Goal: Information Seeking & Learning: Learn about a topic

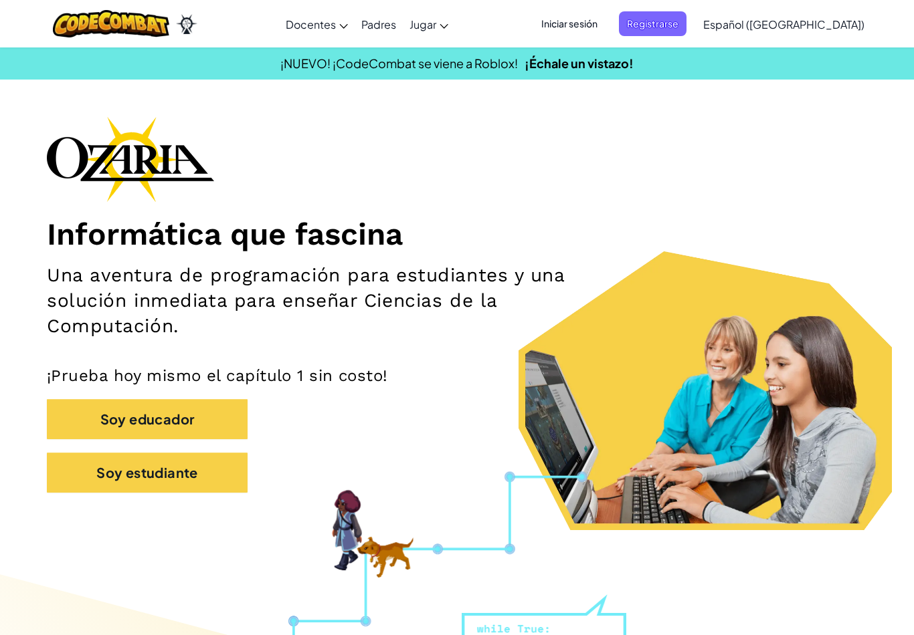
click at [168, 482] on button "Soy estudiante" at bounding box center [147, 473] width 201 height 40
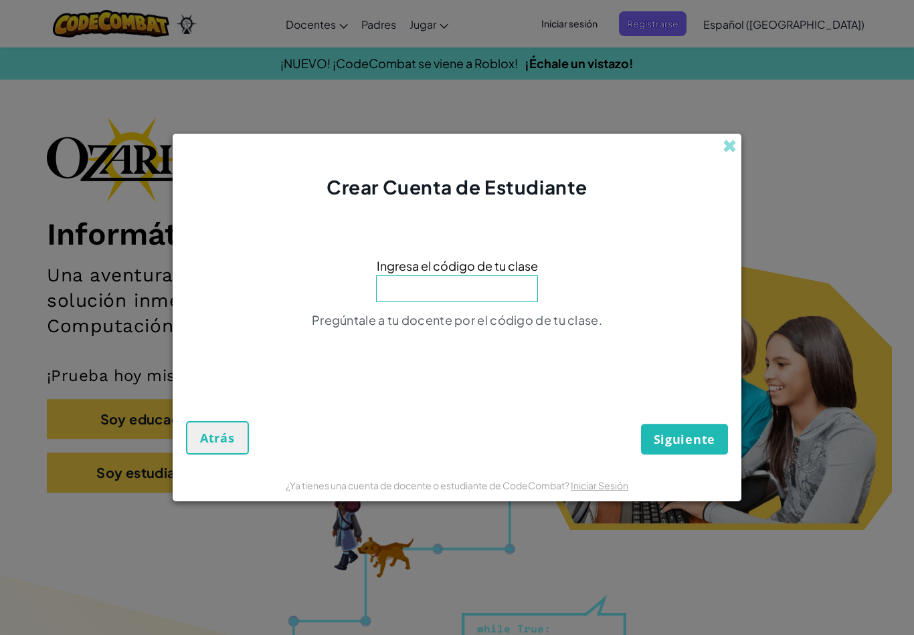
click at [720, 148] on div "Crear Cuenta de Estudiante" at bounding box center [457, 167] width 569 height 67
click at [716, 130] on div "Crear Cuenta de Estudiante Ingresa el código de tu clase Pregúntale a tu docent…" at bounding box center [457, 317] width 914 height 635
click at [736, 139] on span at bounding box center [729, 146] width 14 height 14
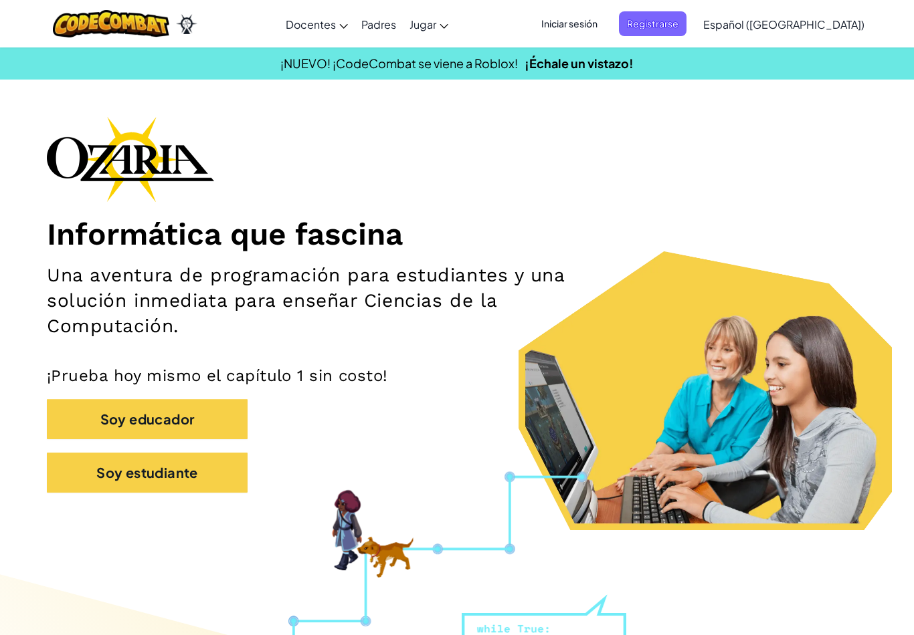
click at [183, 481] on button "Soy estudiante" at bounding box center [147, 473] width 201 height 40
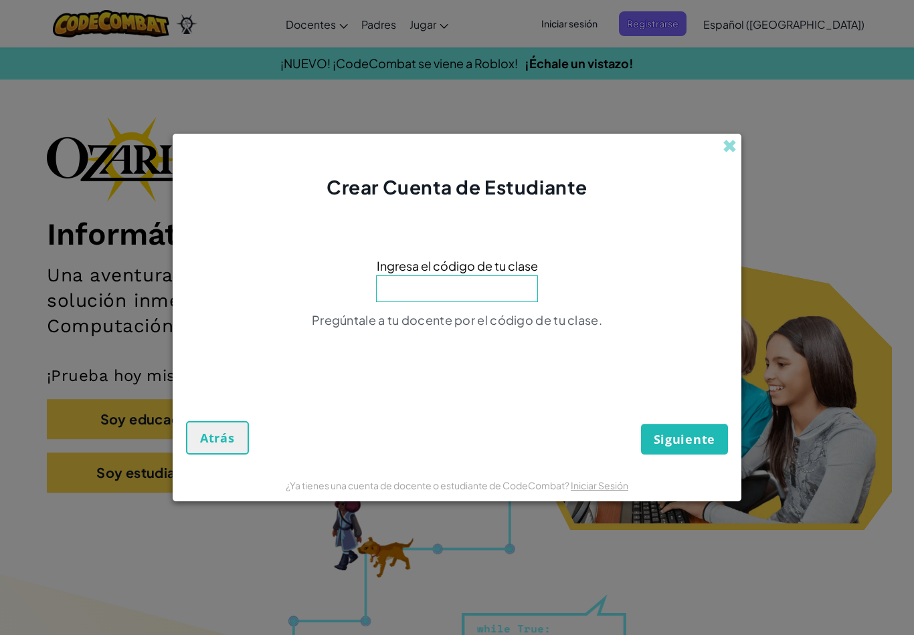
click at [451, 292] on input at bounding box center [457, 289] width 162 height 27
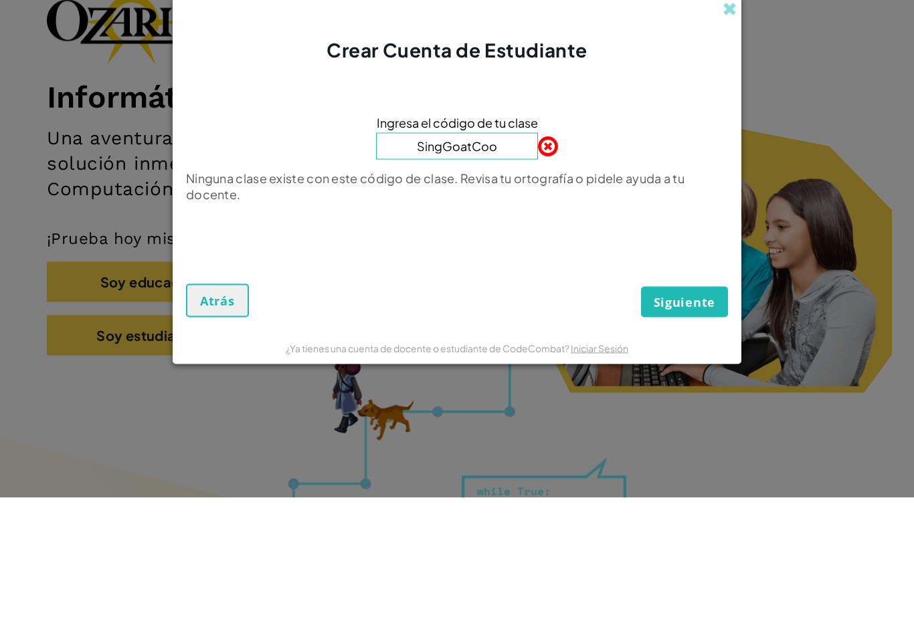
type input "SingGoatCook"
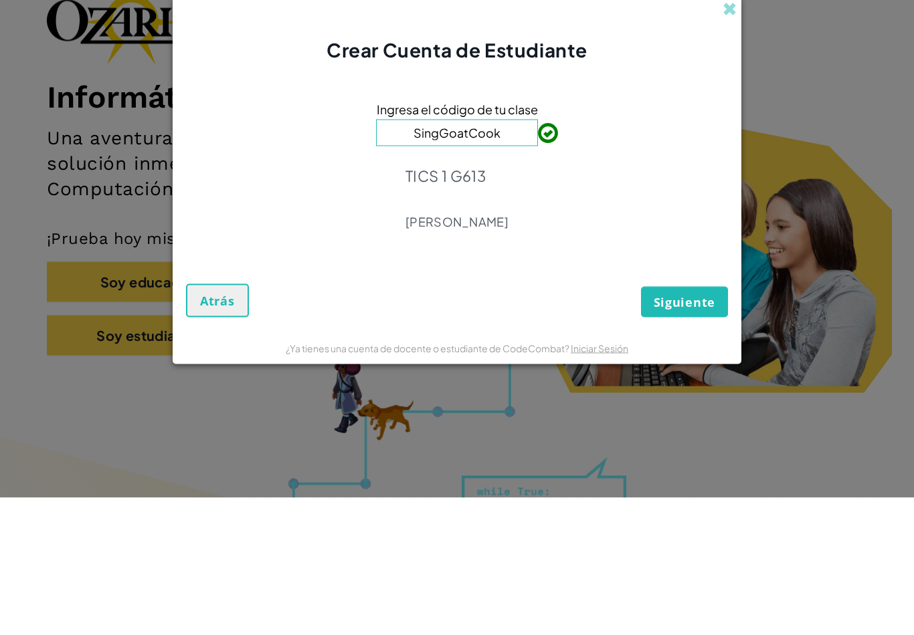
scroll to position [138, 0]
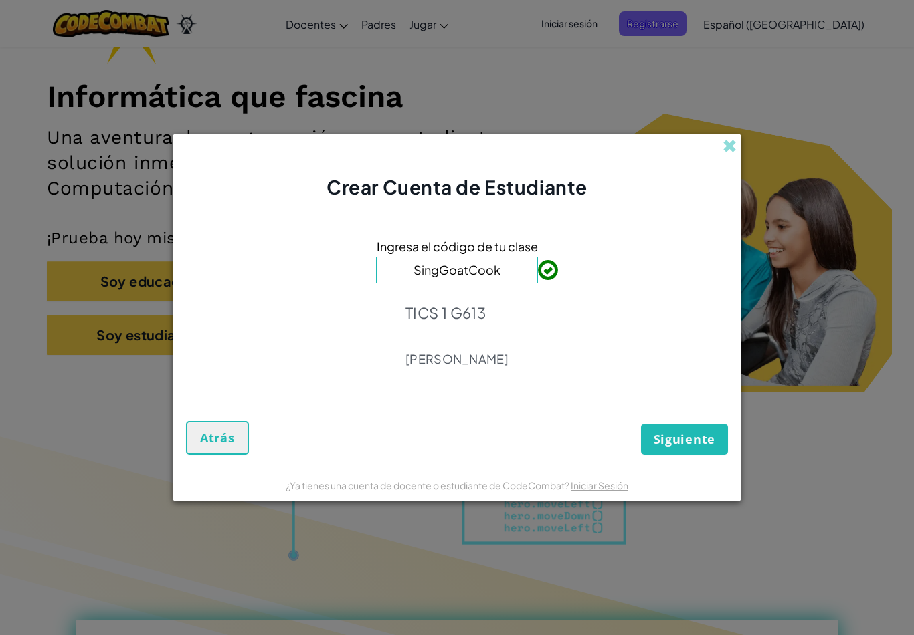
click at [680, 438] on span "Siguiente" at bounding box center [684, 439] width 62 height 16
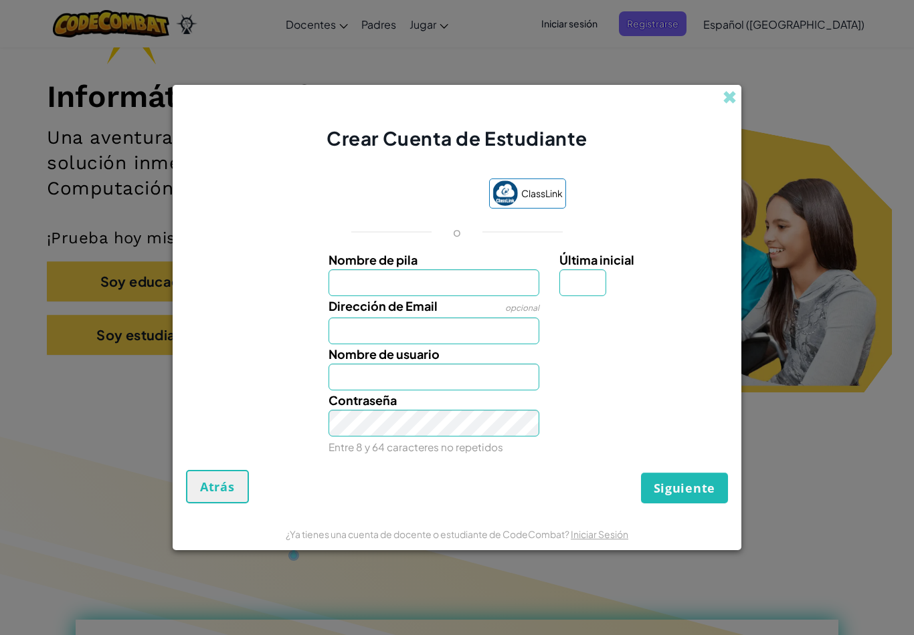
click at [478, 264] on label "Nombre de pila" at bounding box center [433, 259] width 211 height 19
click at [478, 270] on input "Nombre de pila" at bounding box center [433, 283] width 211 height 27
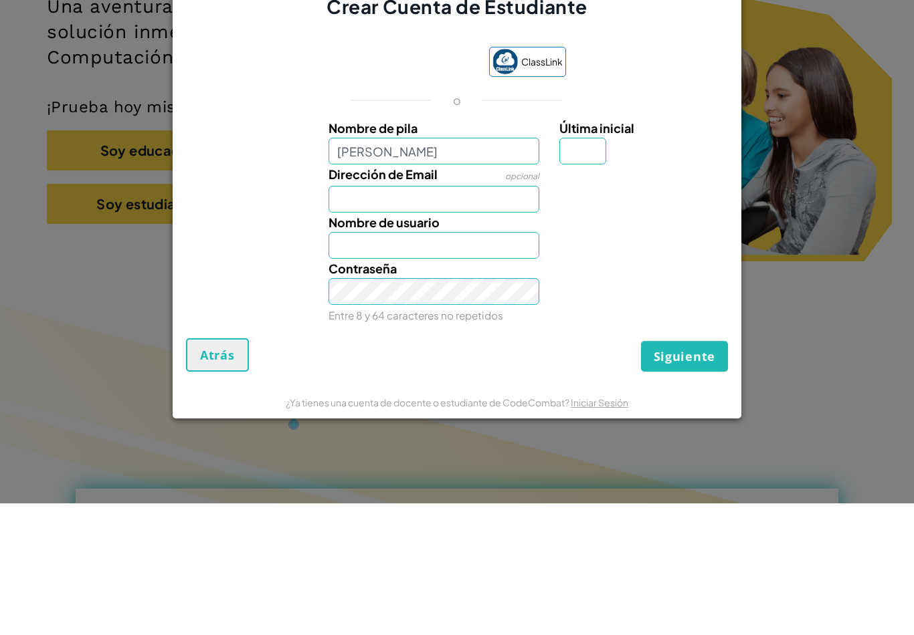
scroll to position [270, 0]
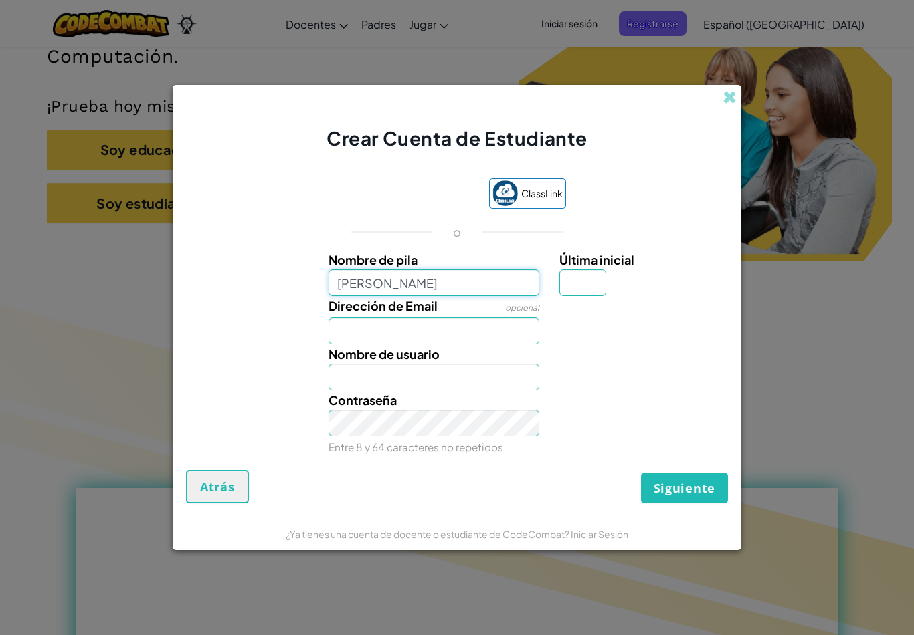
type input "[PERSON_NAME]"
click at [488, 323] on input "Dirección de Email" at bounding box center [433, 331] width 211 height 27
type input "[PERSON_NAME]"
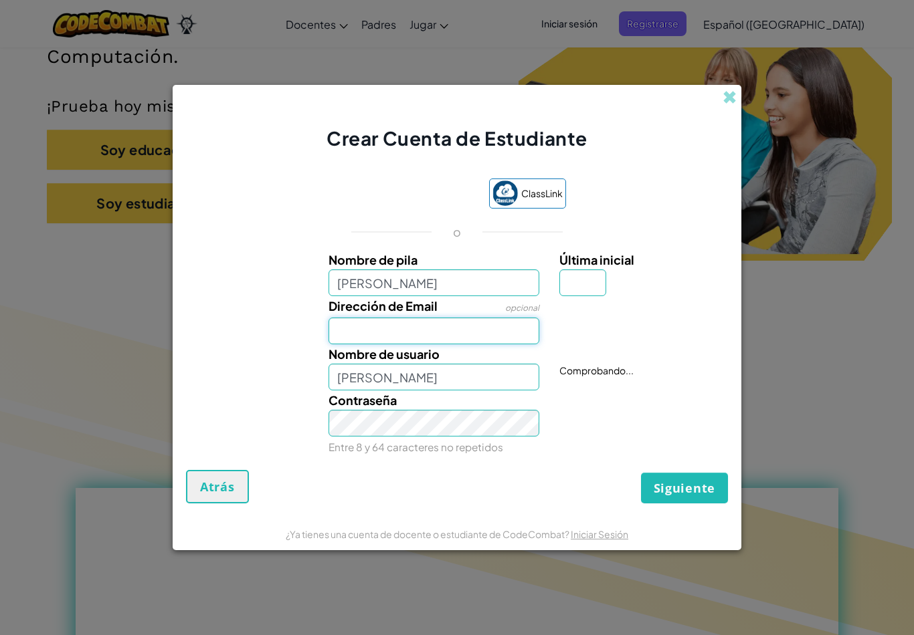
scroll to position [269, 0]
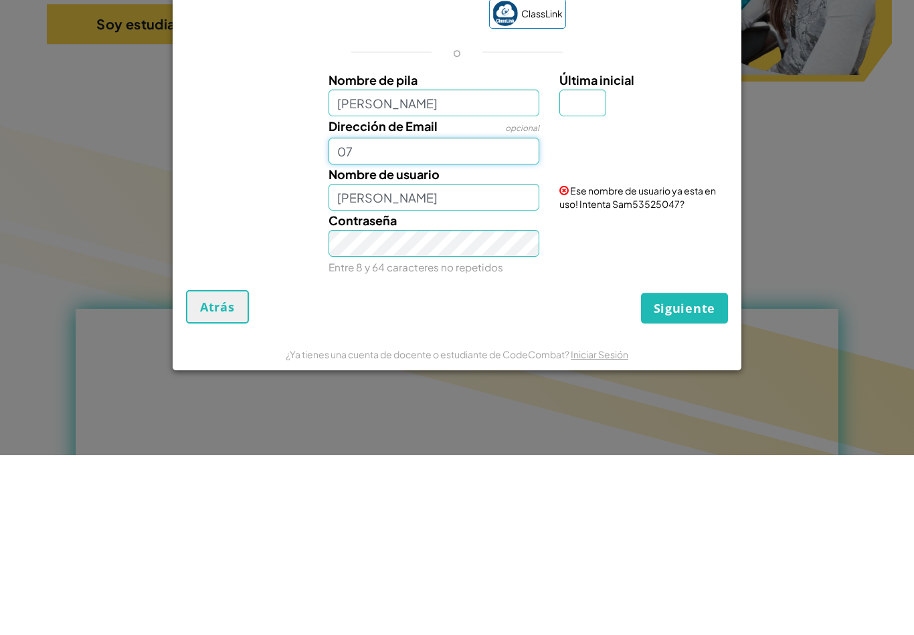
type input "0"
type input "Al07155200@tecmilenio.mx"
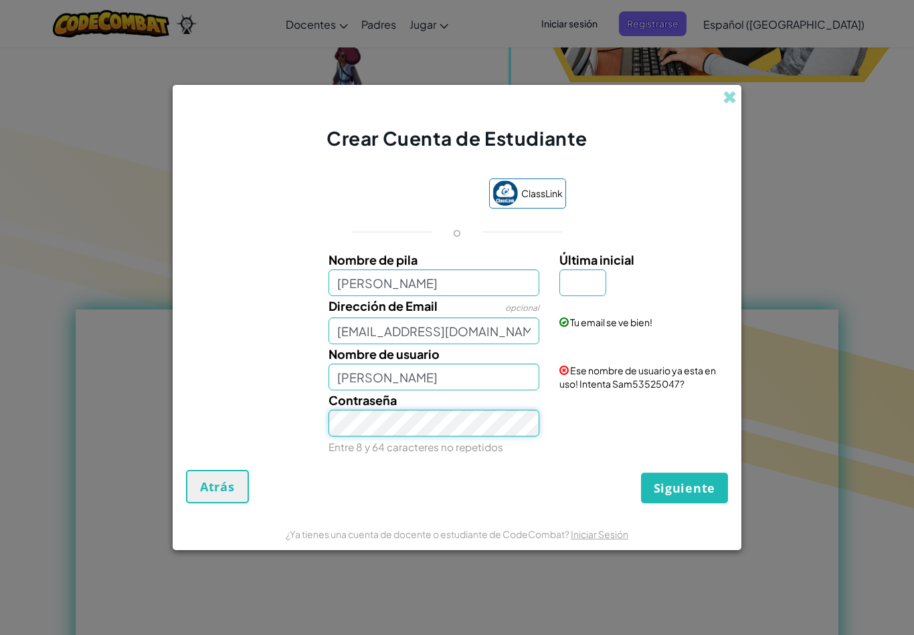
scroll to position [447, 0]
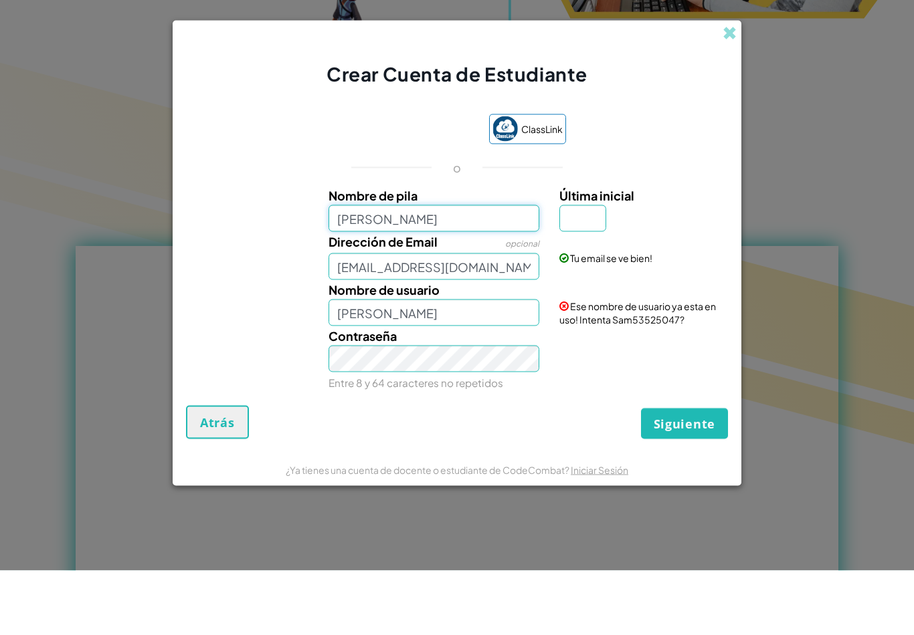
click at [415, 270] on input "[PERSON_NAME]" at bounding box center [433, 283] width 211 height 27
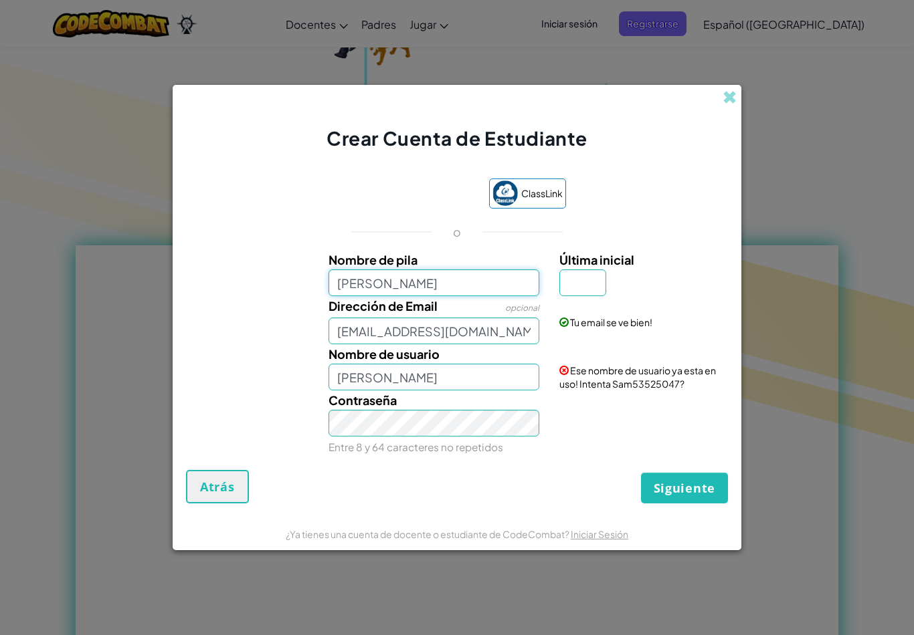
type input "Sam Reynoso"
click at [458, 391] on input "[PERSON_NAME]" at bounding box center [433, 377] width 211 height 27
type input "Sam Reynoso"
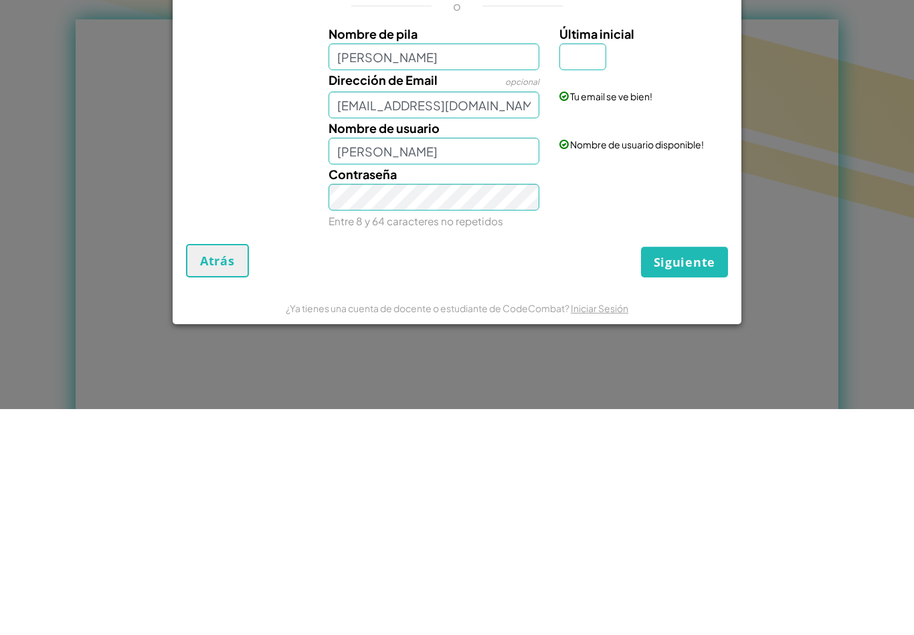
scroll to position [738, 0]
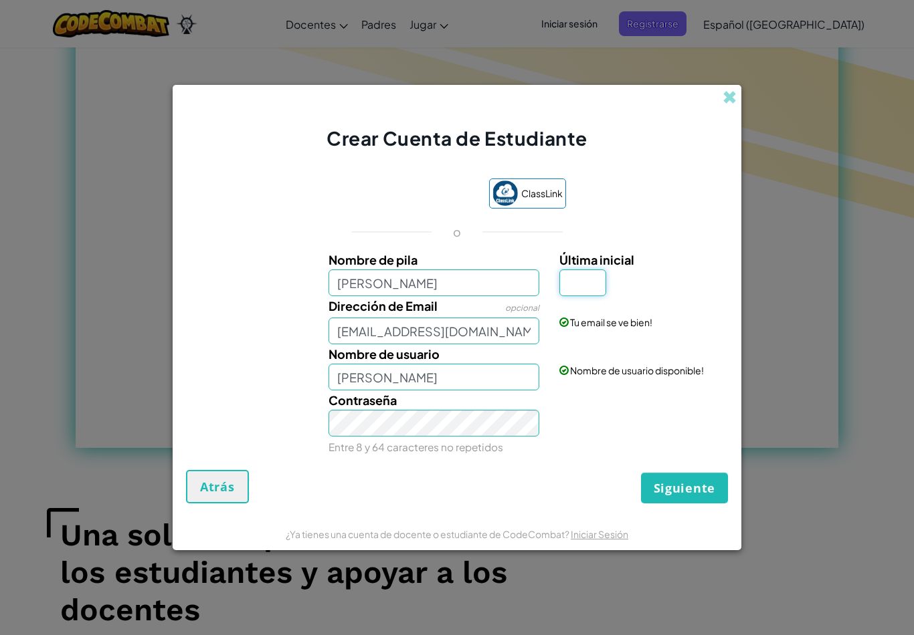
click at [585, 292] on input "Última inicial" at bounding box center [582, 283] width 47 height 27
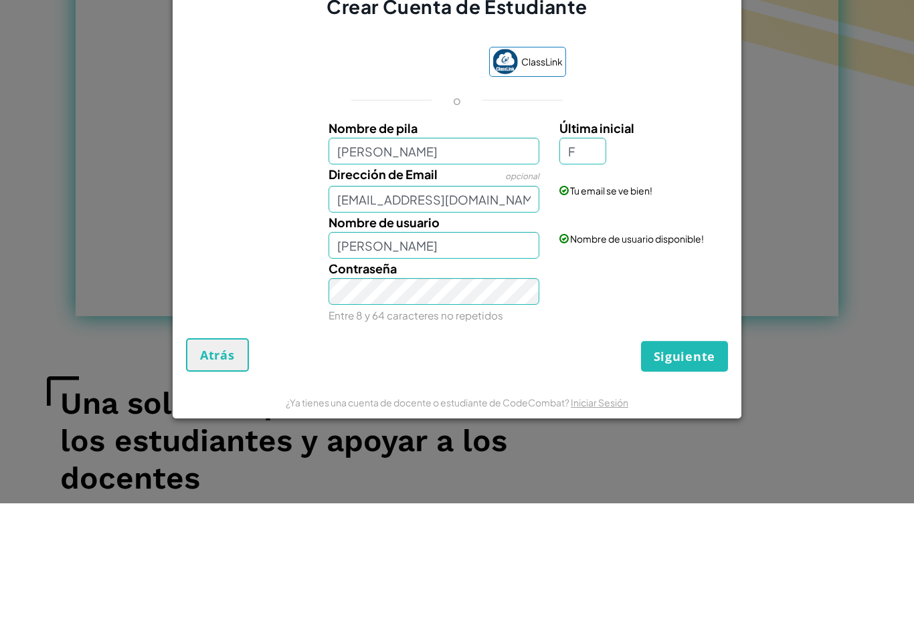
scroll to position [870, 0]
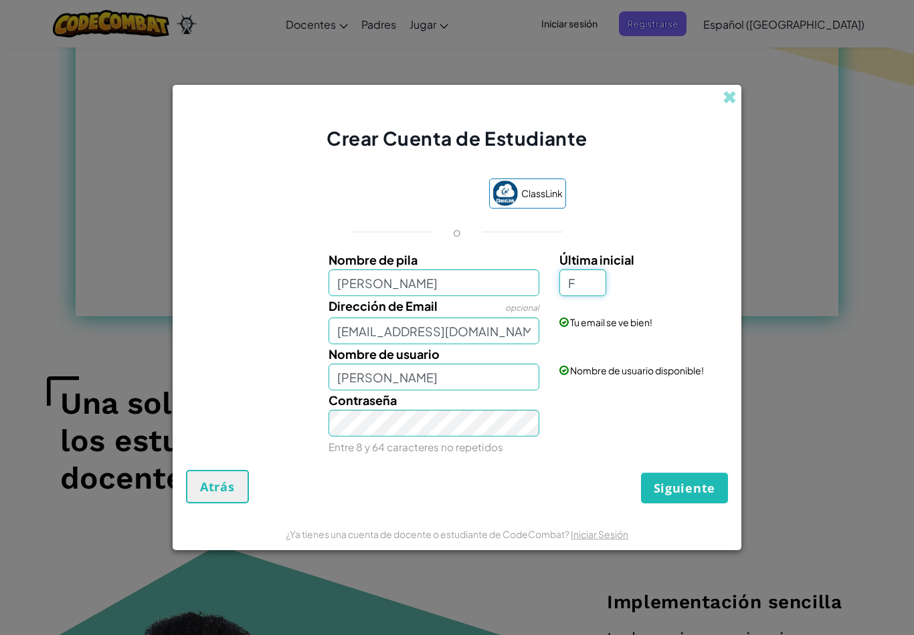
type input "F"
click at [688, 489] on button "Siguiente" at bounding box center [684, 488] width 87 height 31
type input "Sam ReynosoF"
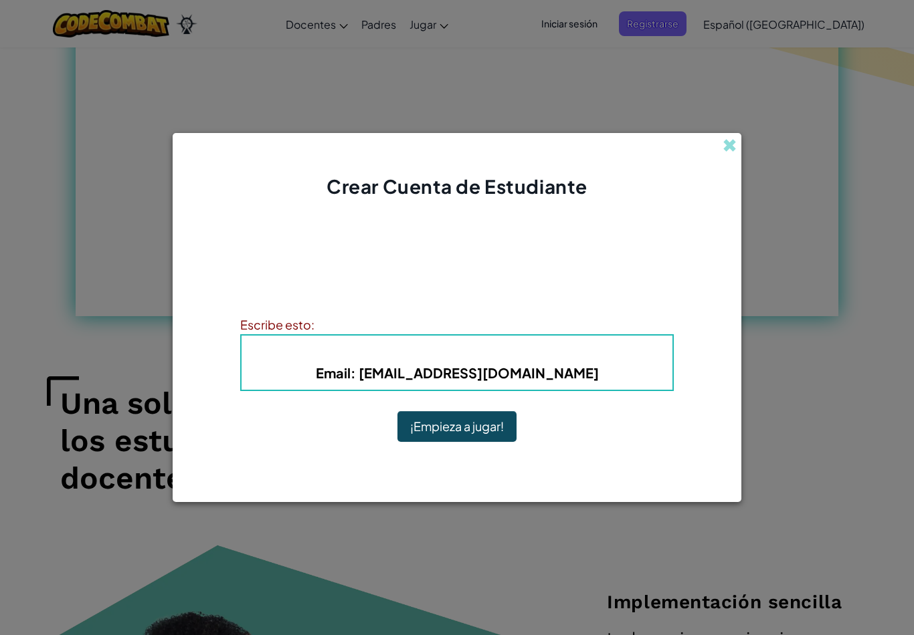
click at [481, 442] on button "¡Empieza a jugar!" at bounding box center [456, 426] width 119 height 31
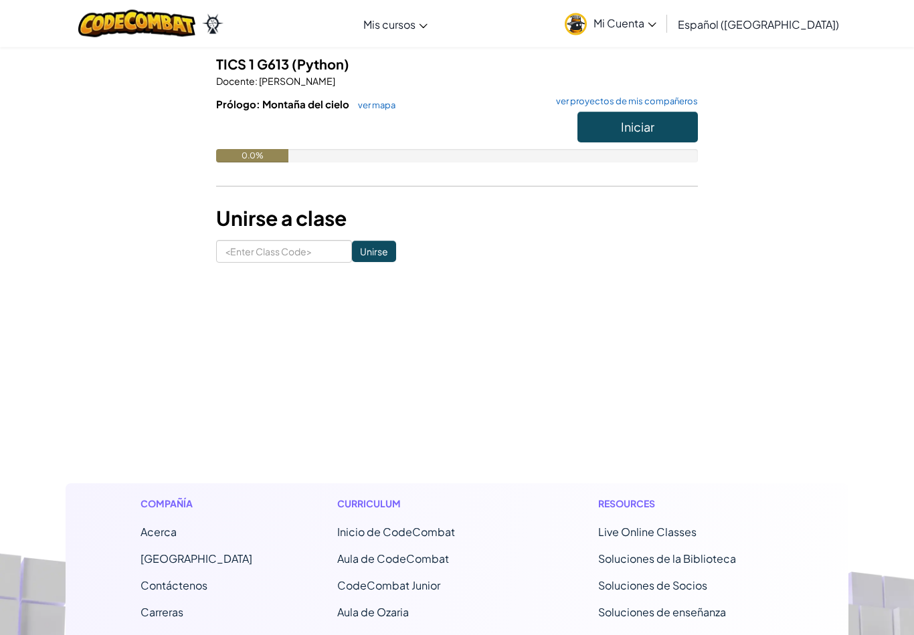
scroll to position [150, 0]
click at [660, 122] on button "Iniciar" at bounding box center [637, 127] width 120 height 31
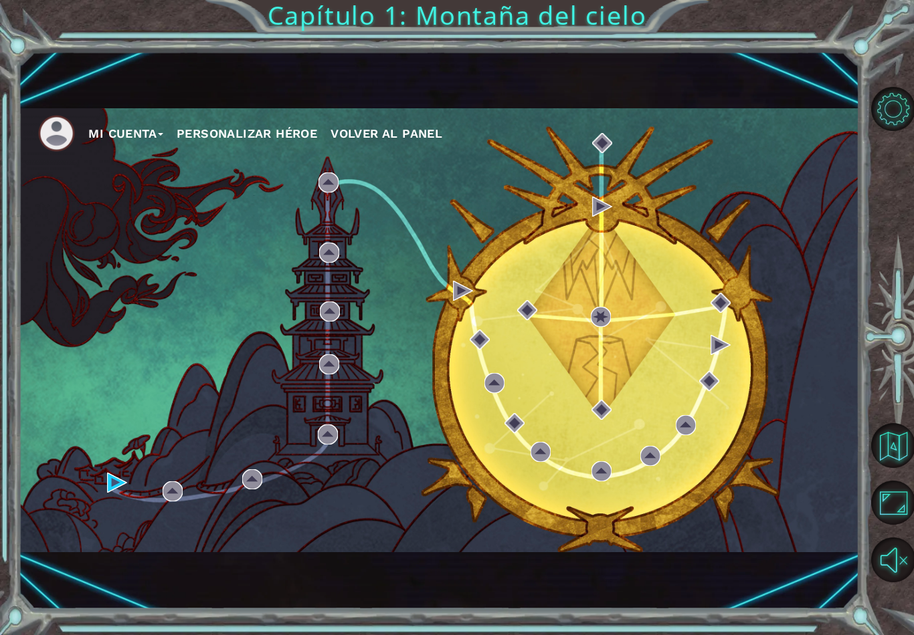
click at [242, 134] on button "Personalizar héroe" at bounding box center [247, 134] width 140 height 20
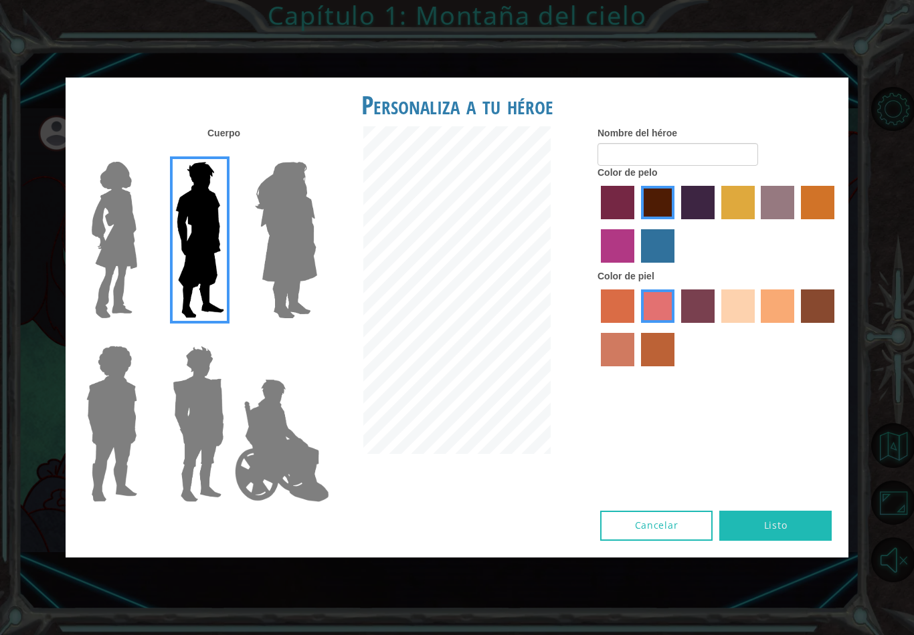
click at [100, 246] on img at bounding box center [114, 240] width 56 height 167
click at [142, 153] on input "Hero Connie" at bounding box center [142, 153] width 0 height 0
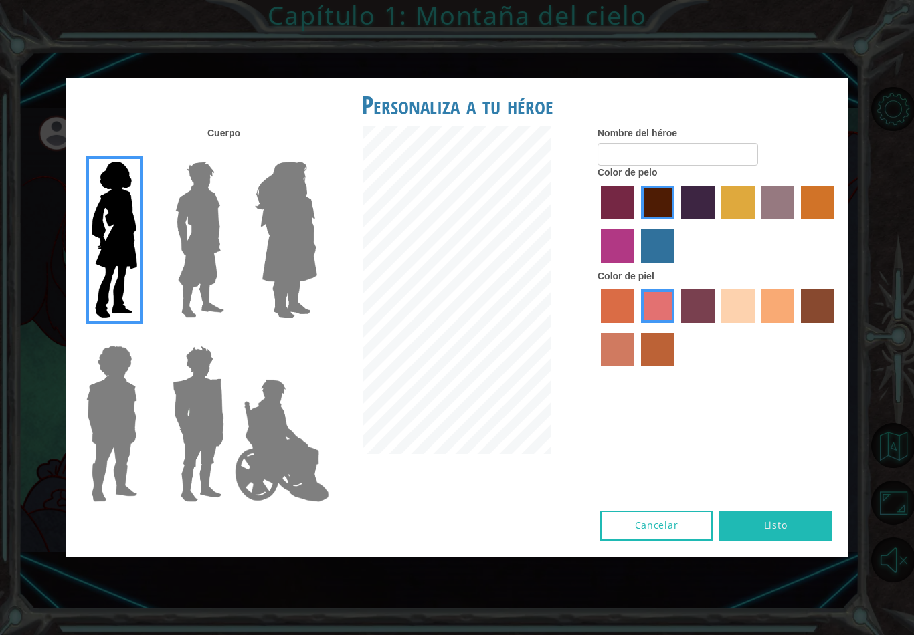
click at [261, 269] on img at bounding box center [285, 240] width 73 height 167
click at [316, 153] on input "Hero Amethyst" at bounding box center [316, 153] width 0 height 0
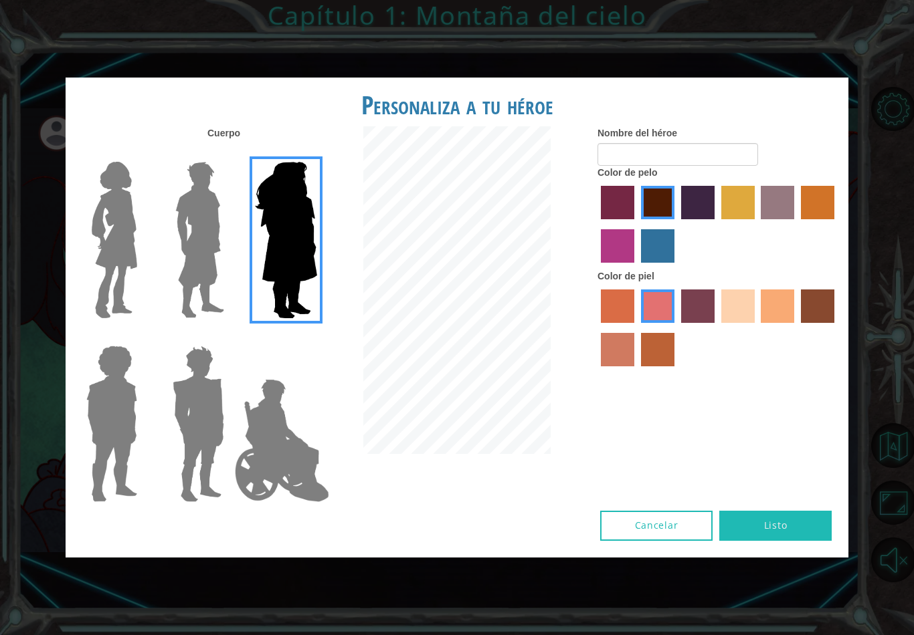
click at [180, 421] on img at bounding box center [198, 423] width 62 height 167
click at [229, 337] on input "Hero Garnet" at bounding box center [229, 337] width 0 height 0
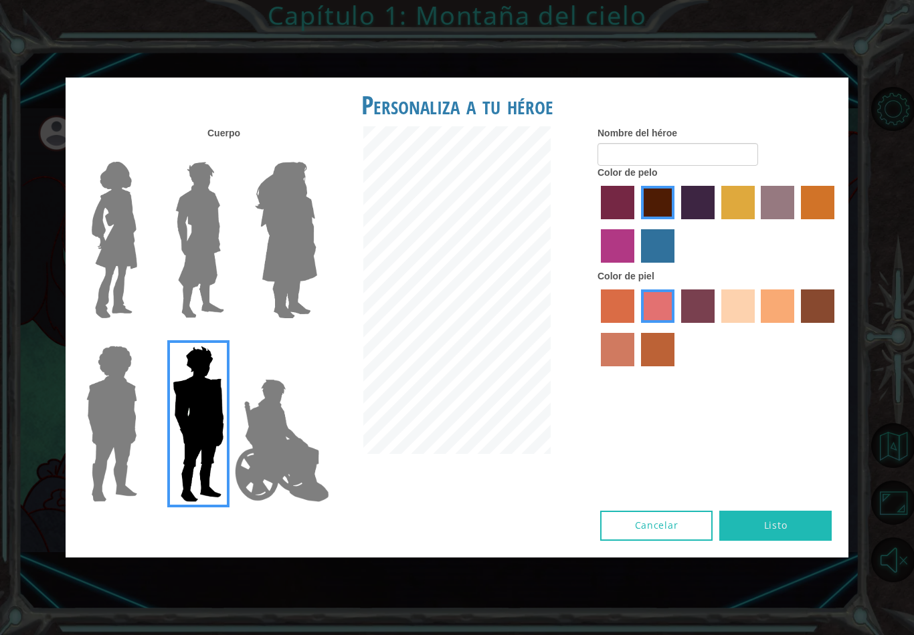
click at [96, 480] on img at bounding box center [112, 423] width 62 height 167
click at [142, 337] on input "Hero Steven" at bounding box center [142, 337] width 0 height 0
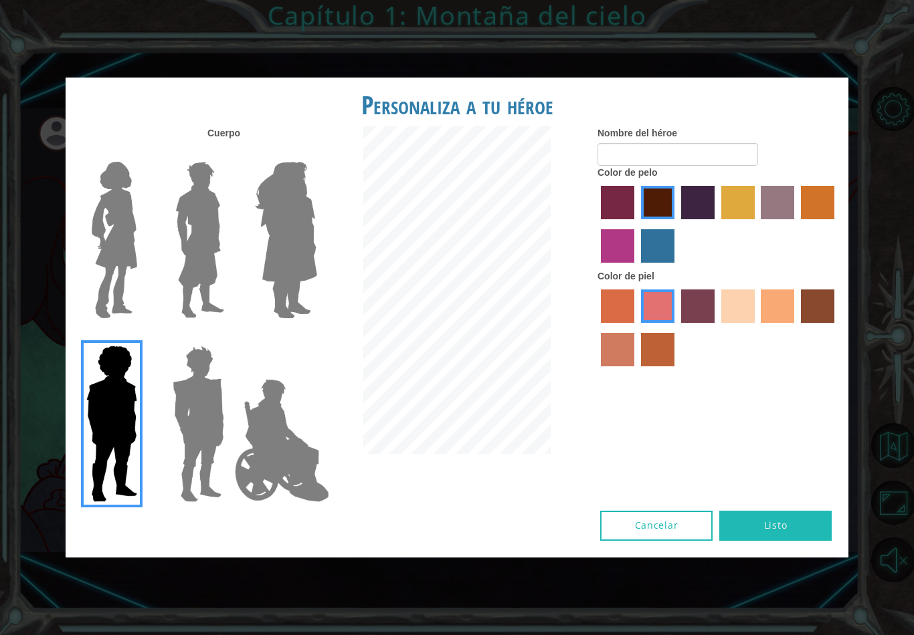
click at [68, 246] on div at bounding box center [109, 235] width 87 height 184
click at [98, 268] on img at bounding box center [114, 240] width 56 height 167
click at [142, 153] on input "Hero Connie" at bounding box center [142, 153] width 0 height 0
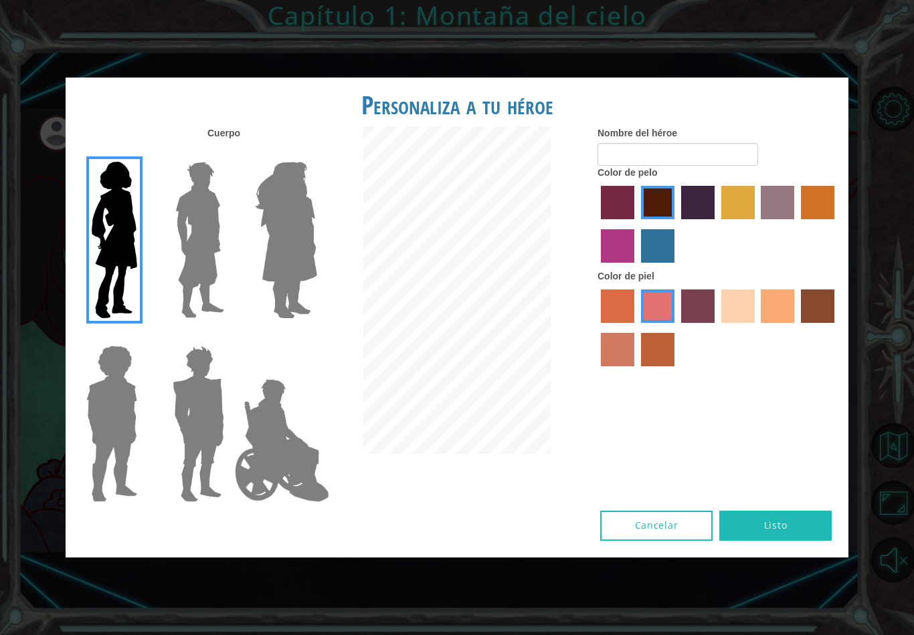
click at [754, 323] on label "sandy beach skin color" at bounding box center [737, 306] width 33 height 33
click at [716, 328] on input "sandy beach skin color" at bounding box center [716, 328] width 0 height 0
radio input "true"
click at [754, 216] on label "tulip tree hair color" at bounding box center [737, 202] width 33 height 33
click at [716, 224] on input "tulip tree hair color" at bounding box center [716, 224] width 0 height 0
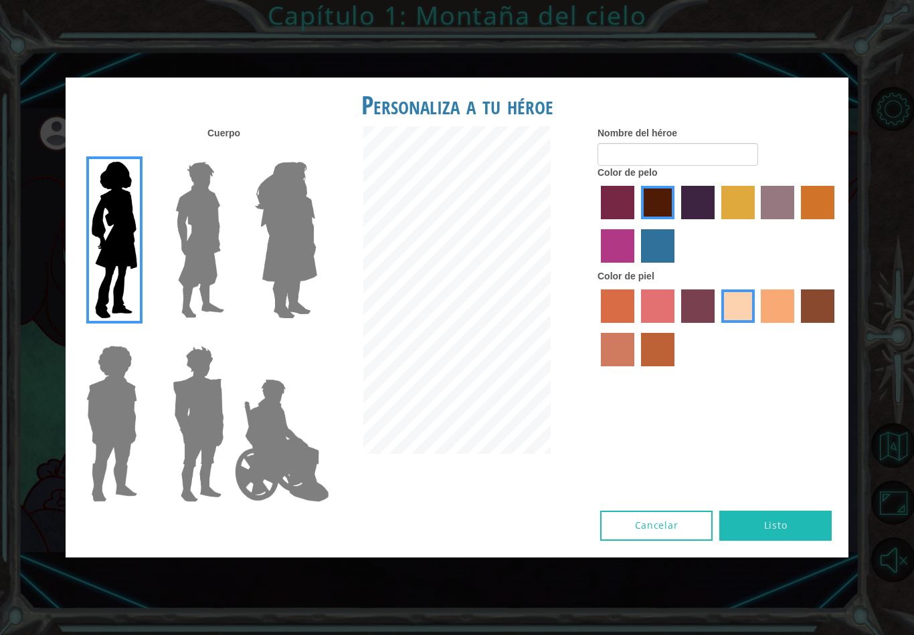
radio input "true"
click at [674, 219] on label "maroon hair color" at bounding box center [657, 202] width 33 height 33
click at [636, 224] on input "maroon hair color" at bounding box center [636, 224] width 0 height 0
radio input "true"
click at [694, 166] on input "Nombre del héroe" at bounding box center [677, 154] width 161 height 23
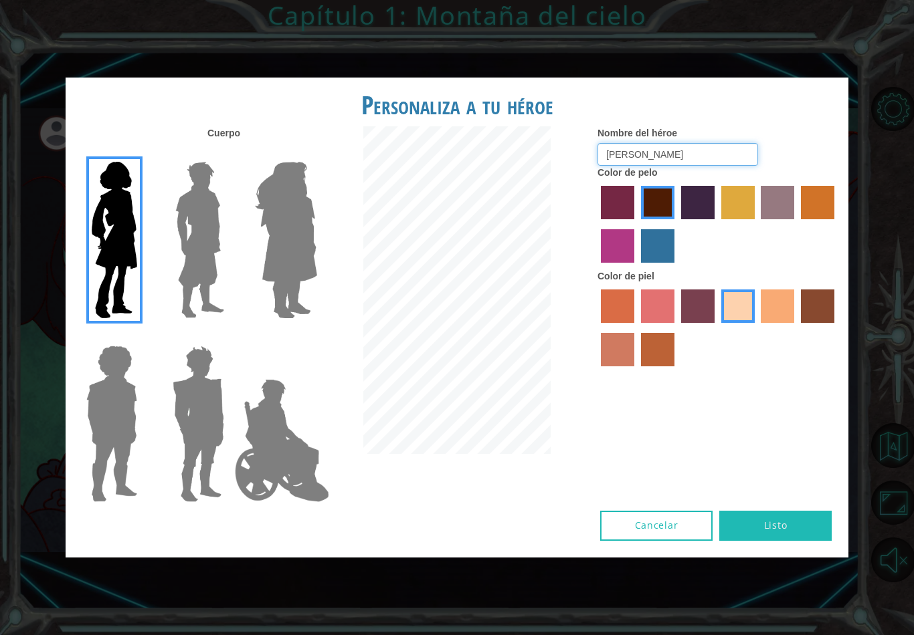
type input "[PERSON_NAME]"
click at [773, 526] on button "Listo" at bounding box center [775, 526] width 112 height 30
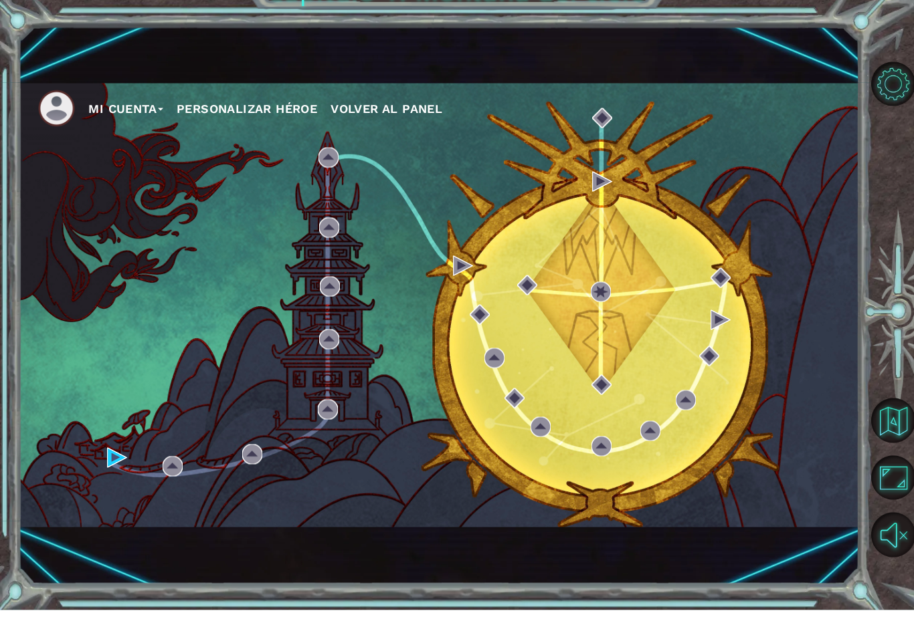
scroll to position [21, 0]
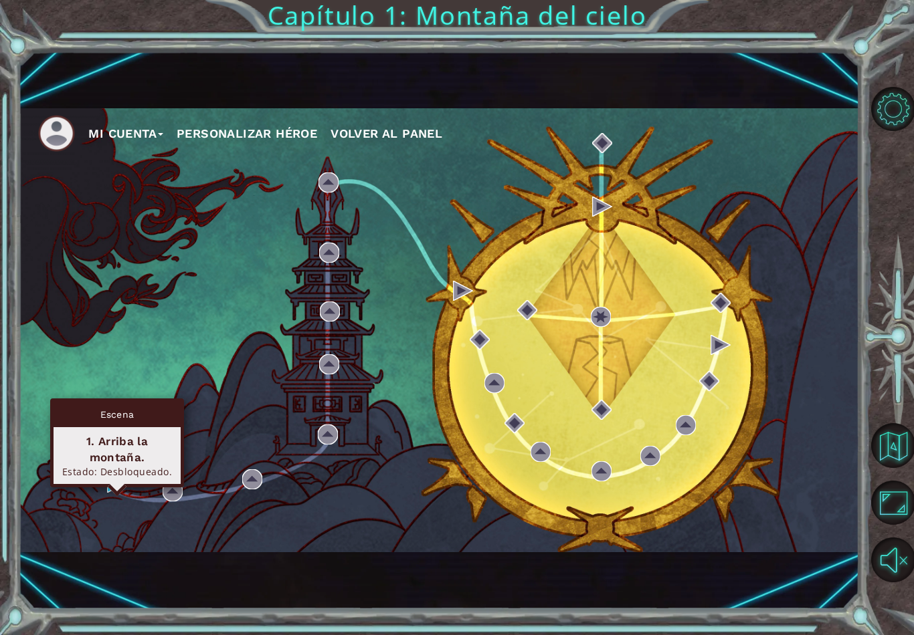
click at [136, 433] on div "1. Arriba la montaña." at bounding box center [117, 449] width 115 height 32
click at [124, 433] on div "1. Arriba la montaña." at bounding box center [117, 449] width 115 height 32
click at [132, 402] on div "Escena" at bounding box center [117, 414] width 127 height 25
click at [104, 402] on div "Escena" at bounding box center [117, 414] width 127 height 25
click at [79, 402] on div "Escena" at bounding box center [117, 414] width 127 height 25
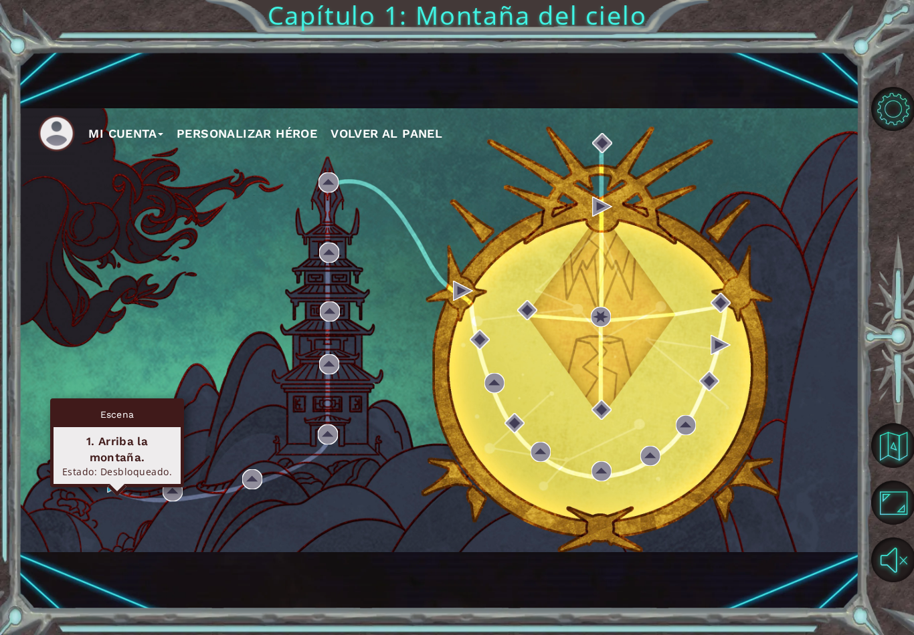
click at [75, 442] on div "1. Arriba la montaña." at bounding box center [117, 449] width 115 height 32
click at [87, 466] on div "Estado: Desbloqueado." at bounding box center [117, 472] width 115 height 13
click at [115, 466] on div "Estado: Desbloqueado." at bounding box center [117, 472] width 115 height 13
click at [108, 486] on img at bounding box center [117, 483] width 20 height 20
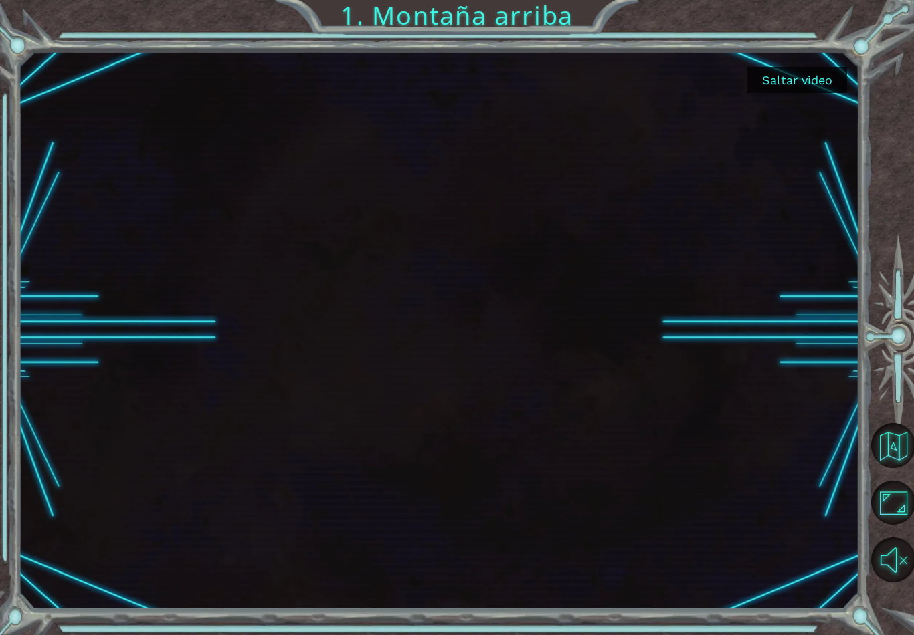
click at [774, 84] on button "Saltar video" at bounding box center [796, 80] width 100 height 26
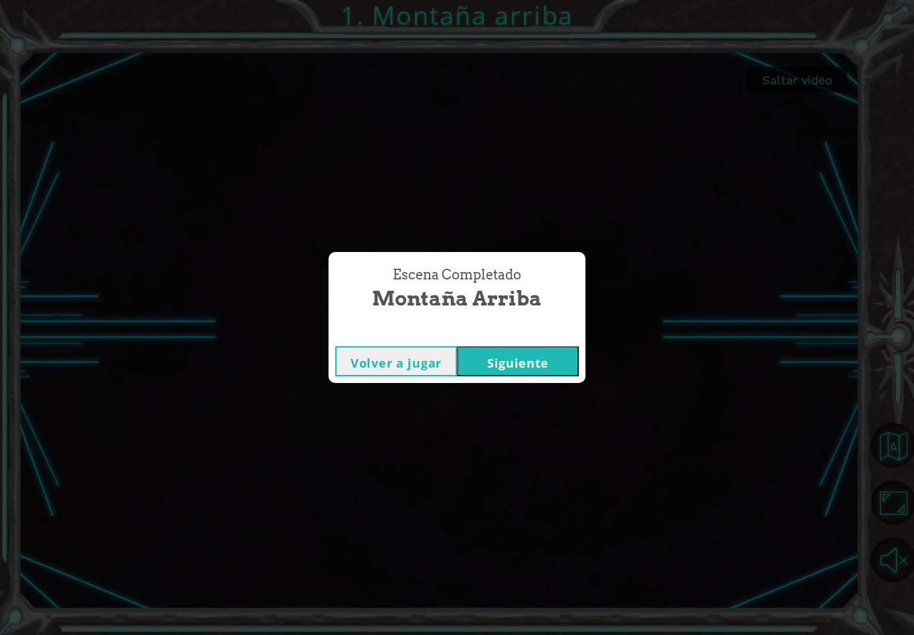
click at [532, 369] on button "Siguiente" at bounding box center [518, 361] width 122 height 30
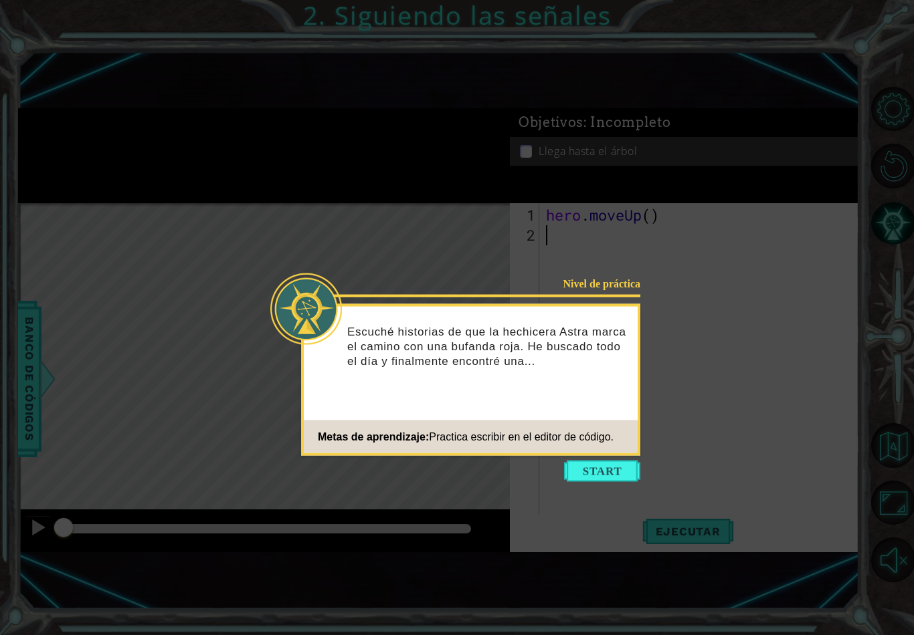
click at [596, 463] on icon at bounding box center [457, 328] width 914 height 656
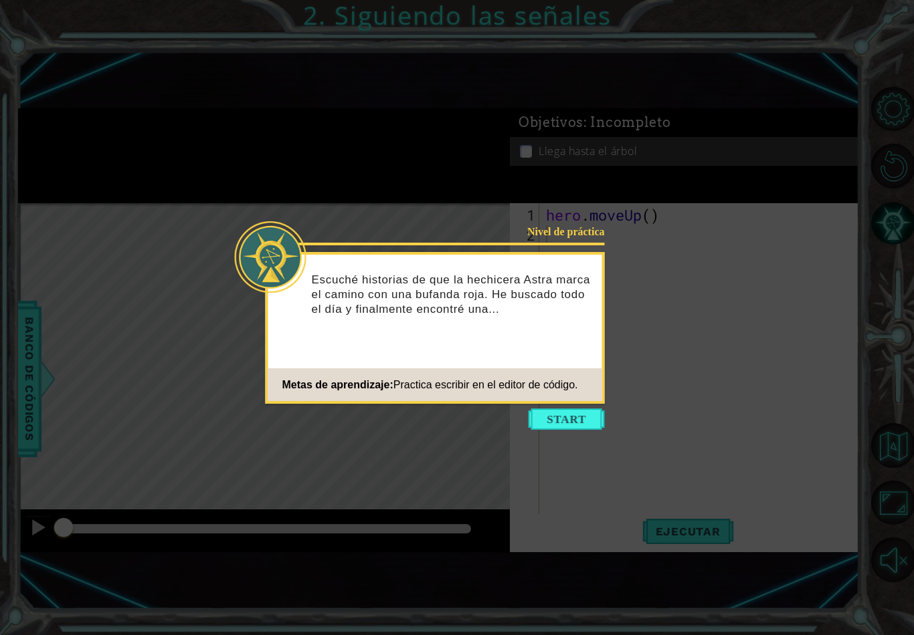
click at [555, 417] on button "Start" at bounding box center [566, 419] width 76 height 21
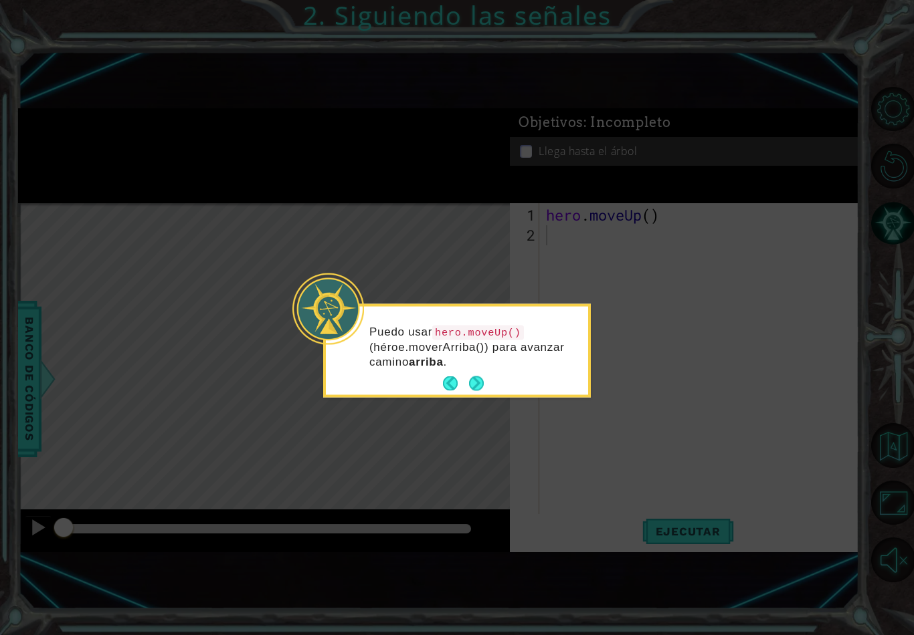
click at [480, 379] on button "Next" at bounding box center [476, 383] width 15 height 15
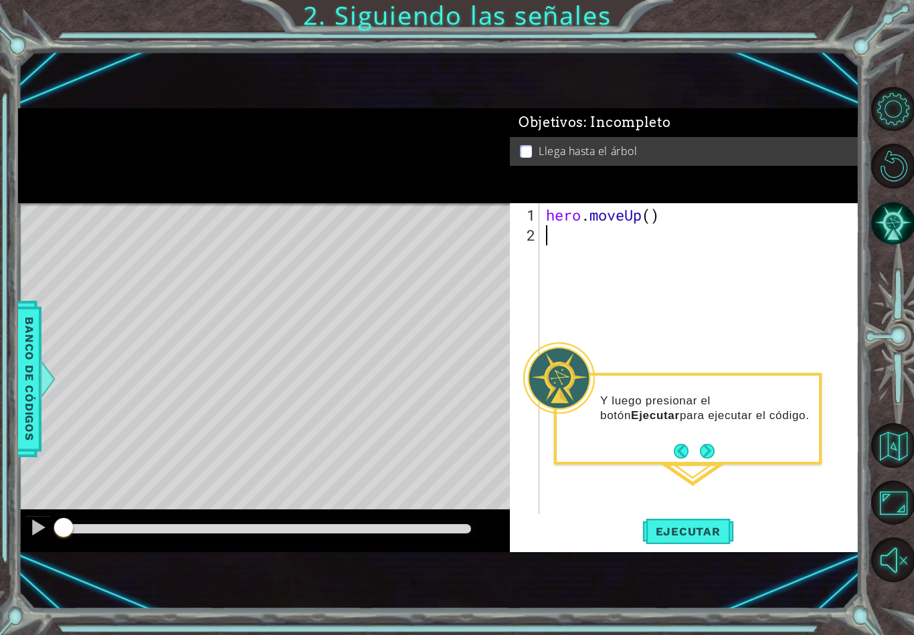
click at [714, 448] on button "Next" at bounding box center [707, 451] width 15 height 15
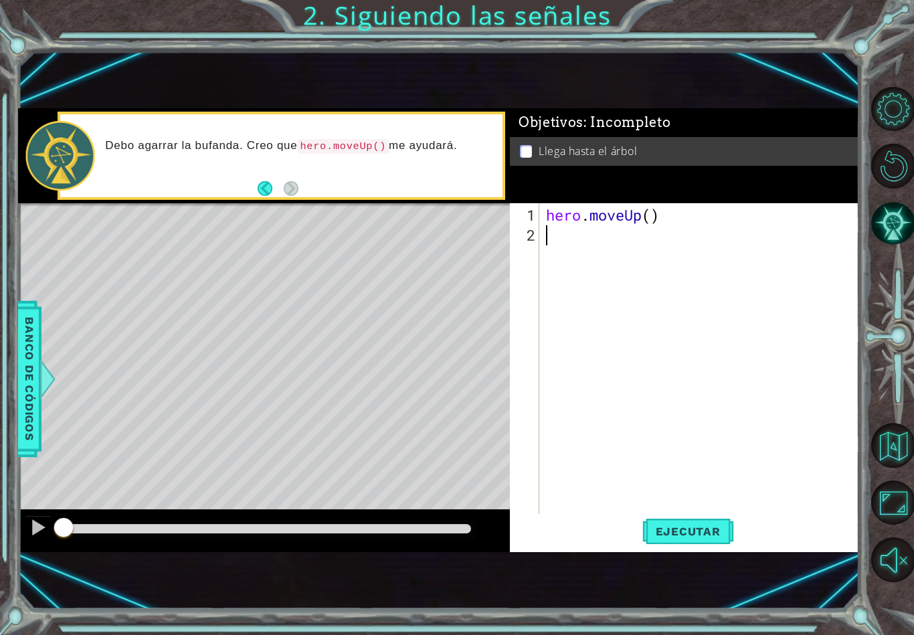
click at [236, 174] on div "Debo agarrar la bufanda. Creo que hero.moveUp() me ayudará." at bounding box center [299, 156] width 406 height 48
click at [263, 180] on div "Debo agarrar la bufanda. Creo que hero.moveUp() me ayudará." at bounding box center [299, 156] width 406 height 48
click at [271, 196] on button "Back" at bounding box center [271, 188] width 26 height 15
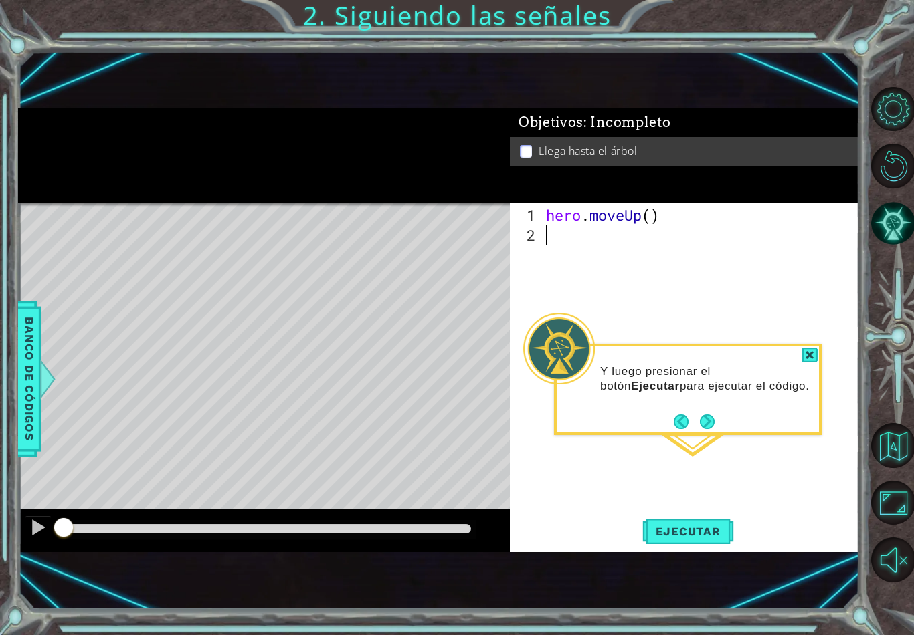
click at [808, 353] on div at bounding box center [809, 355] width 16 height 15
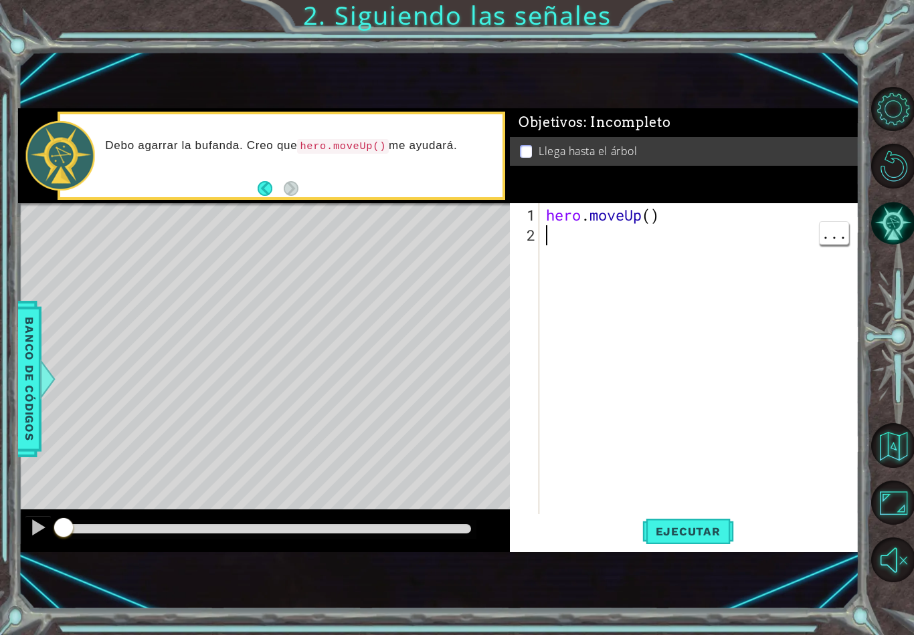
click at [667, 538] on span "Ejecutar" at bounding box center [688, 531] width 92 height 13
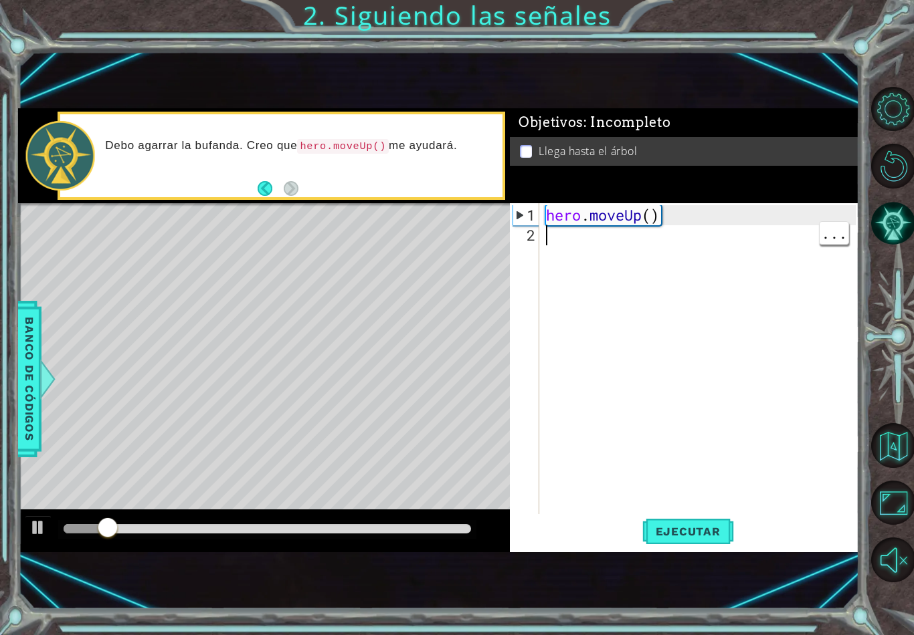
click at [484, 291] on div "Level Map" at bounding box center [327, 400] width 618 height 394
click at [661, 538] on span "Ejecutar" at bounding box center [688, 531] width 92 height 13
click at [557, 253] on div "hero . moveUp ( )" at bounding box center [702, 385] width 319 height 361
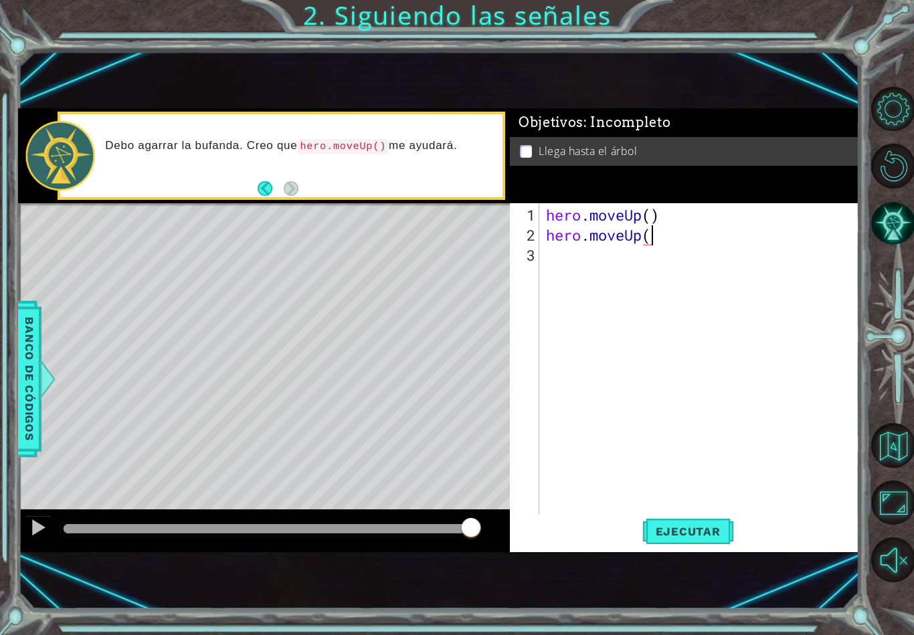
scroll to position [0, 4]
type textarea "hero.moveUp()"
click at [680, 537] on span "Ejecutar" at bounding box center [688, 531] width 92 height 13
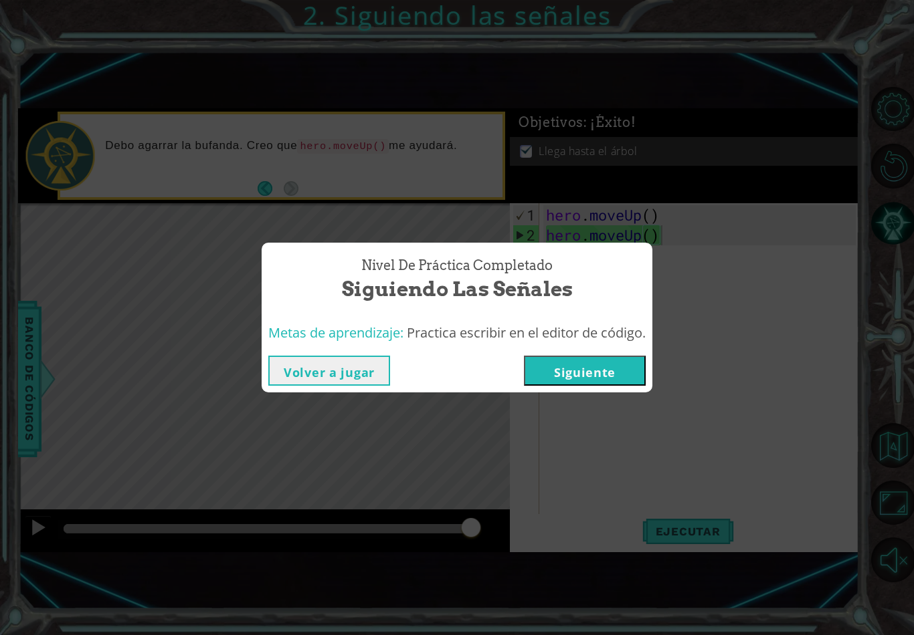
click at [554, 381] on button "Siguiente" at bounding box center [585, 371] width 122 height 30
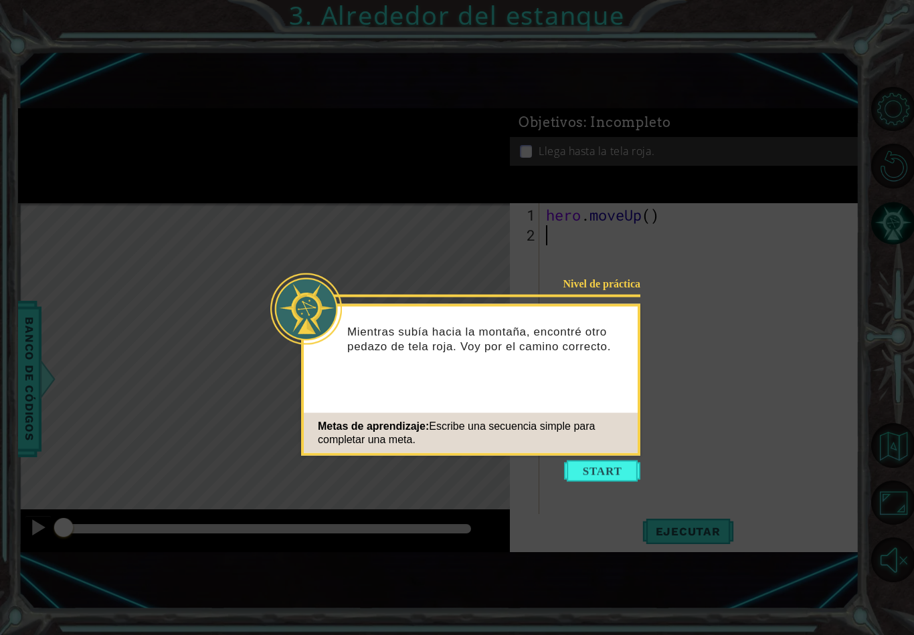
click at [597, 473] on button "Start" at bounding box center [602, 471] width 76 height 21
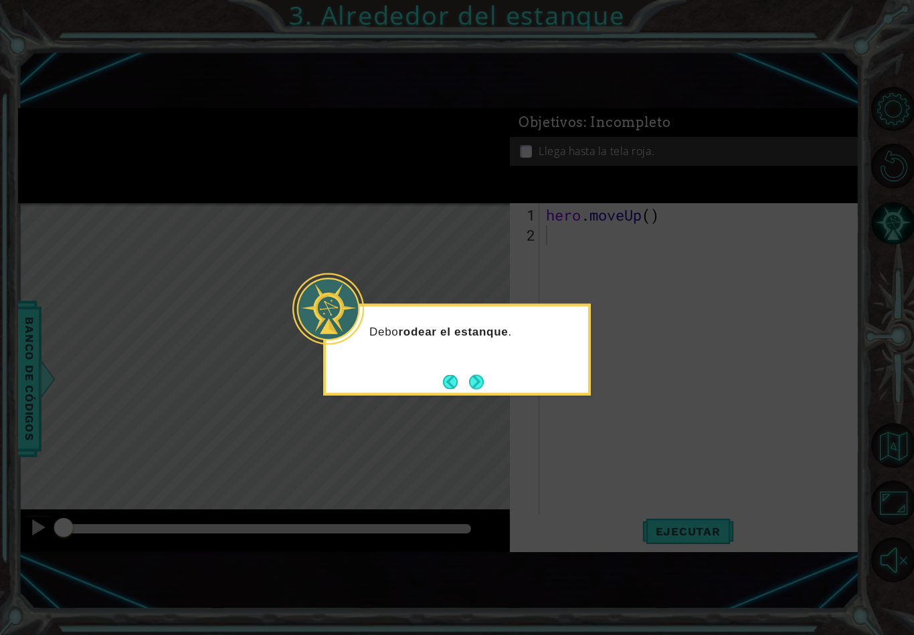
click at [471, 376] on button "Next" at bounding box center [475, 382] width 15 height 15
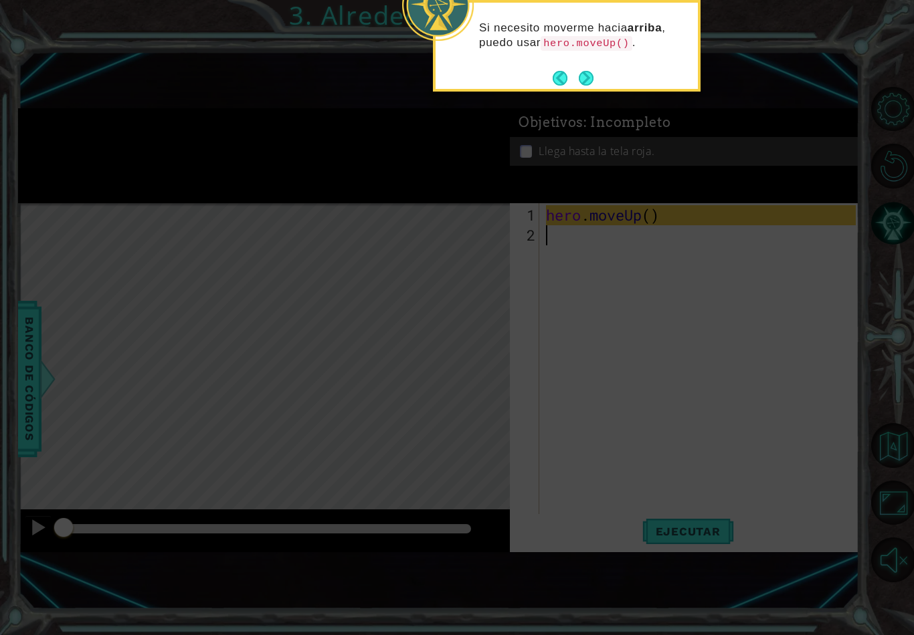
click at [594, 70] on button "Next" at bounding box center [586, 77] width 15 height 15
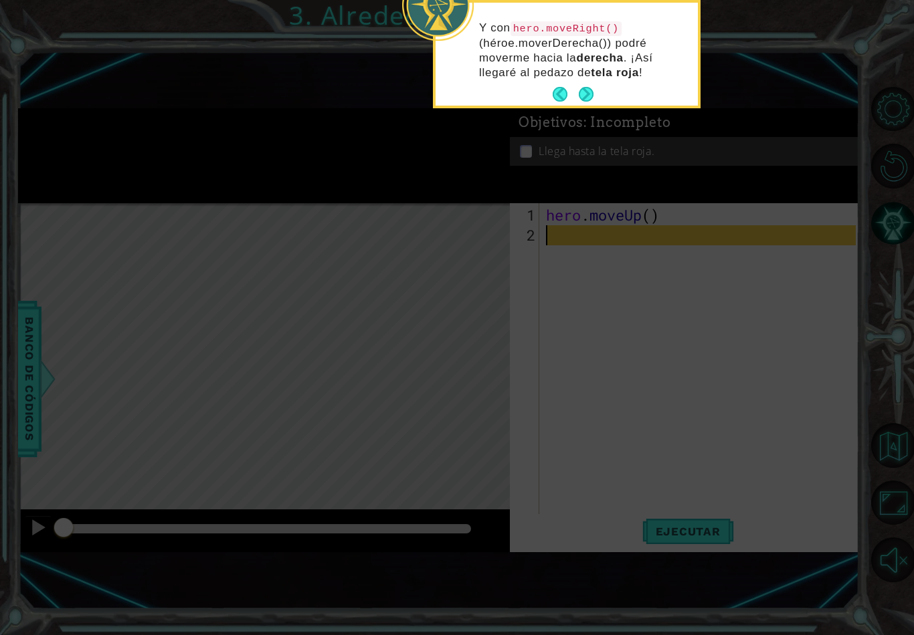
click at [578, 97] on button "Next" at bounding box center [586, 94] width 16 height 16
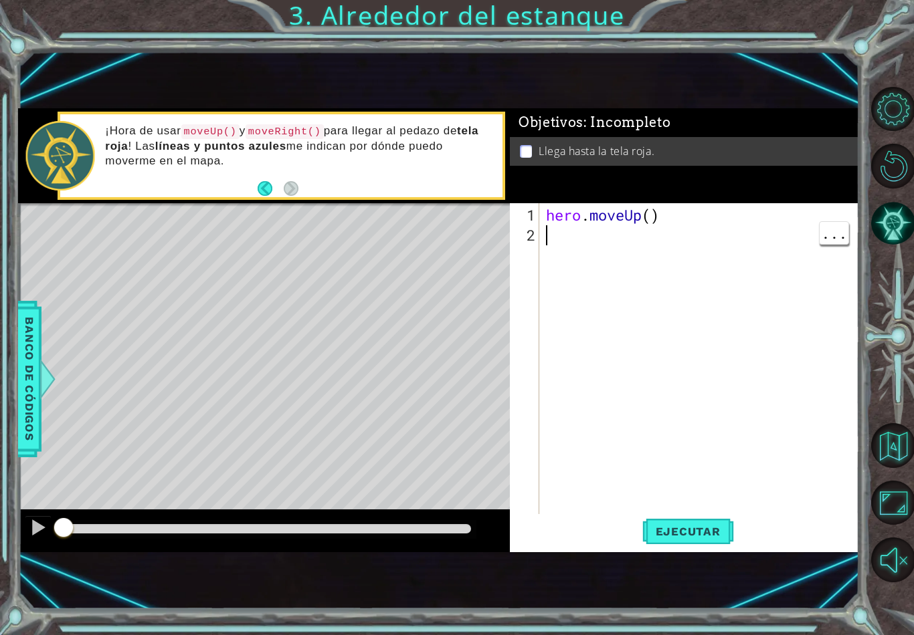
click at [550, 241] on div "hero . moveUp ( )" at bounding box center [702, 385] width 319 height 361
click at [685, 538] on span "Ejecutar" at bounding box center [688, 531] width 92 height 13
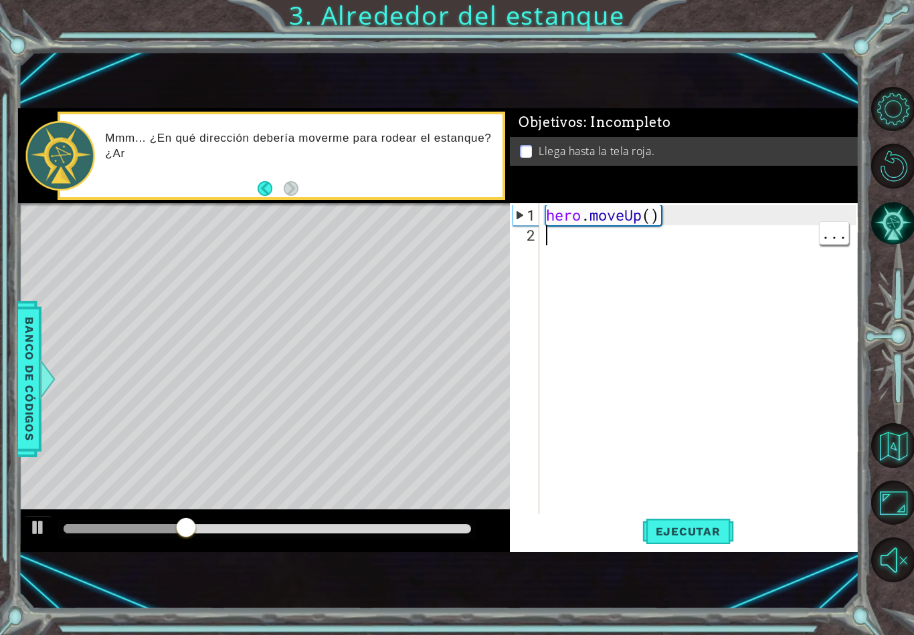
click at [562, 249] on div "hero . moveUp ( )" at bounding box center [702, 385] width 319 height 361
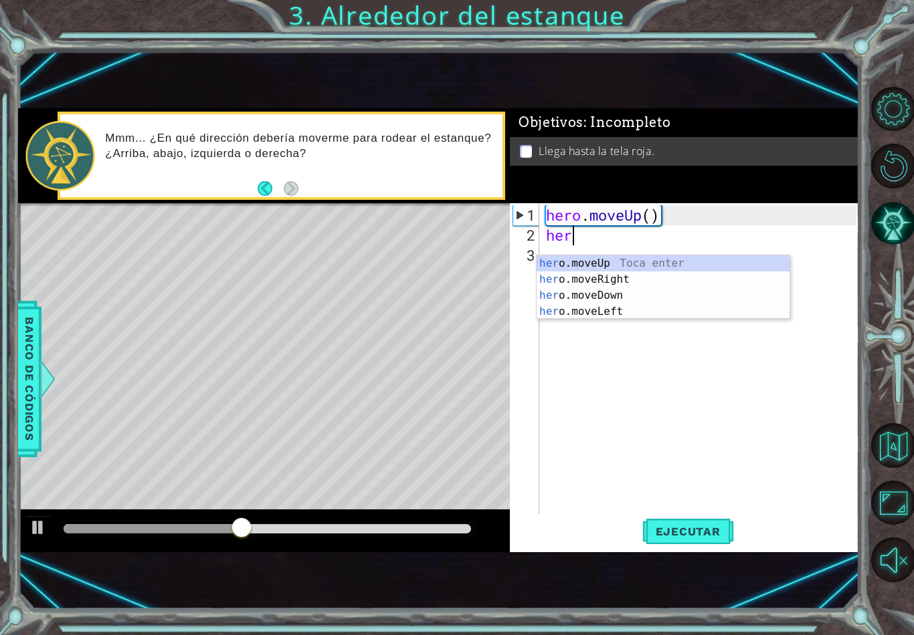
scroll to position [0, 1]
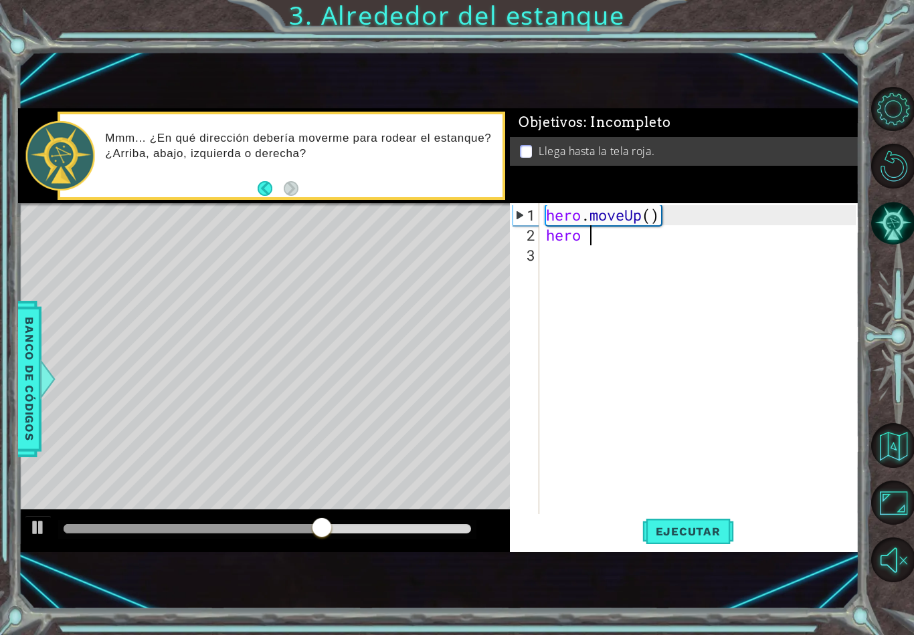
type textarea "hero"
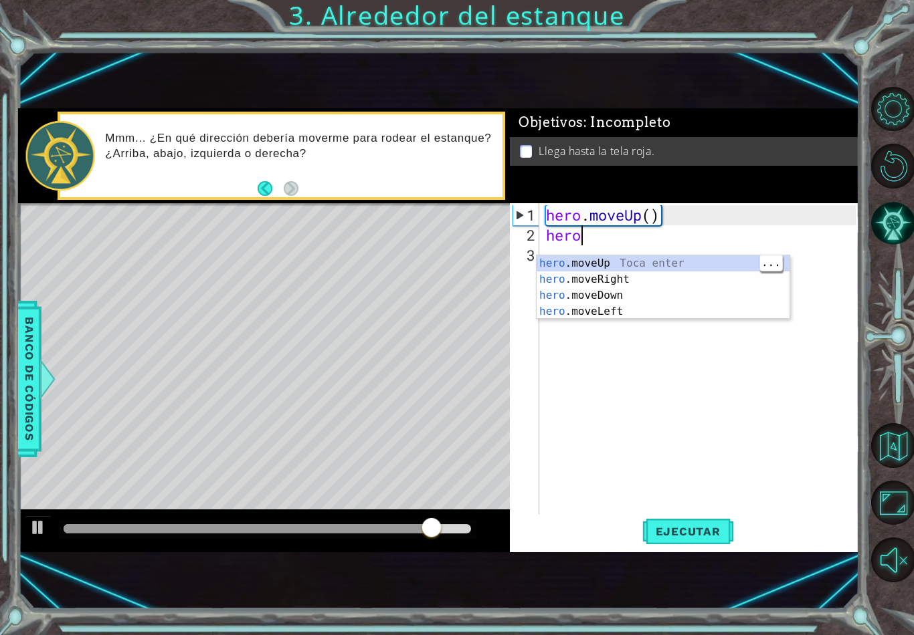
click at [670, 259] on div "hero .moveUp Toca enter hero .moveRight Toca enter hero .moveDown Toca enter he…" at bounding box center [662, 304] width 253 height 96
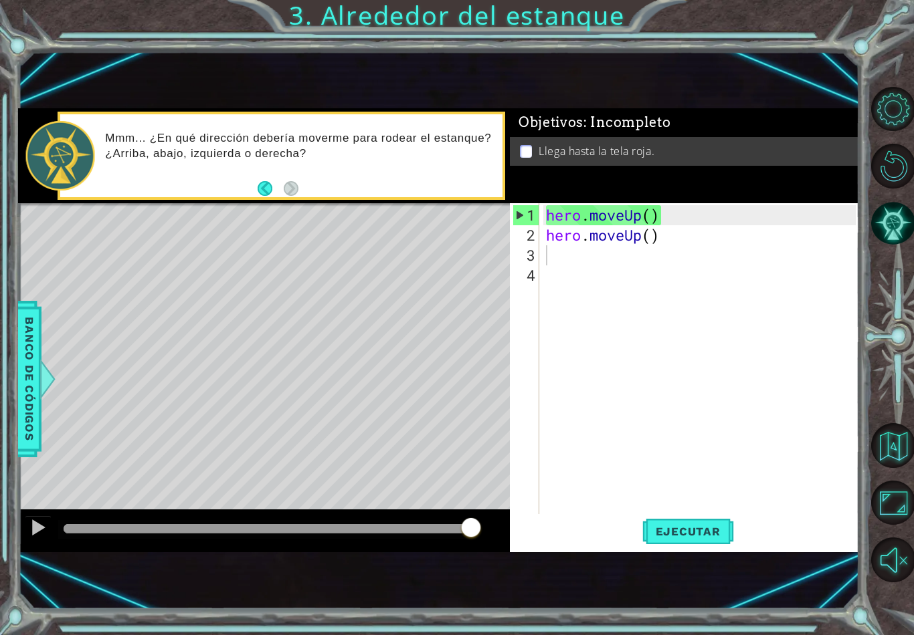
click at [663, 538] on span "Ejecutar" at bounding box center [688, 531] width 92 height 13
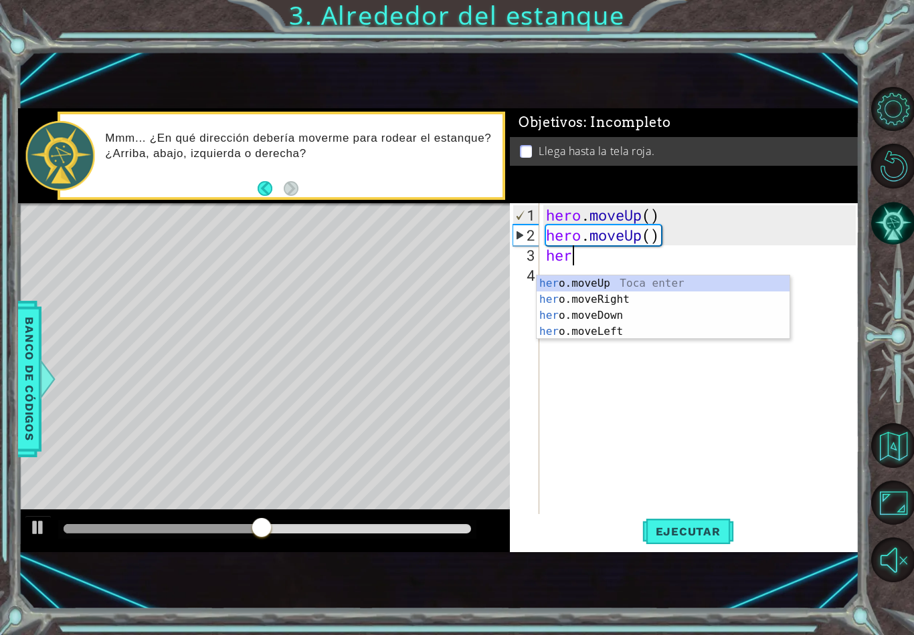
type textarea "hero"
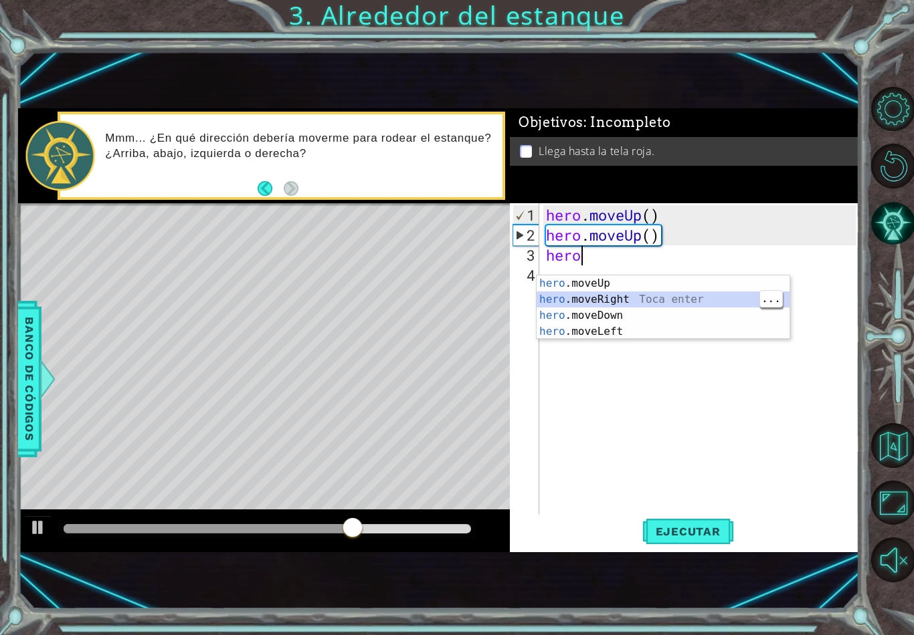
click at [678, 297] on div "hero .moveUp Toca enter hero .moveRight Toca enter hero .moveDown Toca enter he…" at bounding box center [662, 324] width 253 height 96
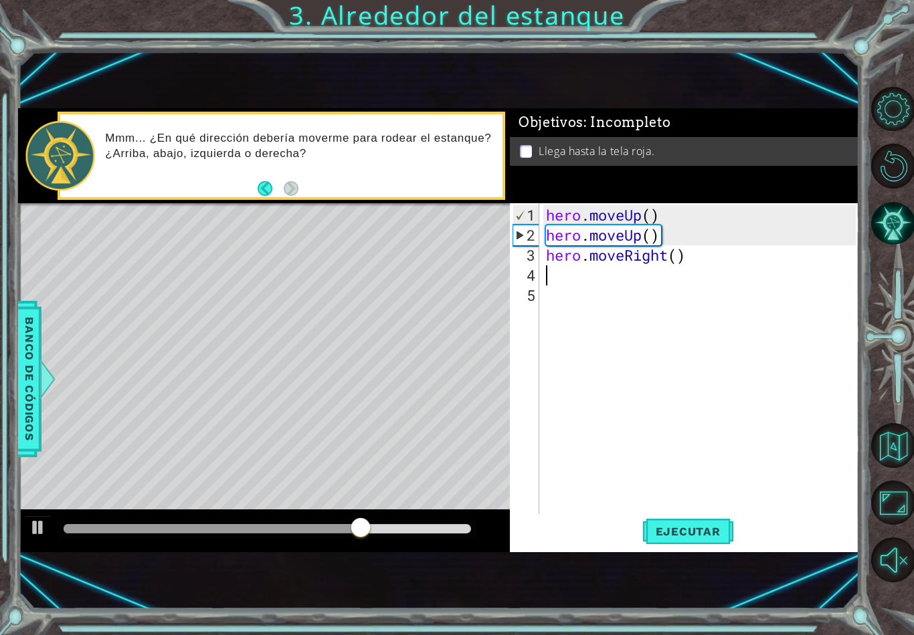
scroll to position [0, 0]
click at [698, 538] on span "Ejecutar" at bounding box center [688, 531] width 92 height 13
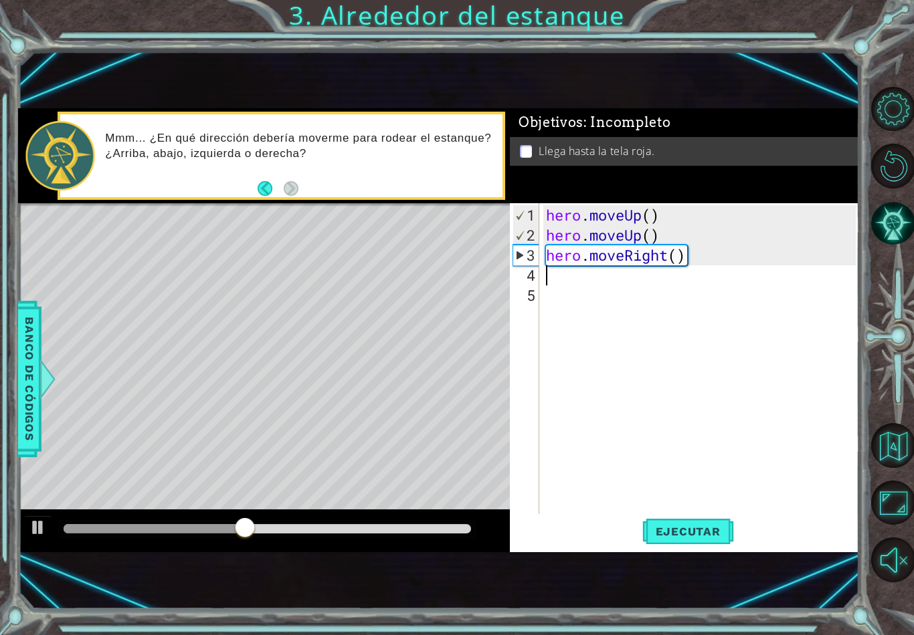
type textarea "he"
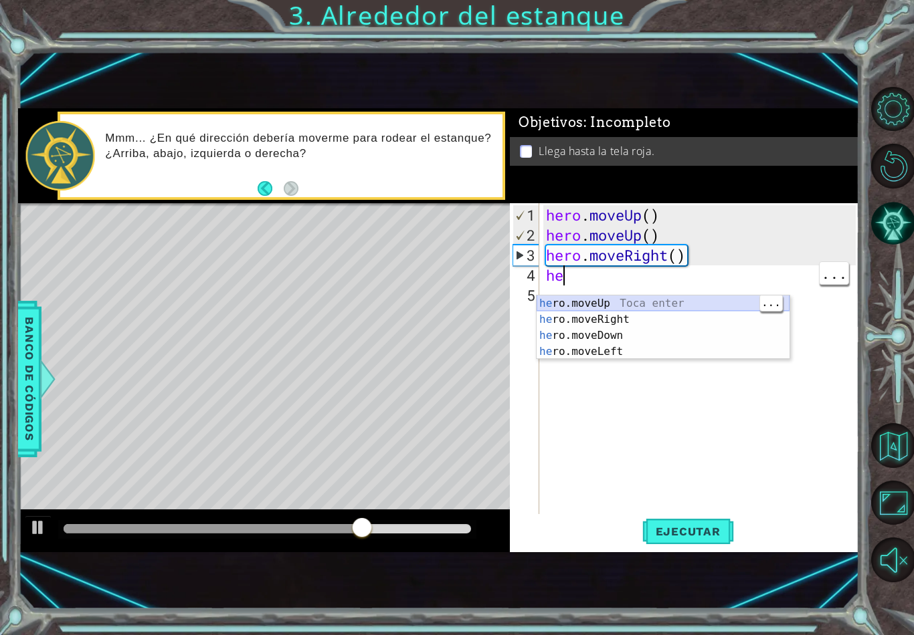
click at [662, 302] on div "he ro.moveUp Toca enter he ro.moveRight Toca enter he ro.moveDown Toca enter he…" at bounding box center [662, 344] width 253 height 96
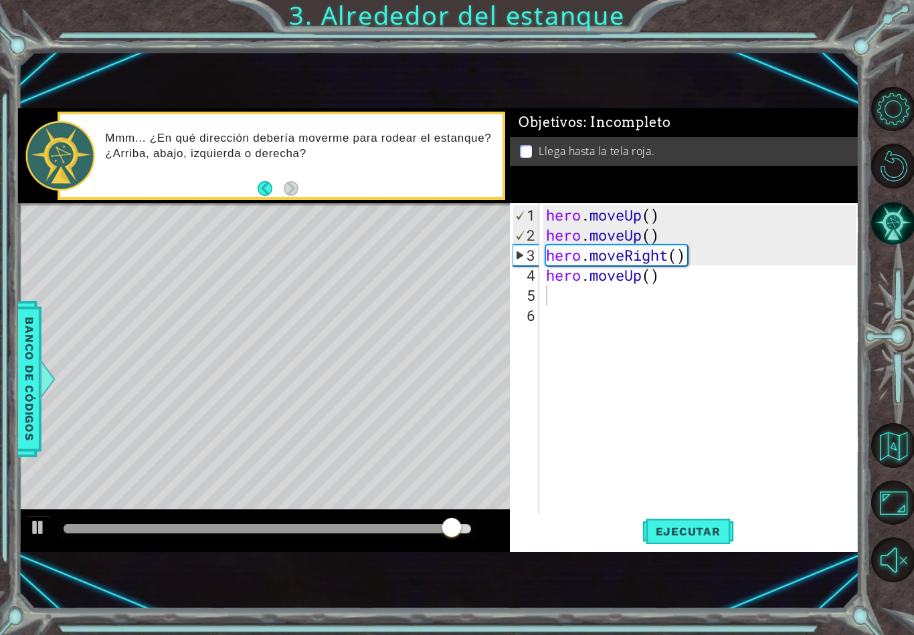
click at [703, 538] on span "Ejecutar" at bounding box center [688, 531] width 92 height 13
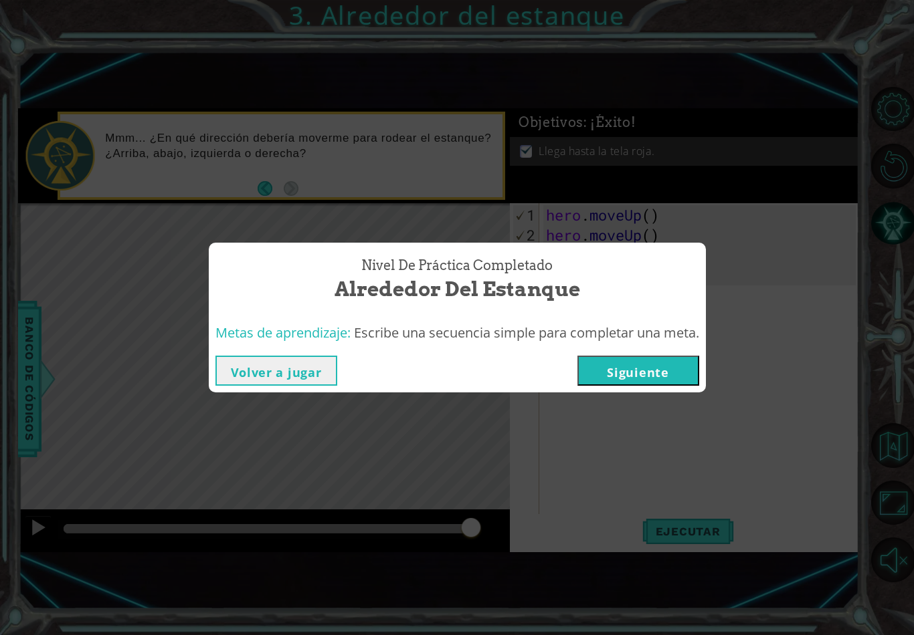
click at [666, 361] on div "Volver a jugar [GEOGRAPHIC_DATA]" at bounding box center [457, 370] width 497 height 43
click at [642, 381] on button "Siguiente" at bounding box center [638, 371] width 122 height 30
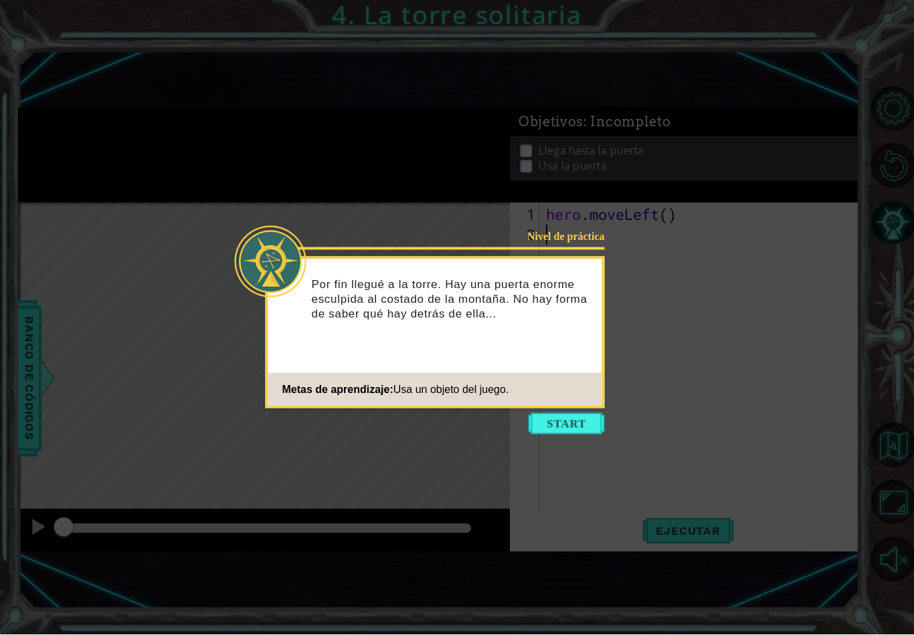
scroll to position [15, 0]
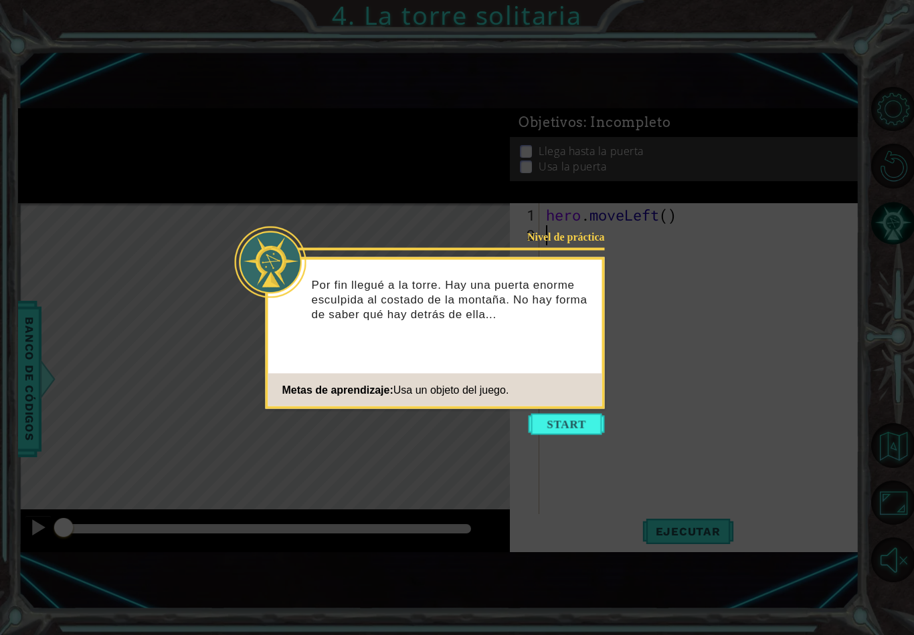
click at [542, 414] on button "Start" at bounding box center [566, 424] width 76 height 21
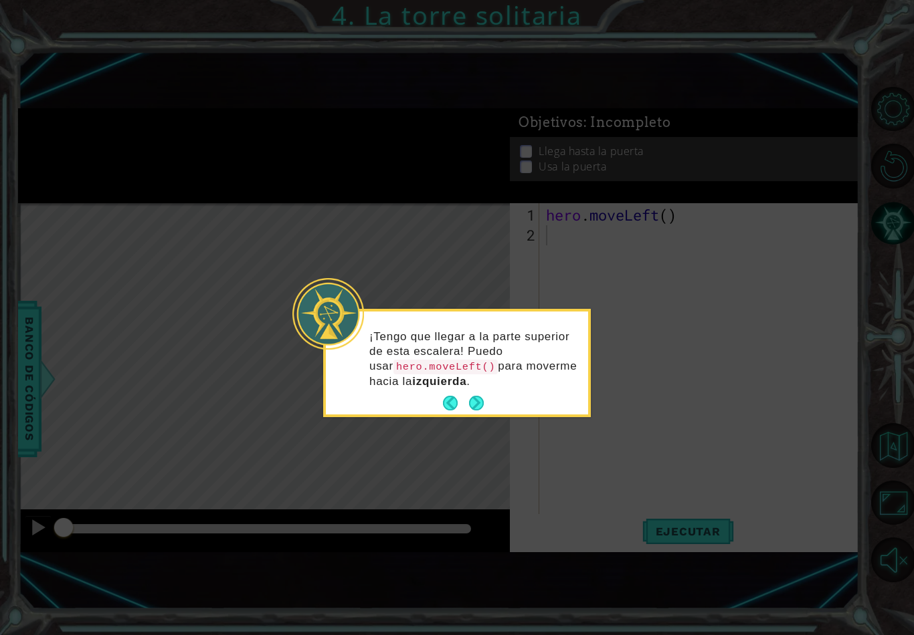
click at [478, 395] on button "Next" at bounding box center [476, 403] width 17 height 17
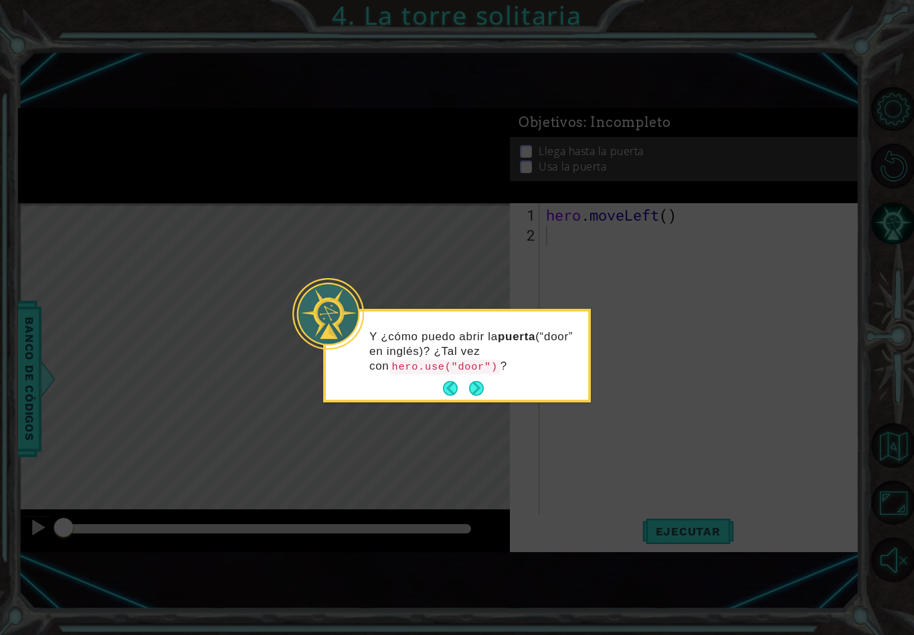
click at [471, 381] on button "Next" at bounding box center [476, 388] width 15 height 15
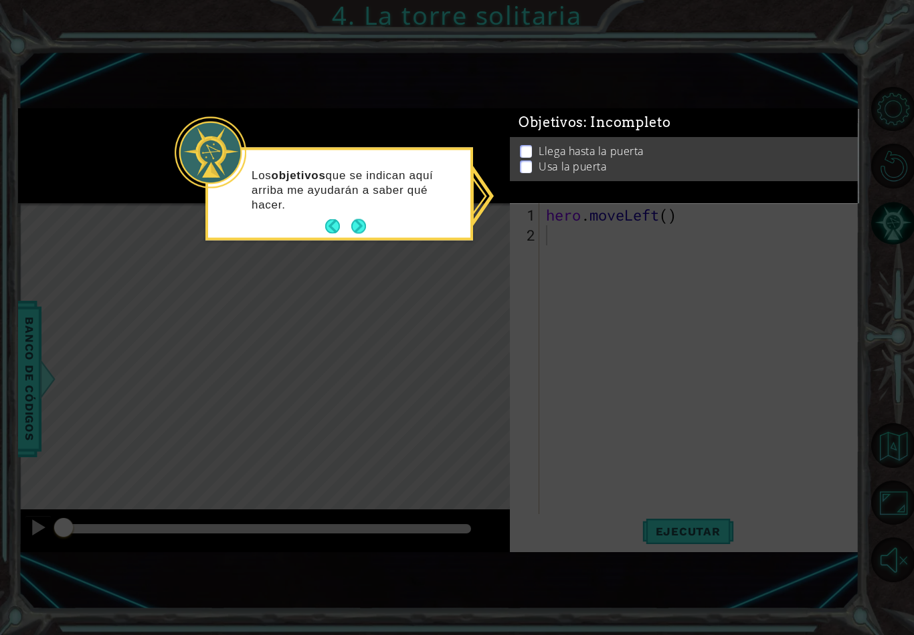
click at [359, 219] on button "Next" at bounding box center [358, 226] width 15 height 15
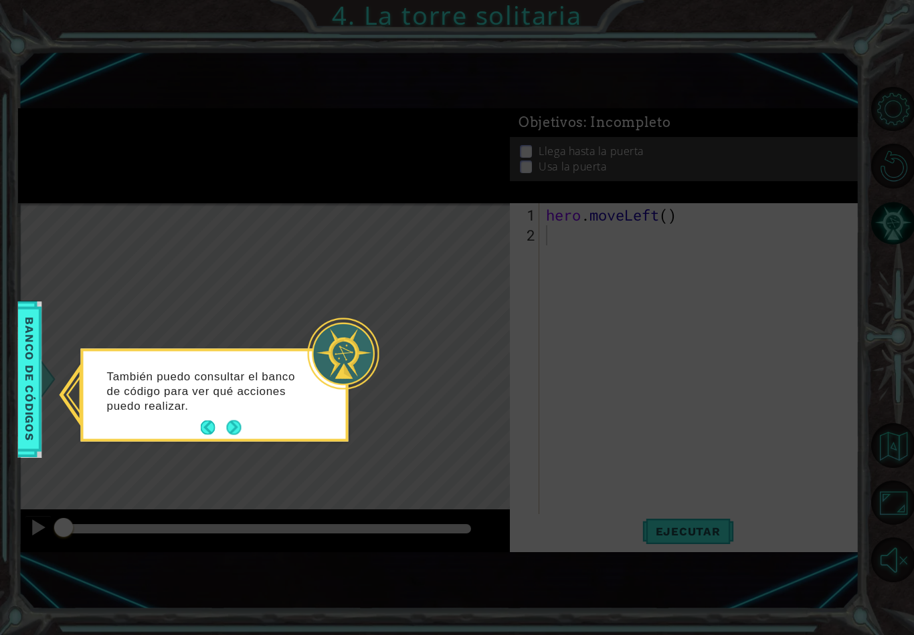
click at [241, 421] on button "Next" at bounding box center [233, 428] width 15 height 15
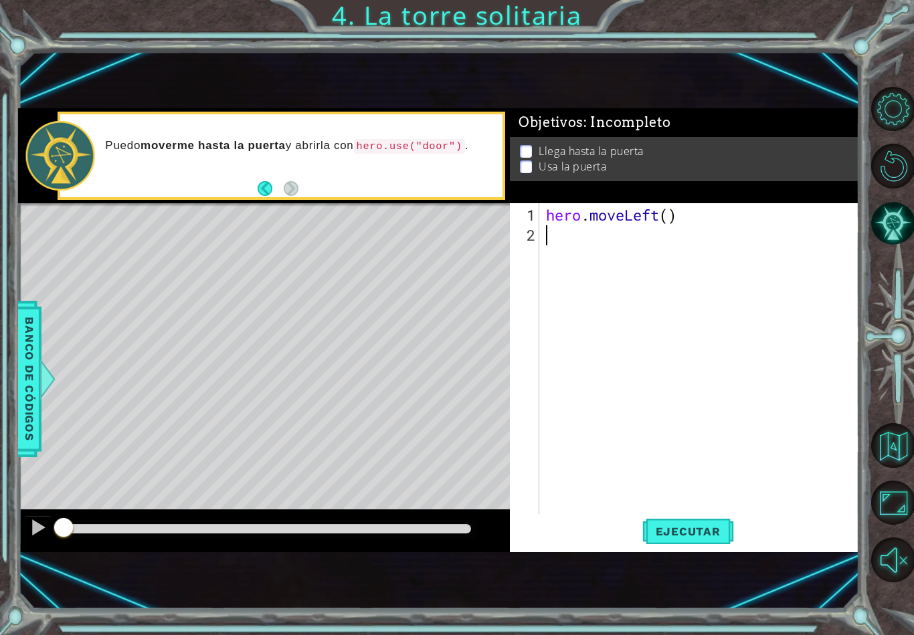
click at [653, 540] on button "Ejecutar" at bounding box center [688, 531] width 92 height 35
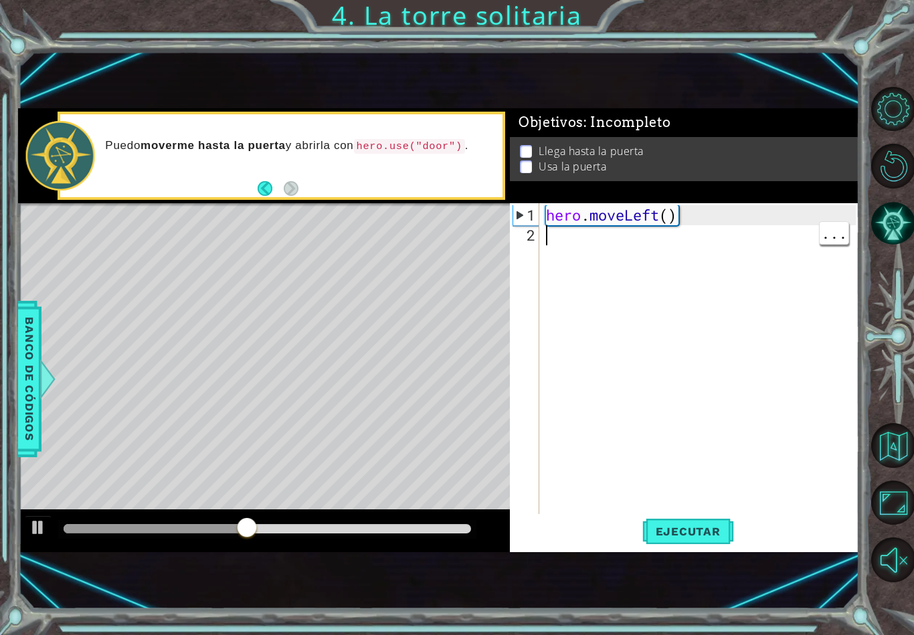
click at [565, 237] on div "hero . moveLeft ( )" at bounding box center [702, 385] width 319 height 361
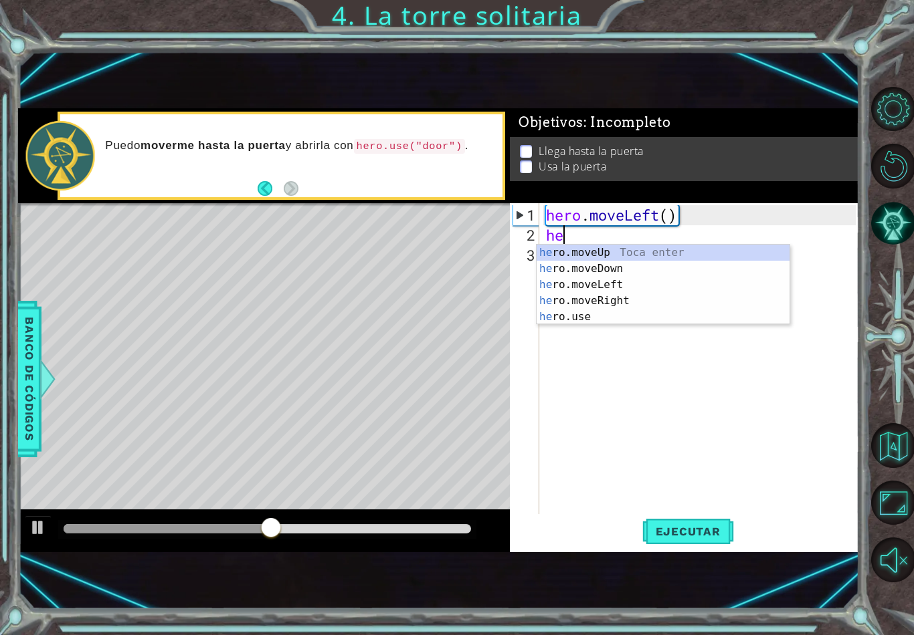
type textarea "hero"
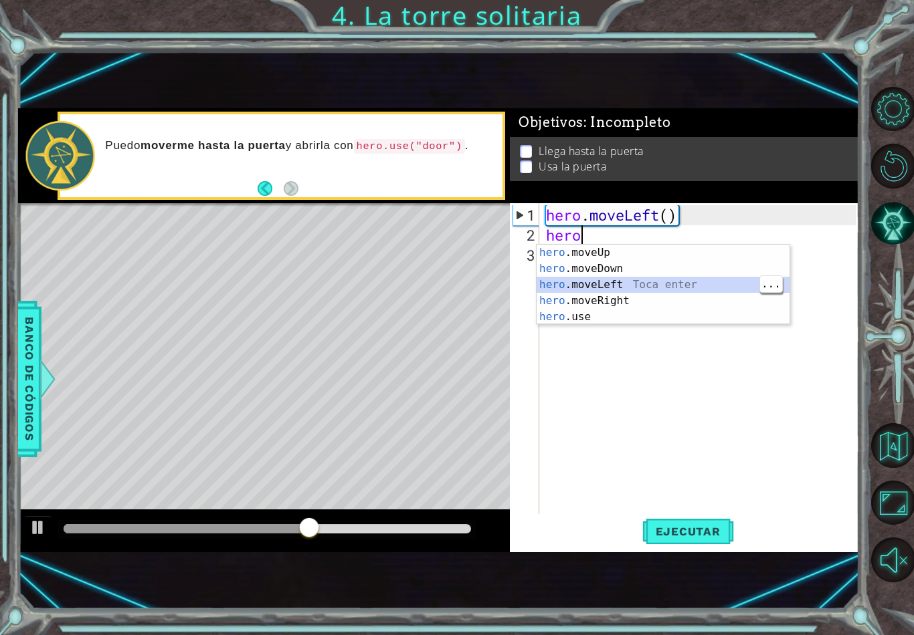
click at [656, 282] on div "hero .moveUp Toca enter hero .moveDown Toca enter hero .moveLeft Toca enter her…" at bounding box center [662, 301] width 253 height 112
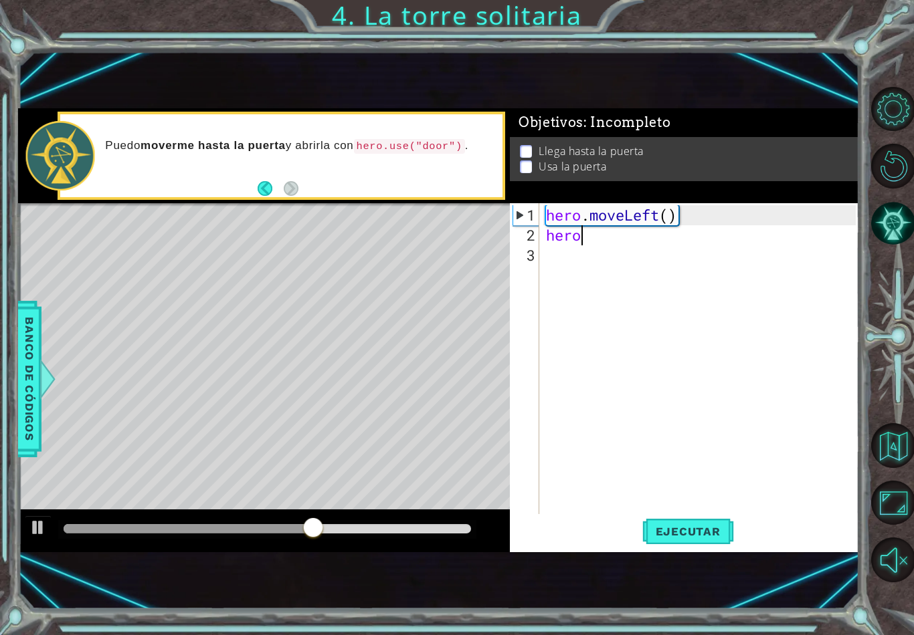
scroll to position [0, 0]
click at [701, 533] on span "Ejecutar" at bounding box center [688, 531] width 92 height 13
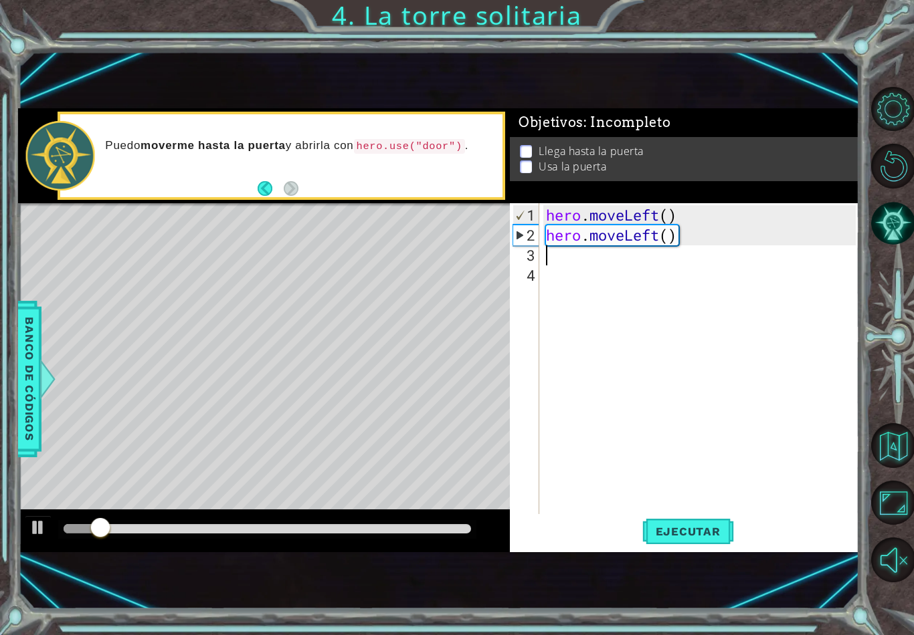
scroll to position [15, 0]
click at [552, 258] on div "hero . moveLeft ( ) hero . moveLeft ( )" at bounding box center [702, 385] width 319 height 361
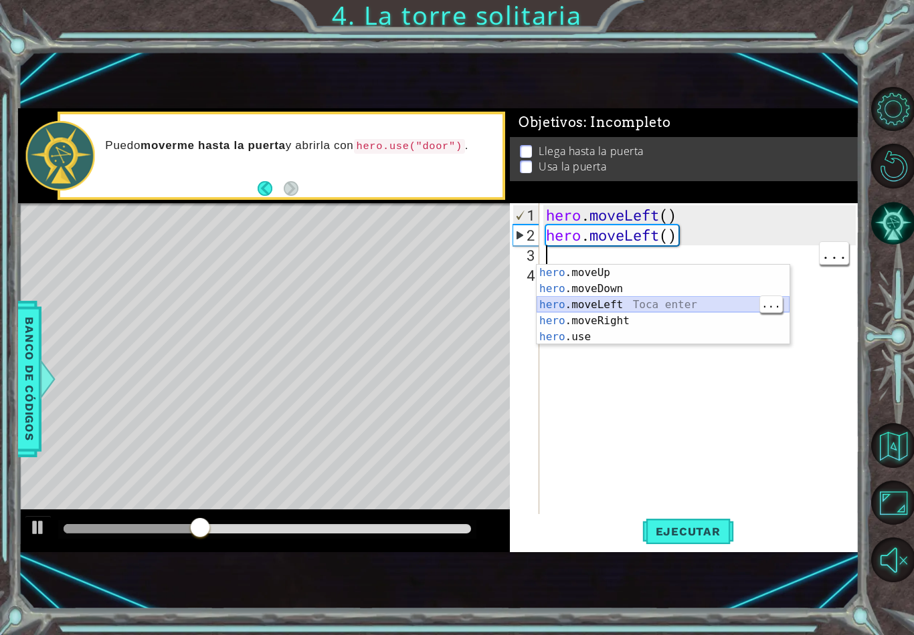
type textarea "he"
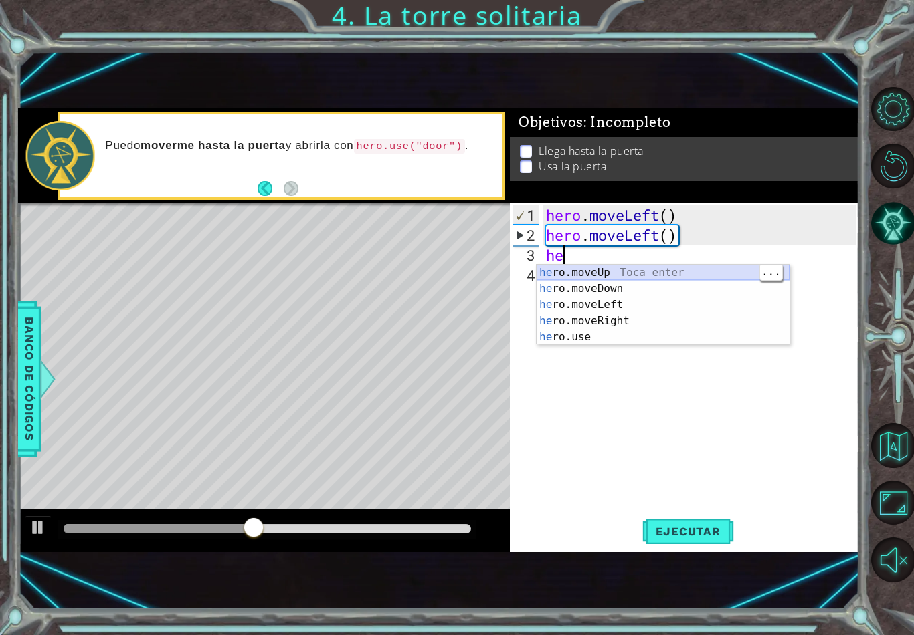
click at [666, 268] on div "he ro.moveUp Toca enter he ro.moveDown Toca enter he ro.moveLeft Toca enter he …" at bounding box center [662, 321] width 253 height 112
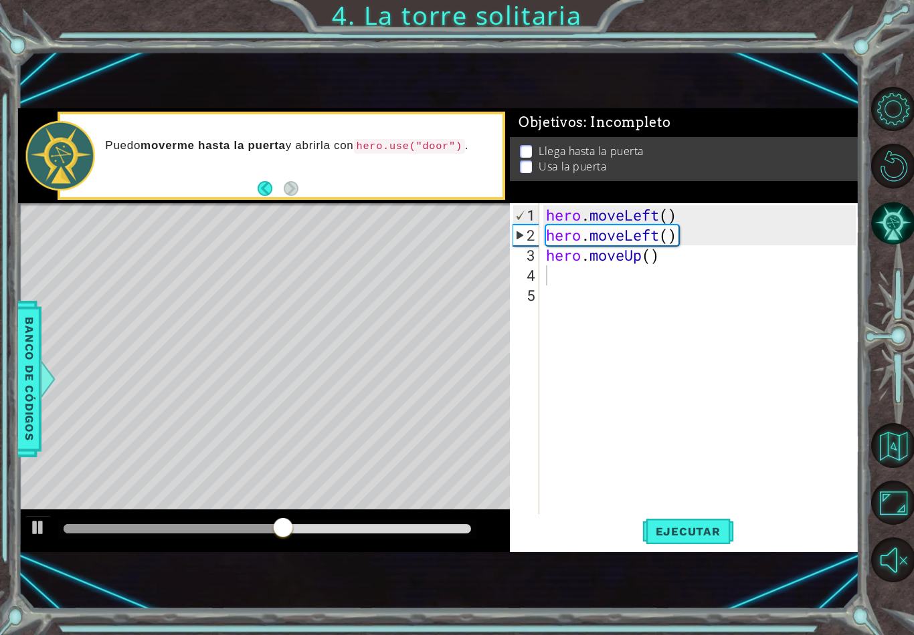
click at [703, 523] on button "Ejecutar" at bounding box center [688, 531] width 92 height 35
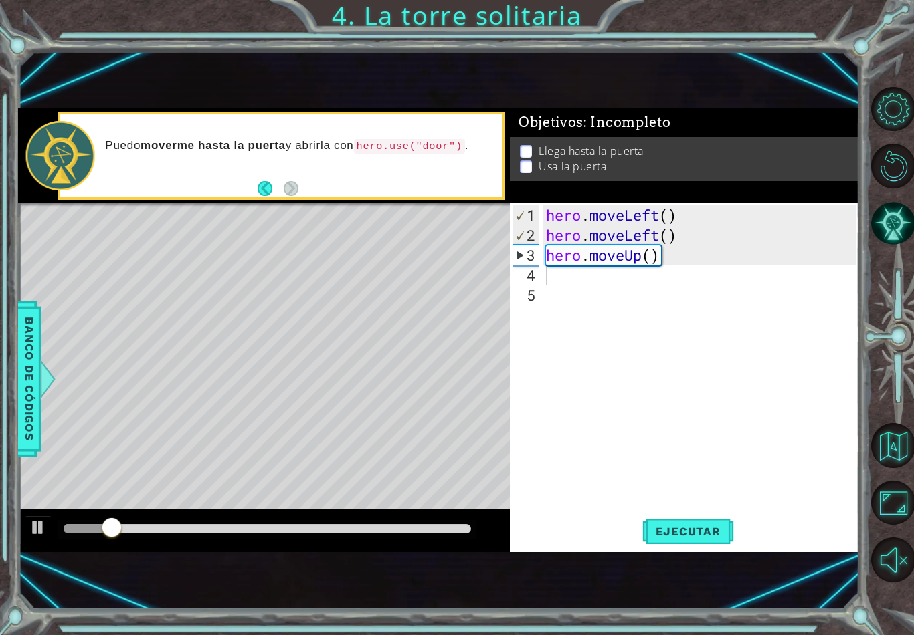
scroll to position [15, 0]
click at [597, 274] on div "hero . moveLeft ( ) hero . moveLeft ( ) hero . moveUp ( )" at bounding box center [702, 385] width 319 height 361
type textarea "h"
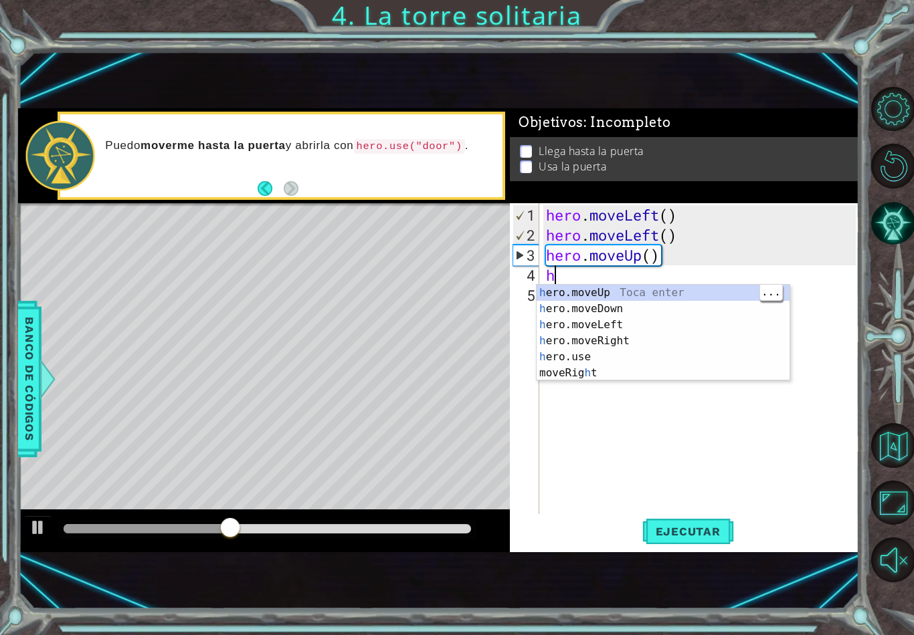
click at [635, 290] on div "h ero.moveUp Toca enter h ero.moveDown Toca enter h ero.moveLeft Toca enter h e…" at bounding box center [662, 349] width 253 height 128
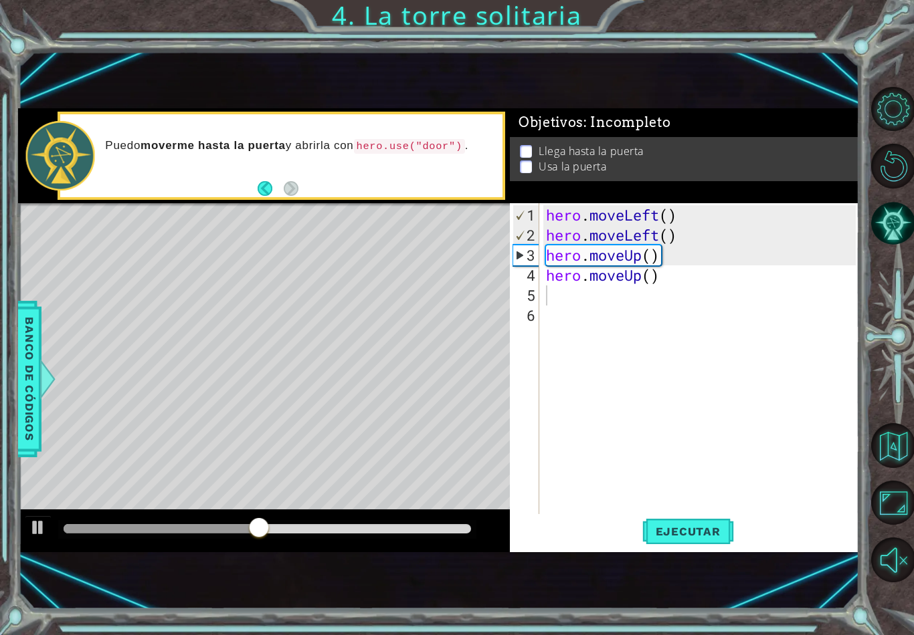
scroll to position [15, 0]
click at [548, 293] on div "hero . moveLeft ( ) hero . moveLeft ( ) hero . moveUp ( ) hero . moveUp ( )" at bounding box center [702, 385] width 319 height 361
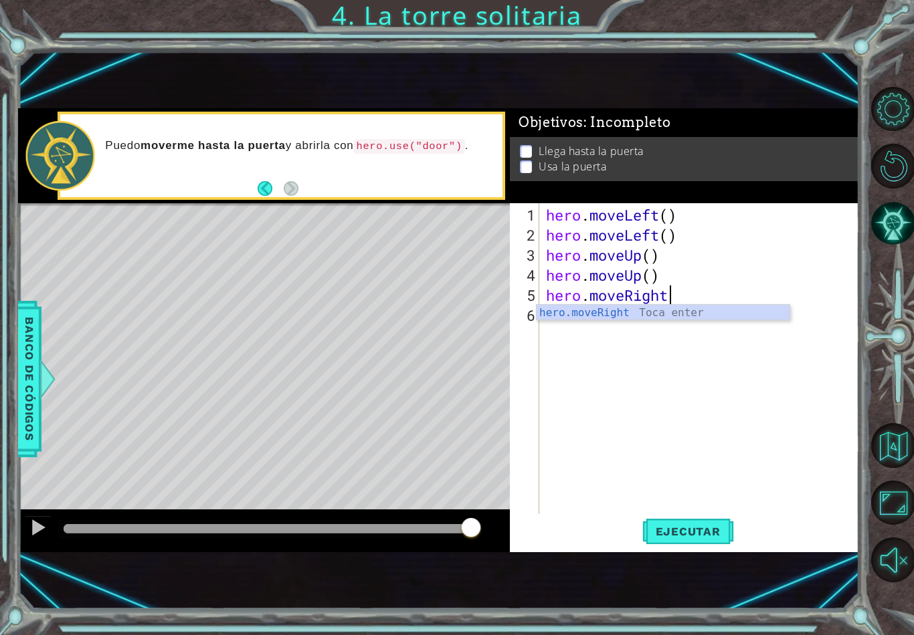
scroll to position [0, 5]
type textarea "hero.moveRight()"
click at [562, 318] on div "hero . moveLeft ( ) hero . moveLeft ( ) hero . moveUp ( ) hero . moveUp ( ) her…" at bounding box center [702, 385] width 319 height 361
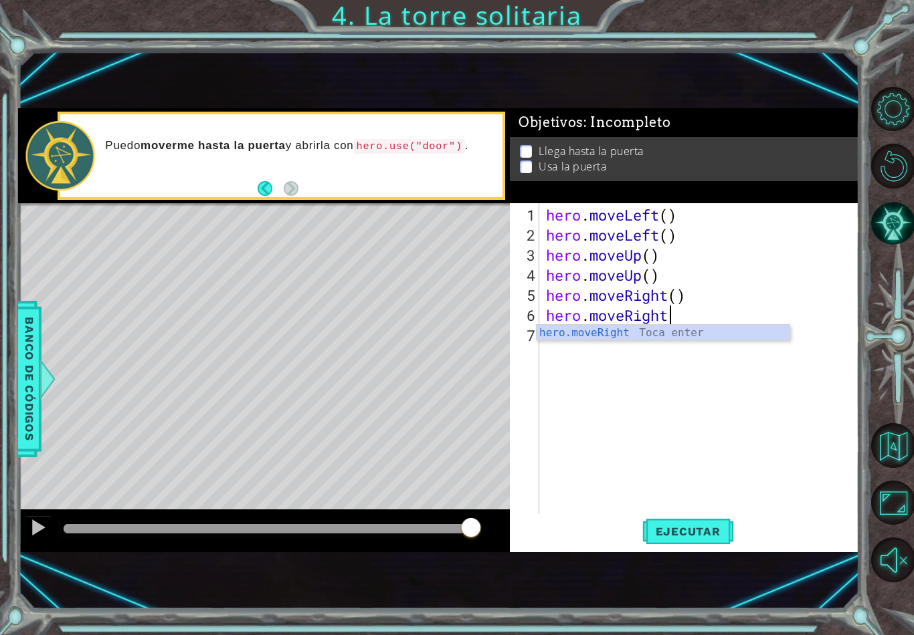
scroll to position [0, 5]
type textarea "hero.moveRight()"
click at [643, 333] on div "hero . moveLeft ( ) hero . moveLeft ( ) hero . moveUp ( ) hero . moveUp ( ) her…" at bounding box center [702, 385] width 319 height 361
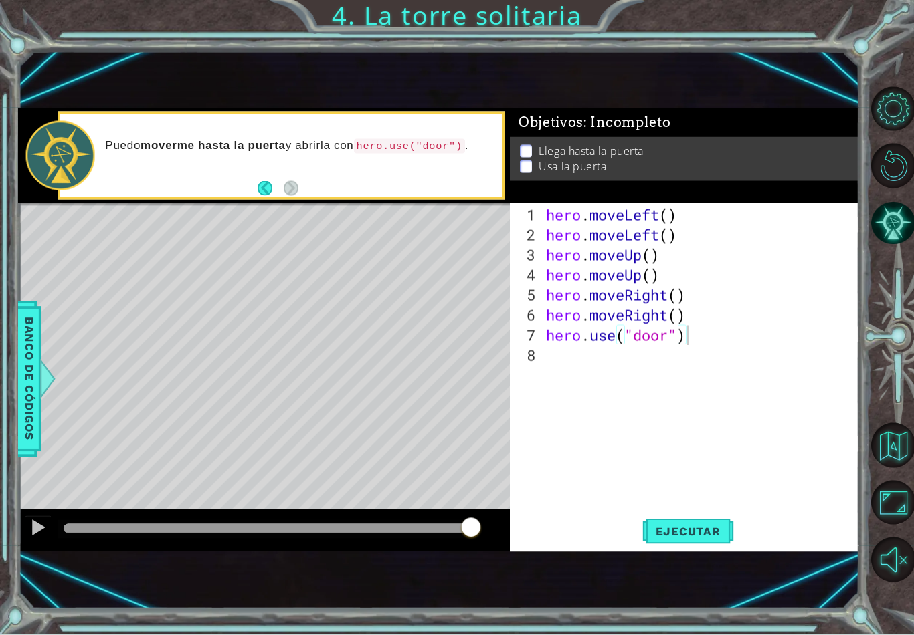
type textarea "hero.use("door")"
click at [711, 531] on span "Ejecutar" at bounding box center [688, 531] width 92 height 13
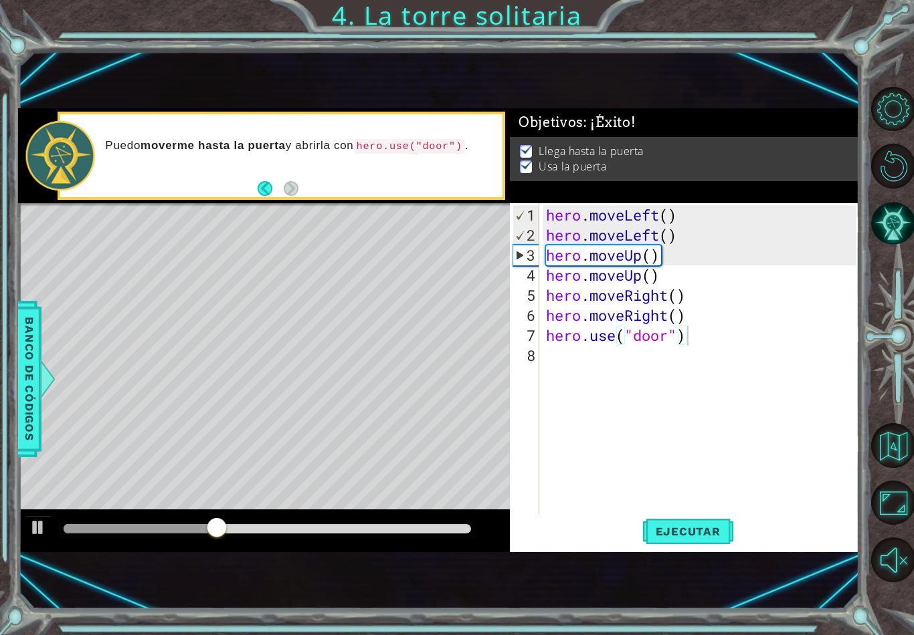
scroll to position [15, 0]
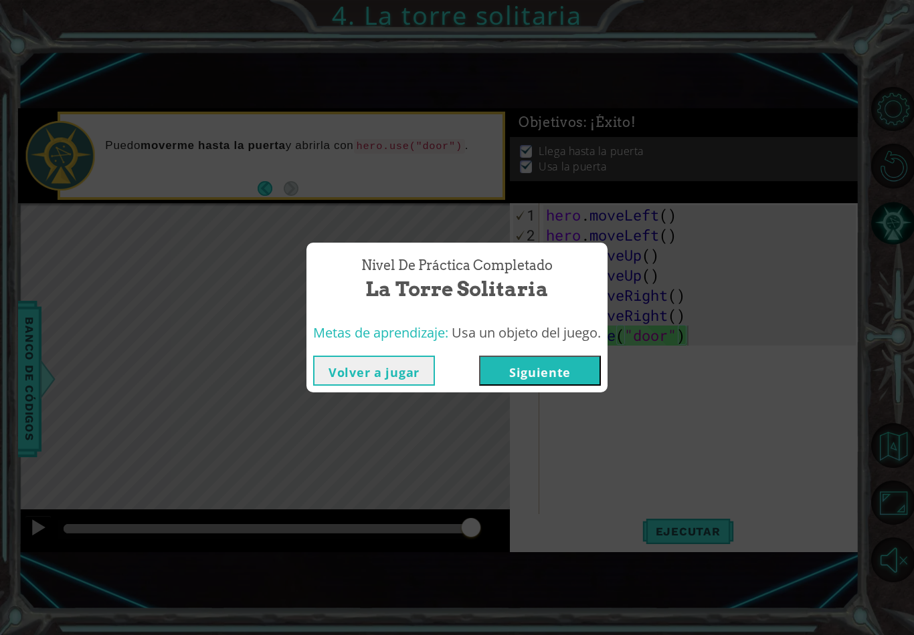
click at [540, 373] on button "Siguiente" at bounding box center [540, 371] width 122 height 30
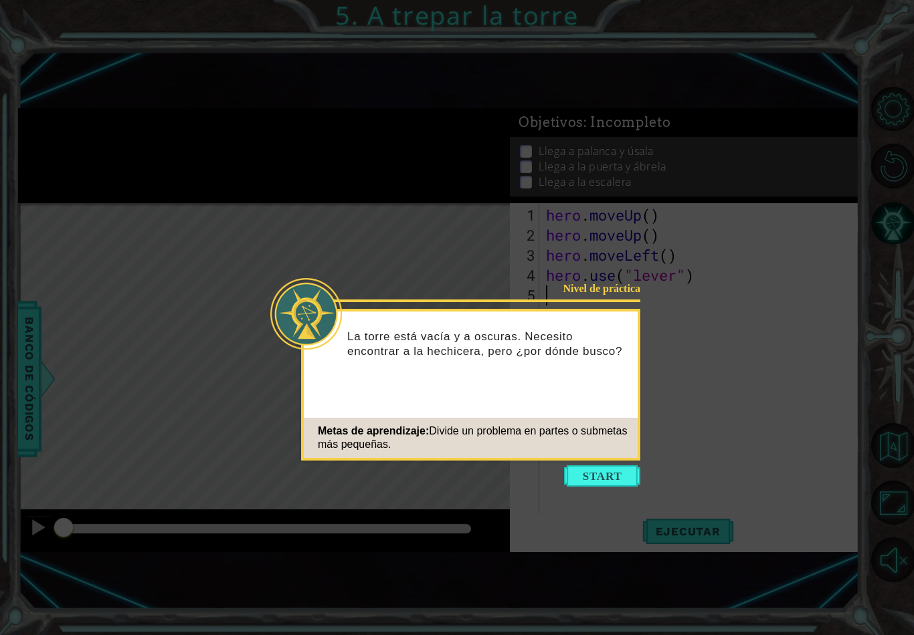
scroll to position [15, 0]
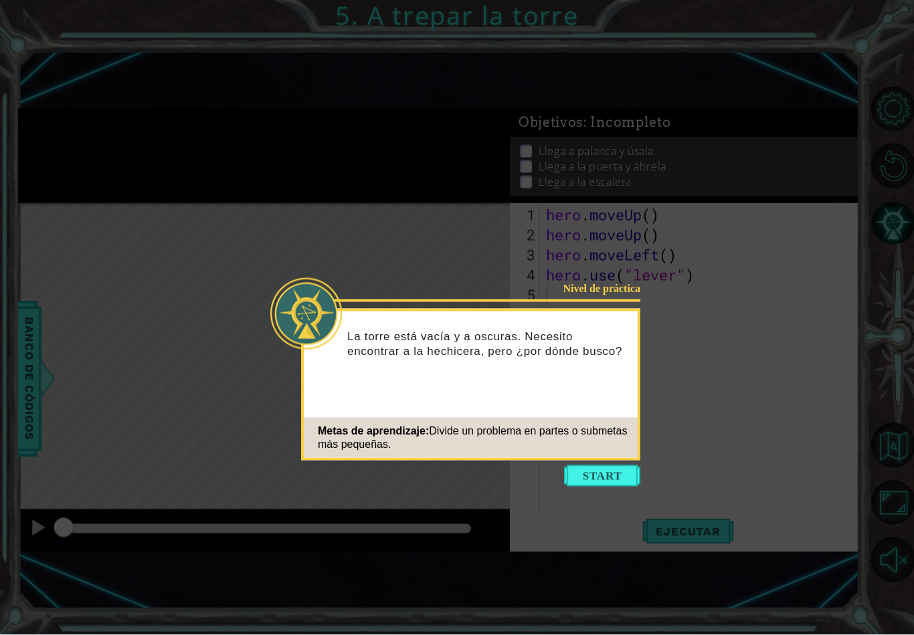
click at [583, 466] on button "Start" at bounding box center [602, 476] width 76 height 21
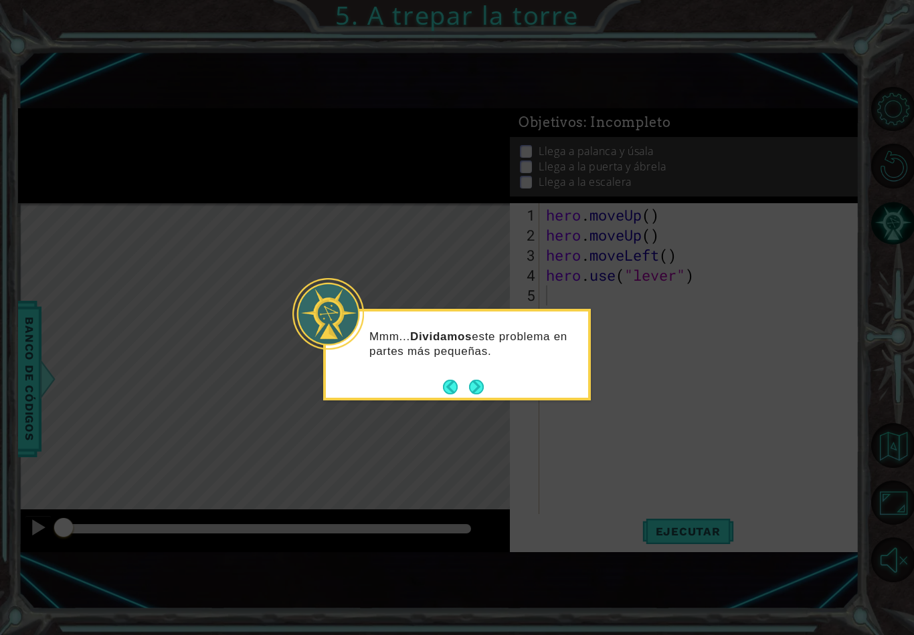
click at [478, 379] on button "Next" at bounding box center [476, 386] width 15 height 15
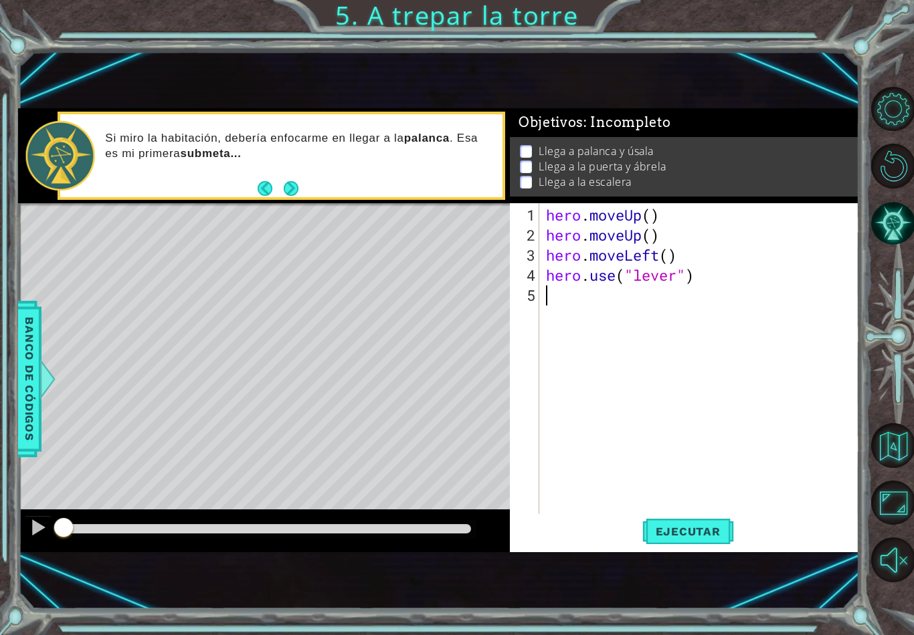
click at [712, 536] on span "Ejecutar" at bounding box center [688, 531] width 92 height 13
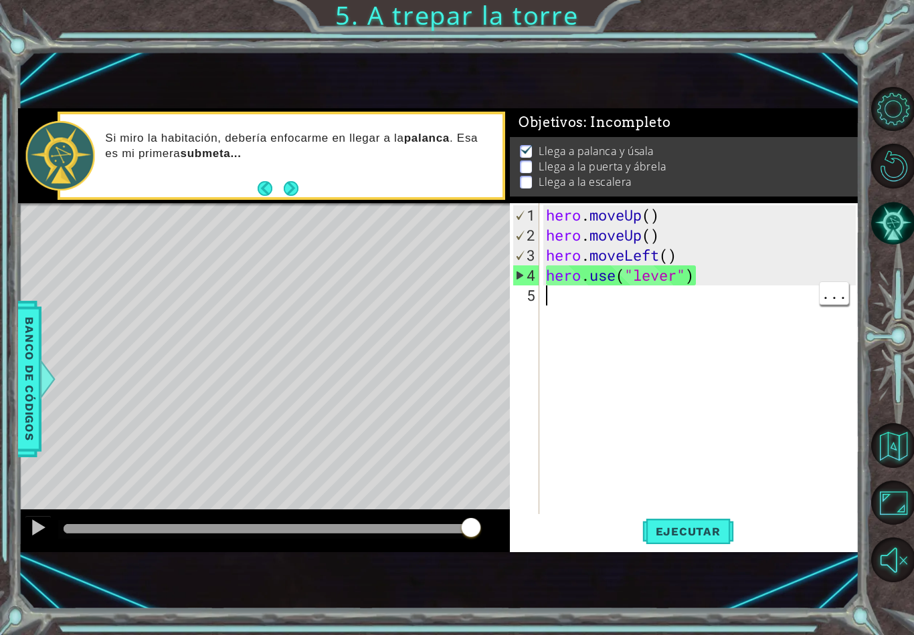
click at [561, 293] on div "hero . moveUp ( ) hero . moveUp ( ) hero . moveLeft ( ) hero . use ( "lever" )" at bounding box center [702, 385] width 319 height 361
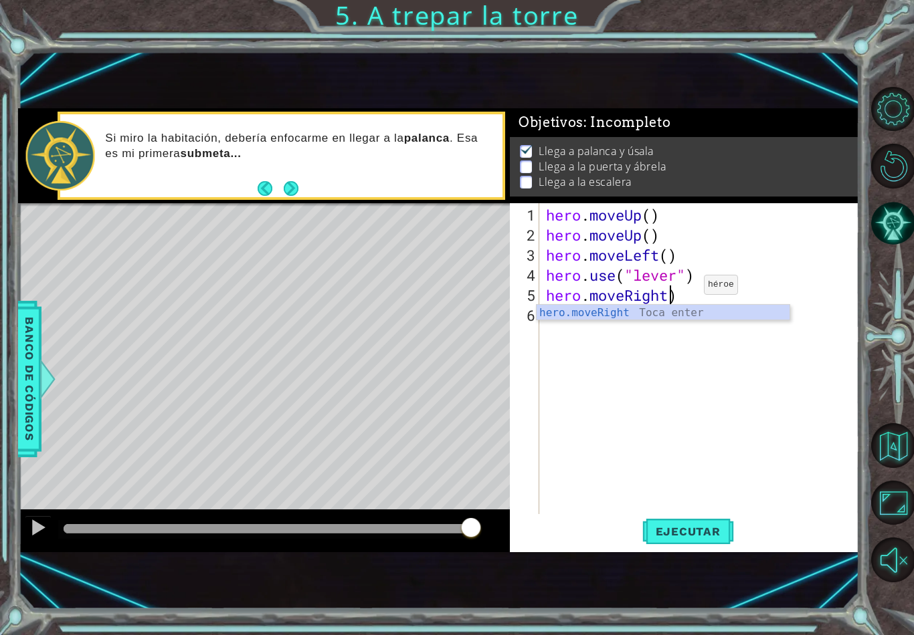
scroll to position [0, 5]
type textarea "hero.moveRight()"
click at [660, 322] on div "hero . moveUp ( ) hero . moveUp ( ) hero . moveLeft ( ) hero . use ( "lever" ) …" at bounding box center [702, 385] width 319 height 361
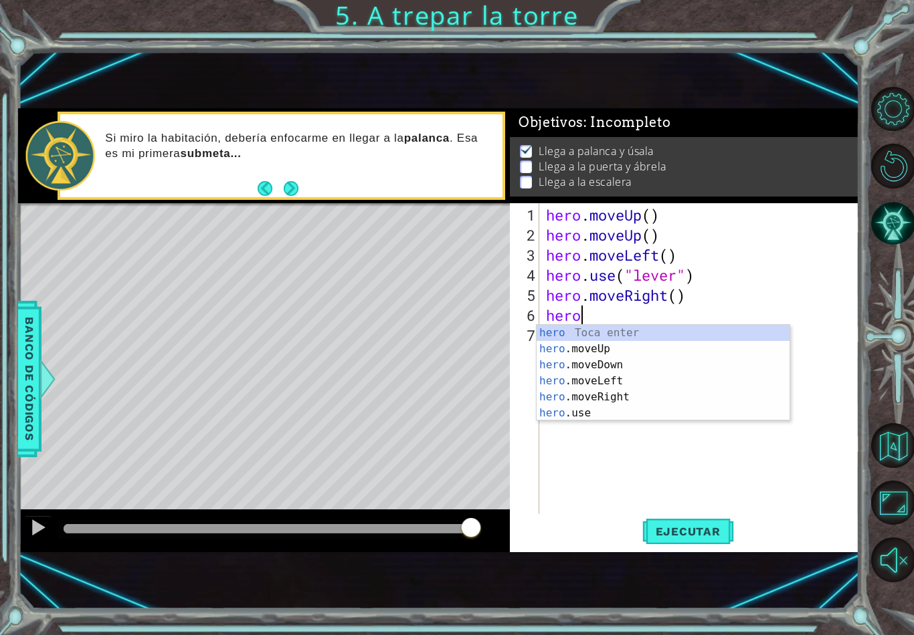
scroll to position [0, 1]
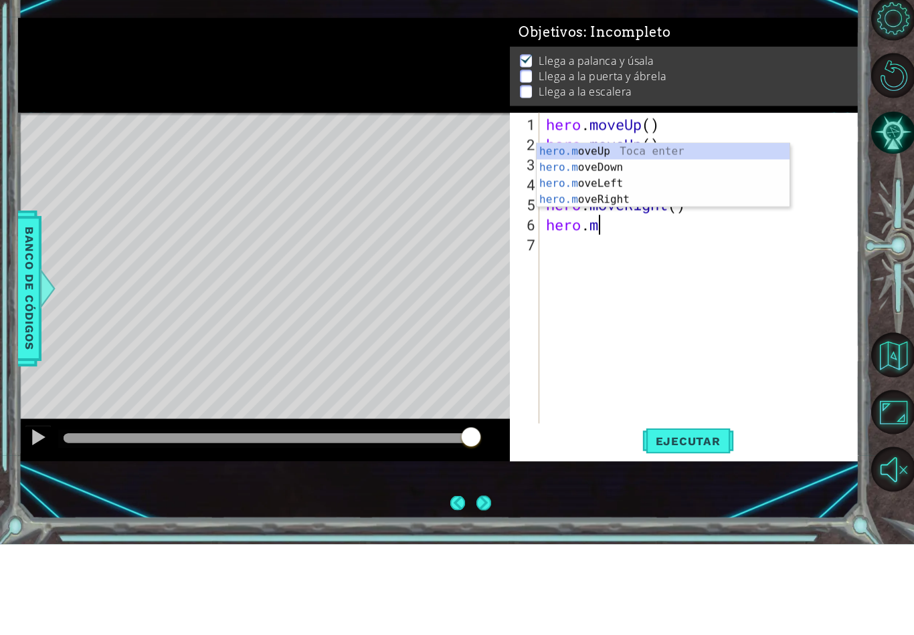
type textarea "[DOMAIN_NAME]"
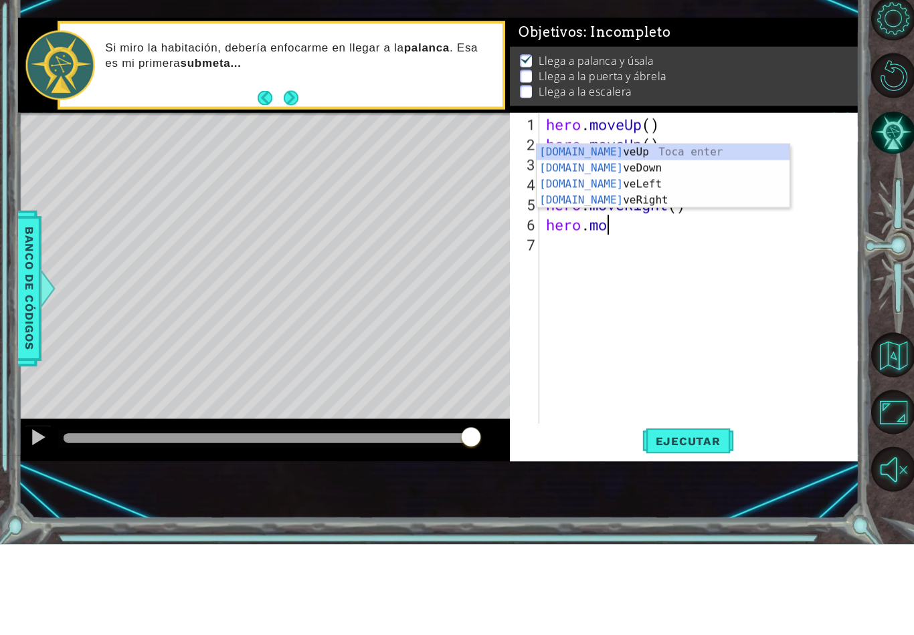
scroll to position [0, 2]
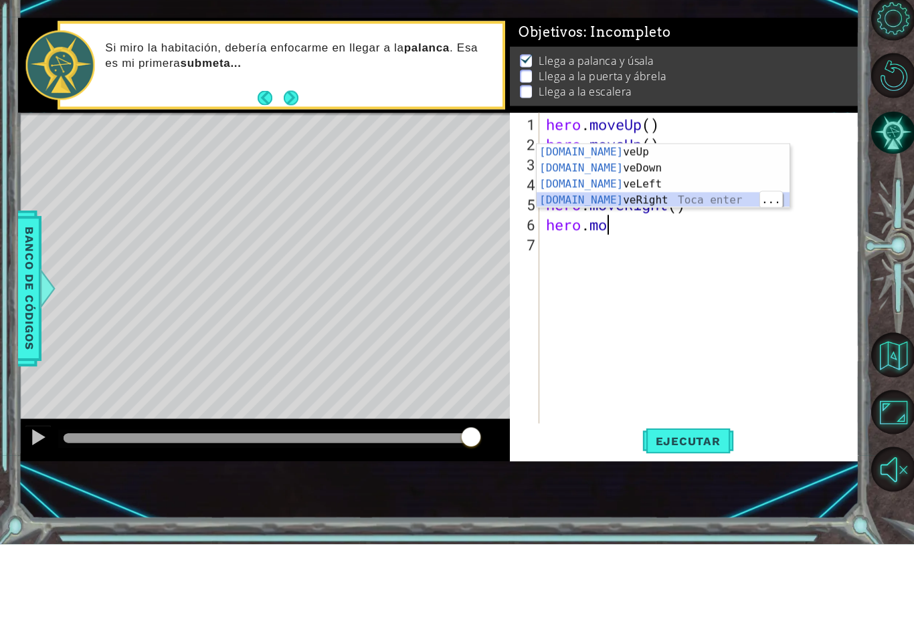
click at [636, 235] on div "[DOMAIN_NAME] veUp Toca enter [DOMAIN_NAME] veDown Toca enter [DOMAIN_NAME] veL…" at bounding box center [662, 283] width 253 height 96
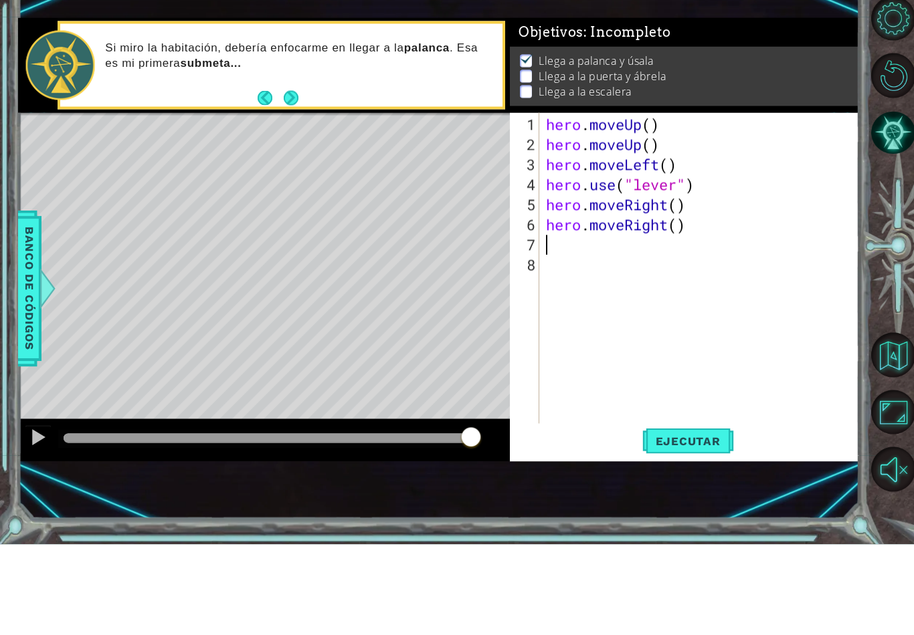
scroll to position [0, 0]
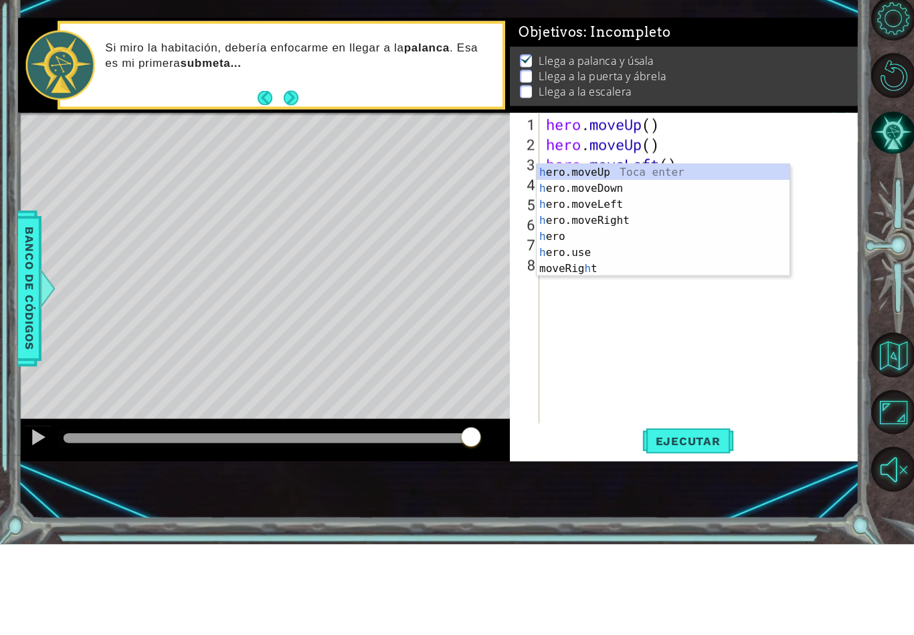
type textarea "he"
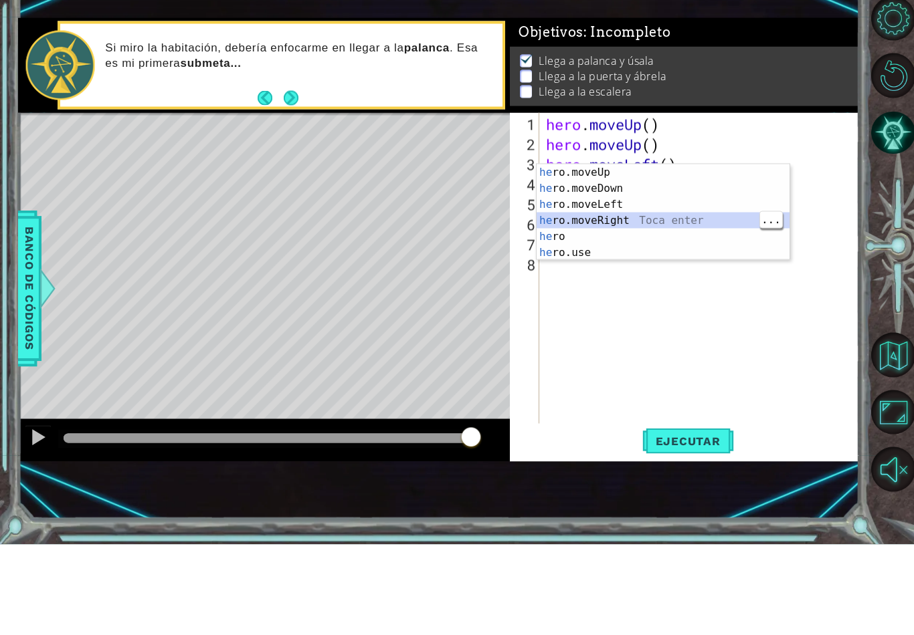
click at [688, 255] on div "he ro.moveUp Toca enter he ro.moveDown Toca enter he ro.moveLeft Toca enter he …" at bounding box center [662, 319] width 253 height 128
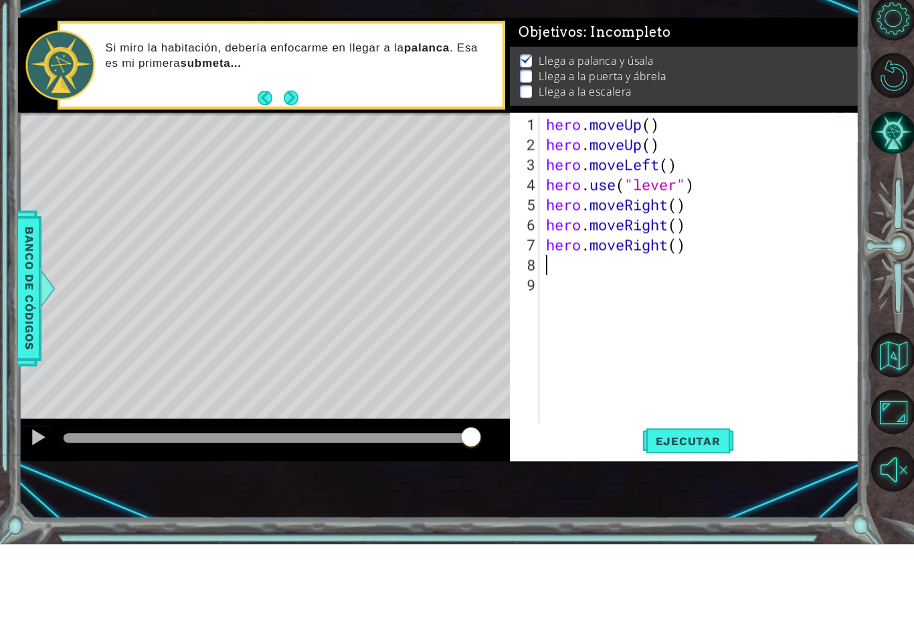
scroll to position [21, 0]
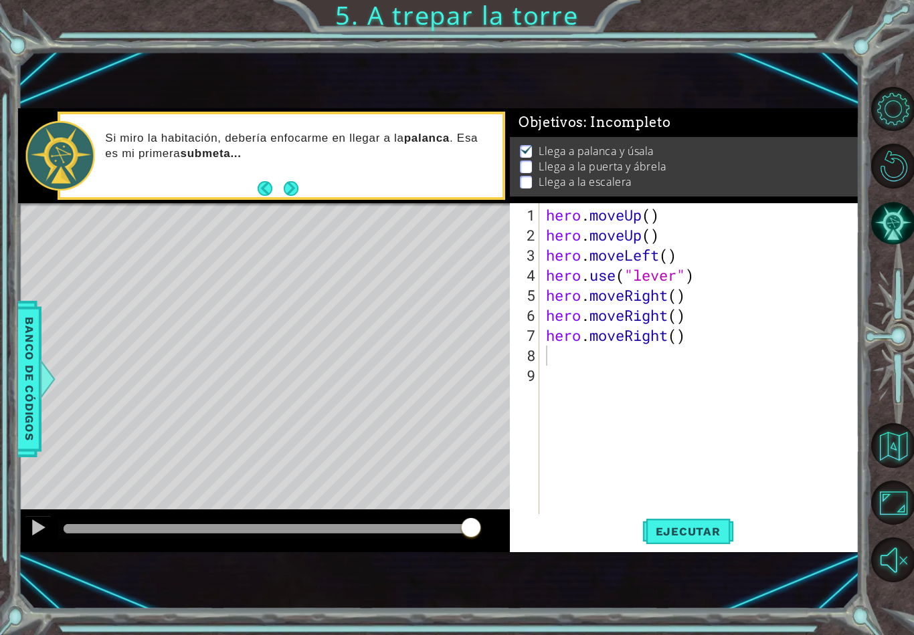
click at [700, 524] on button "Ejecutar" at bounding box center [688, 531] width 92 height 35
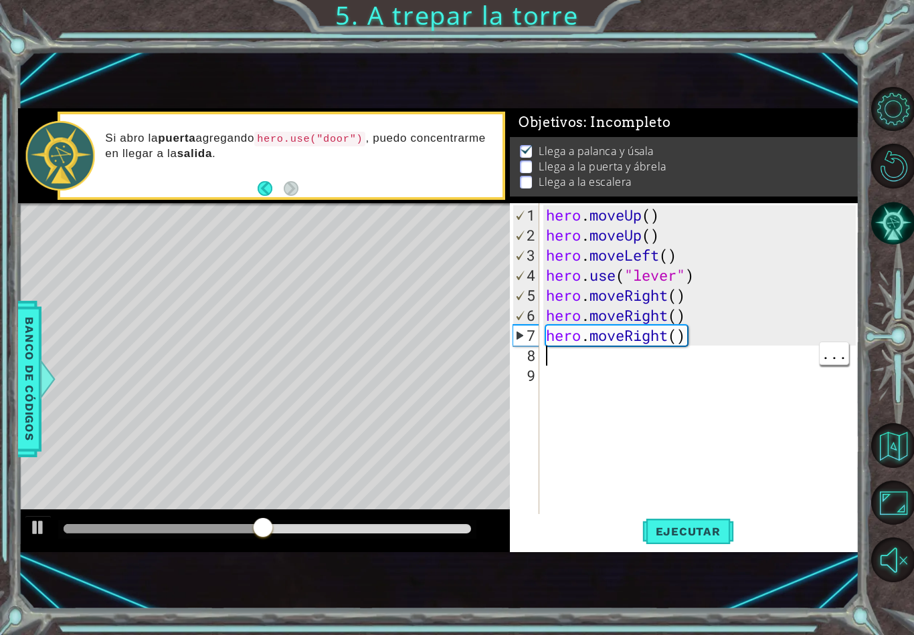
click at [546, 361] on div "hero . moveUp ( ) hero . moveUp ( ) hero . moveLeft ( ) hero . use ( "lever" ) …" at bounding box center [702, 385] width 319 height 361
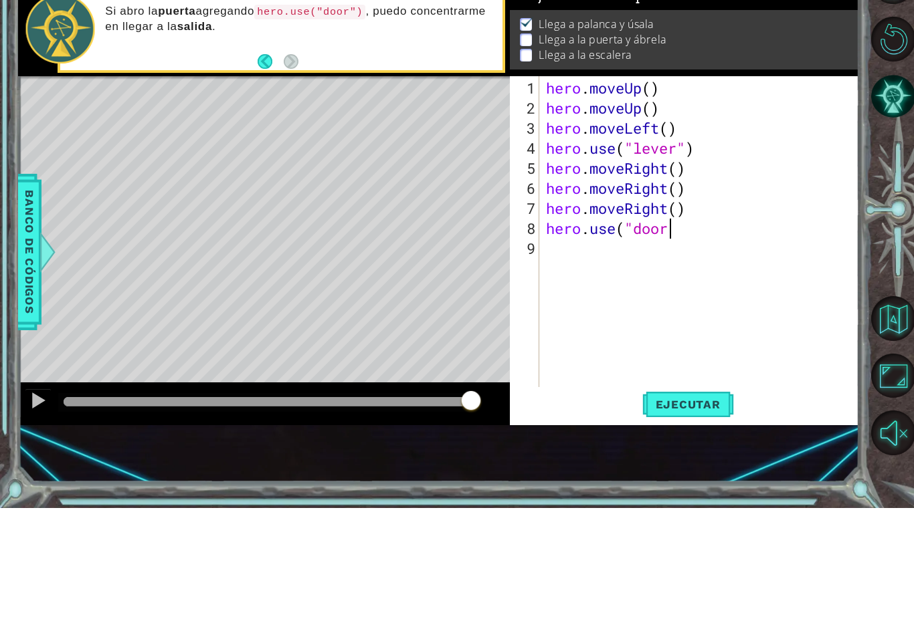
scroll to position [0, 5]
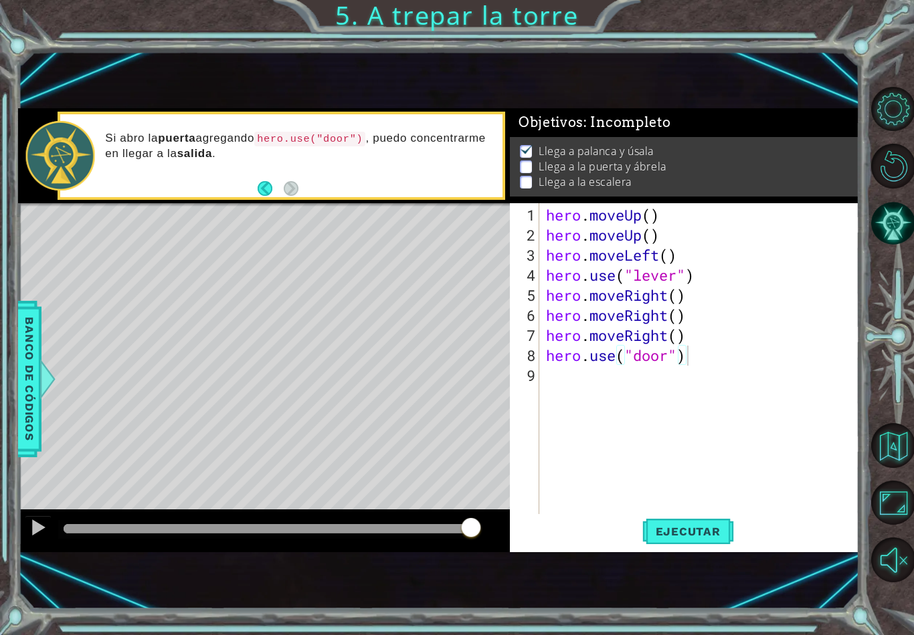
type textarea "hero.use("door")"
click at [704, 530] on span "Ejecutar" at bounding box center [688, 531] width 92 height 13
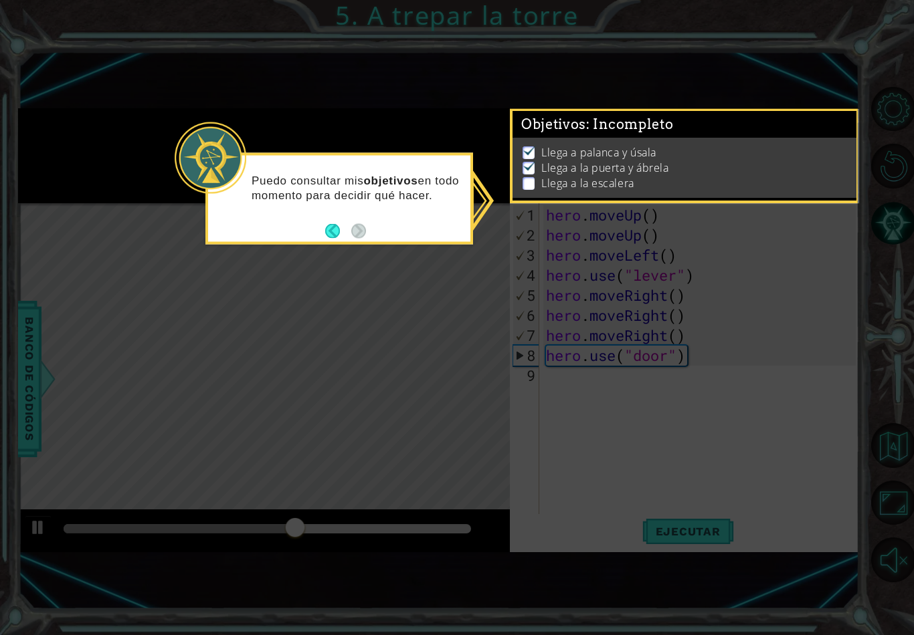
click at [571, 391] on icon at bounding box center [457, 317] width 914 height 635
click at [343, 223] on button "Back" at bounding box center [338, 230] width 26 height 15
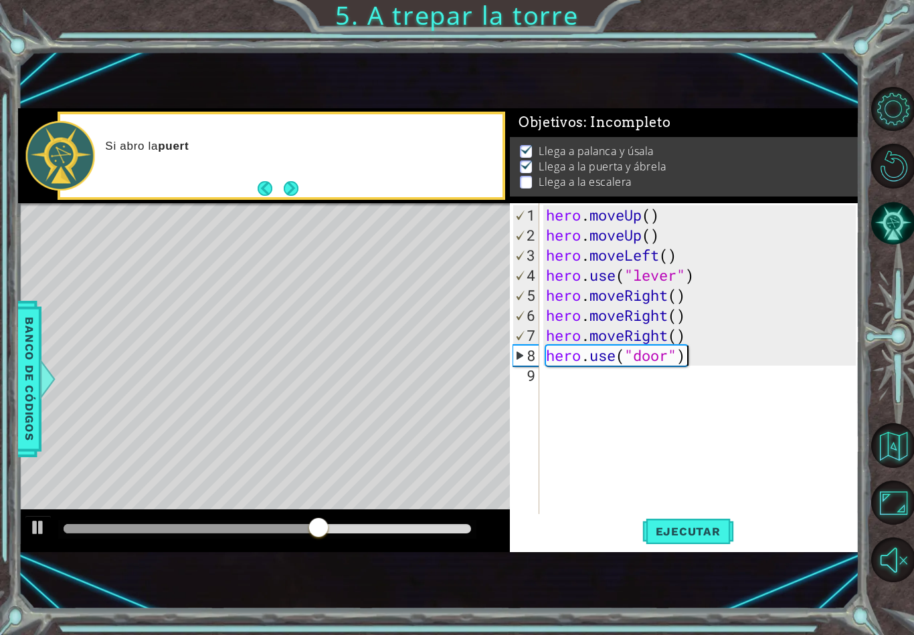
scroll to position [0, 0]
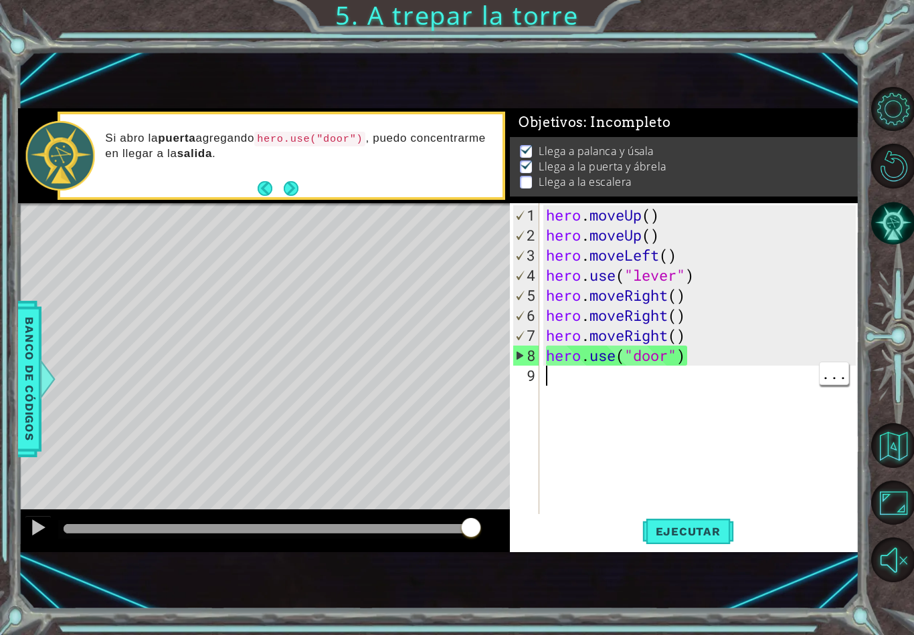
click at [566, 378] on div "hero . moveUp ( ) hero . moveUp ( ) hero . moveLeft ( ) hero . use ( "lever" ) …" at bounding box center [702, 385] width 319 height 361
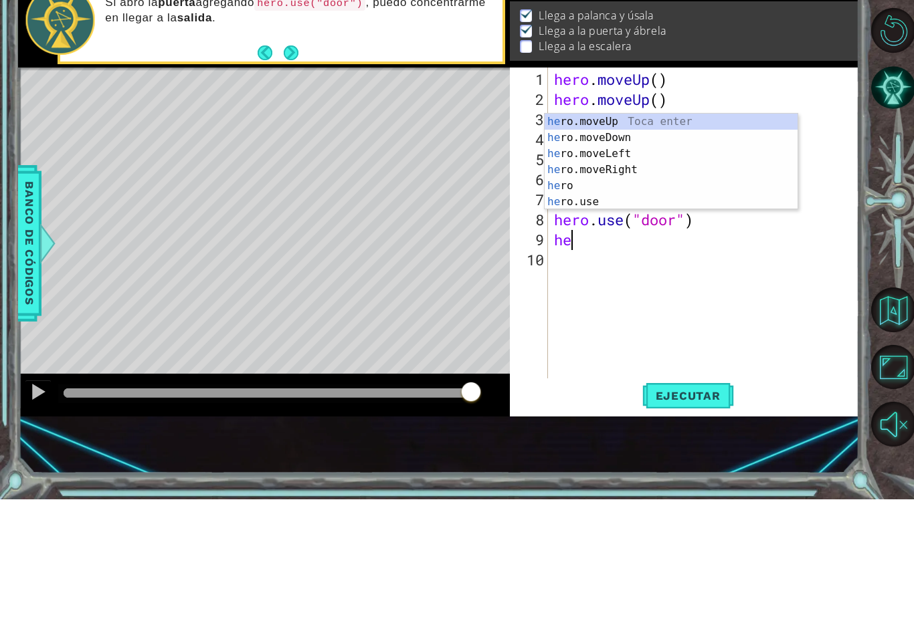
type textarea "hero"
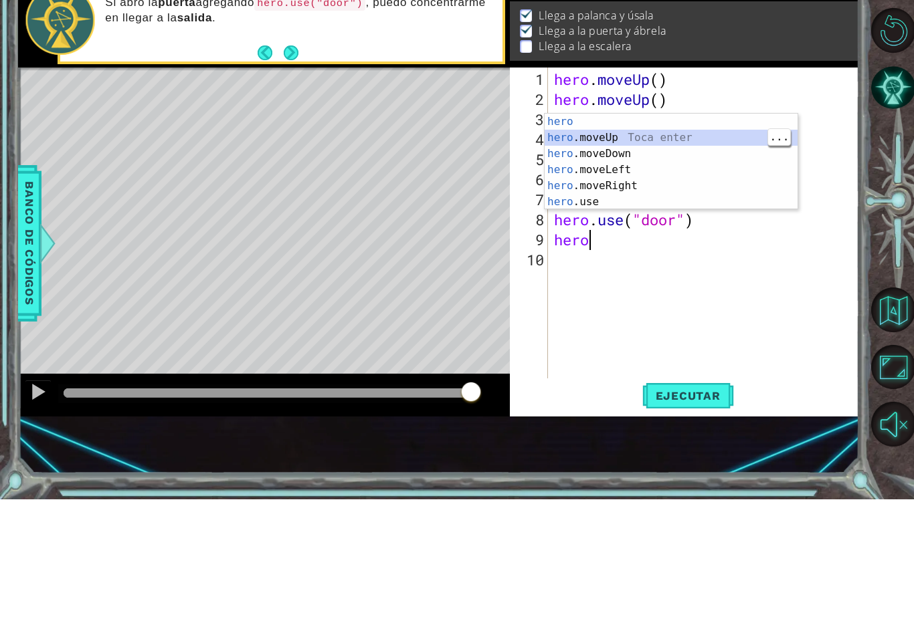
click at [636, 249] on div "hero Toca enter hero .moveUp Toca enter hero .moveDown Toca enter hero .moveLef…" at bounding box center [670, 313] width 253 height 128
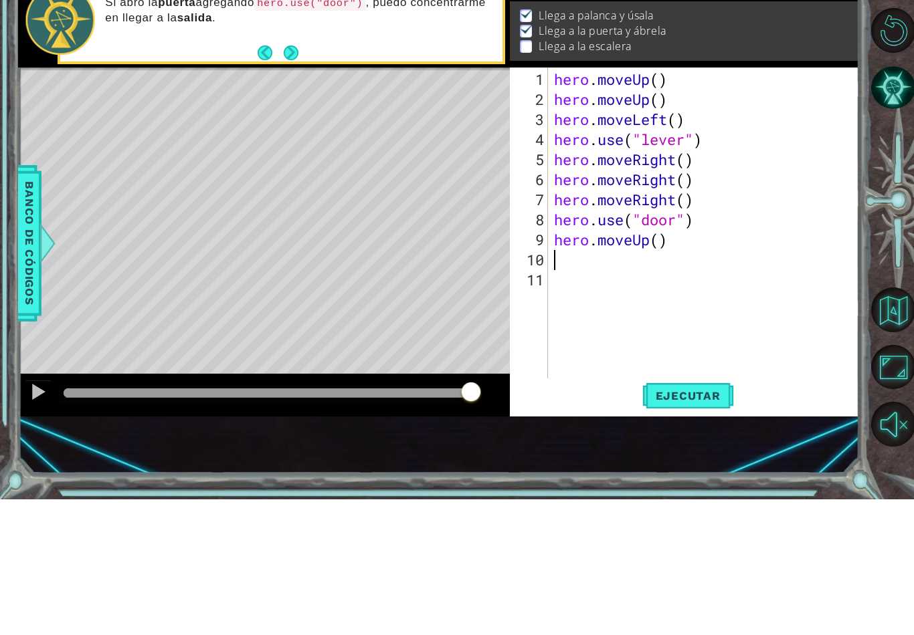
scroll to position [0, 0]
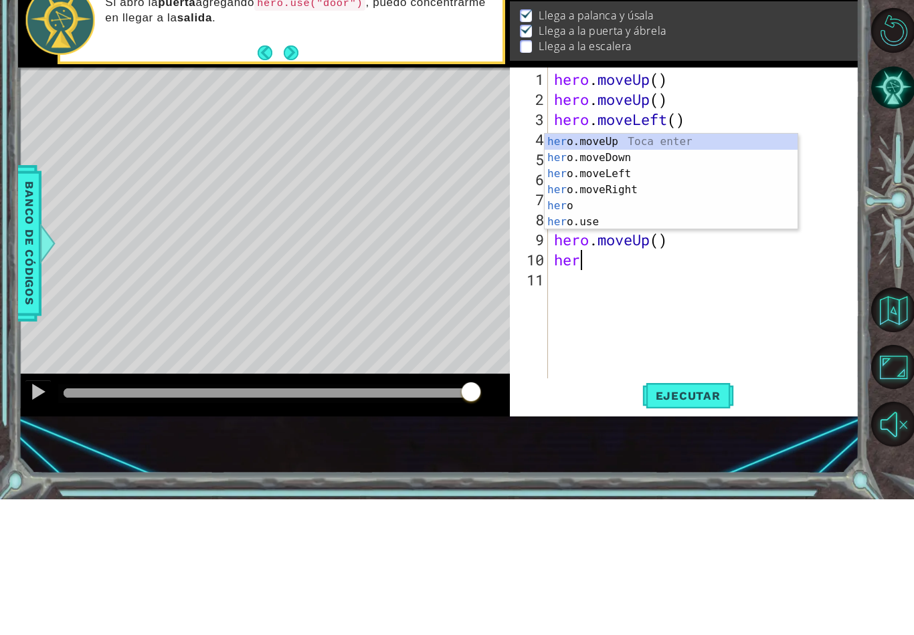
type textarea "hero"
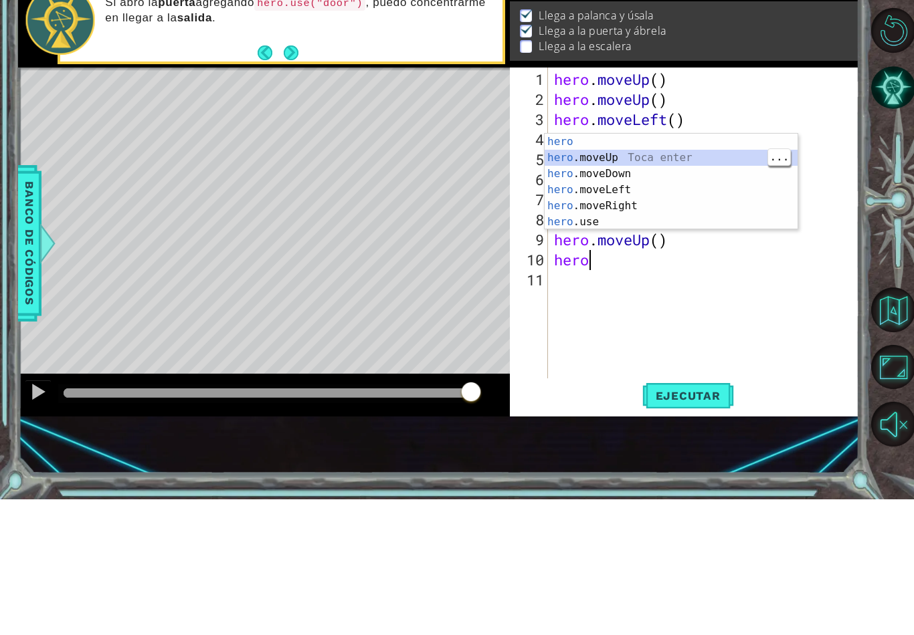
click at [635, 270] on div "hero Toca enter hero .moveUp Toca enter hero .moveDown Toca enter hero .moveLef…" at bounding box center [670, 334] width 253 height 128
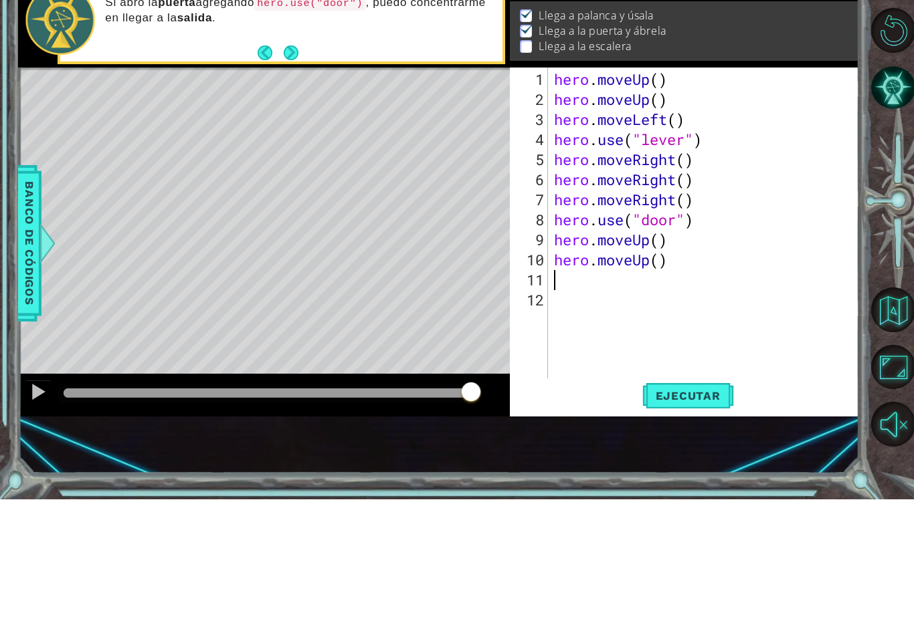
scroll to position [0, 0]
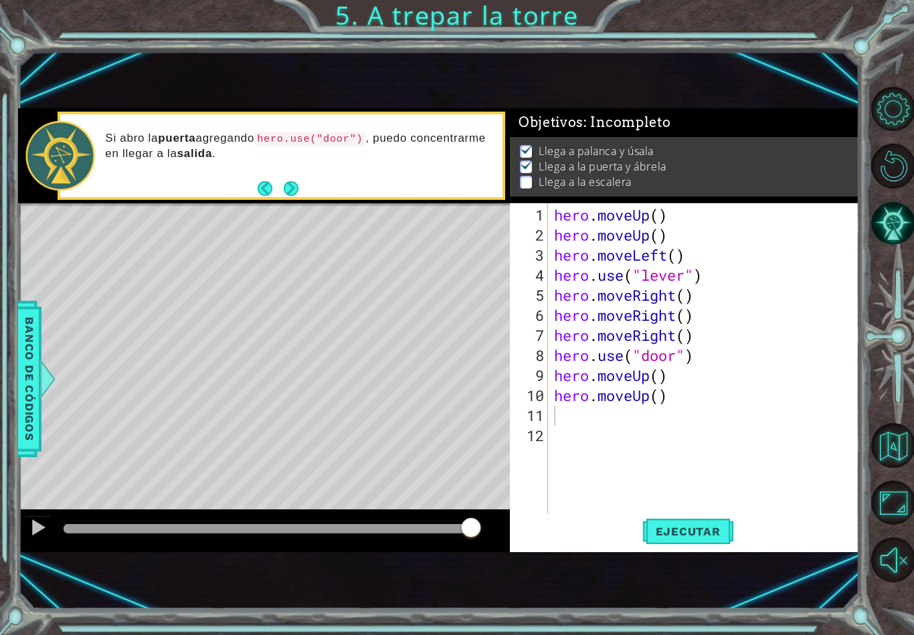
click at [695, 532] on span "Ejecutar" at bounding box center [688, 531] width 92 height 13
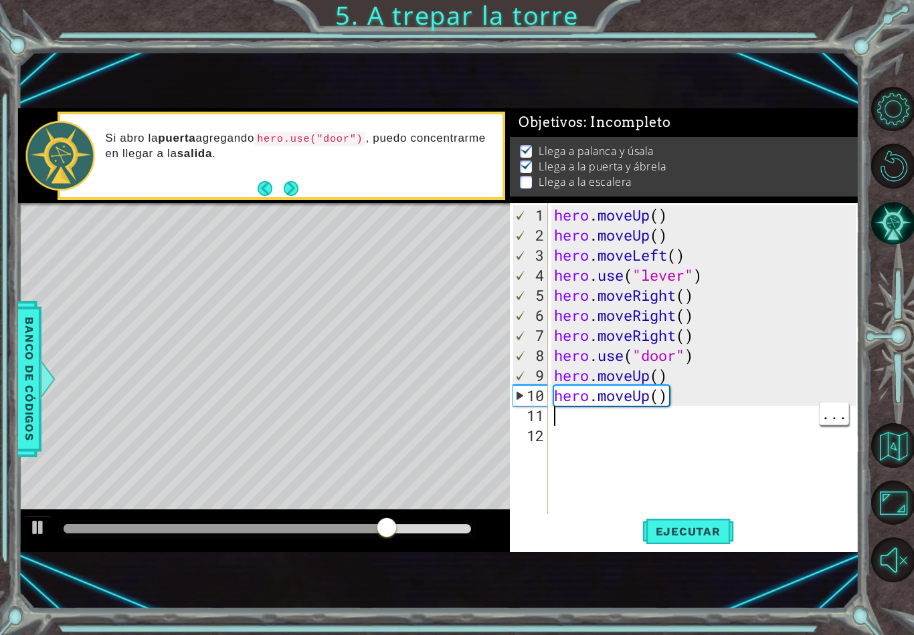
click at [599, 419] on div "hero . moveUp ( ) hero . moveUp ( ) hero . moveLeft ( ) hero . use ( "lever" ) …" at bounding box center [706, 385] width 311 height 361
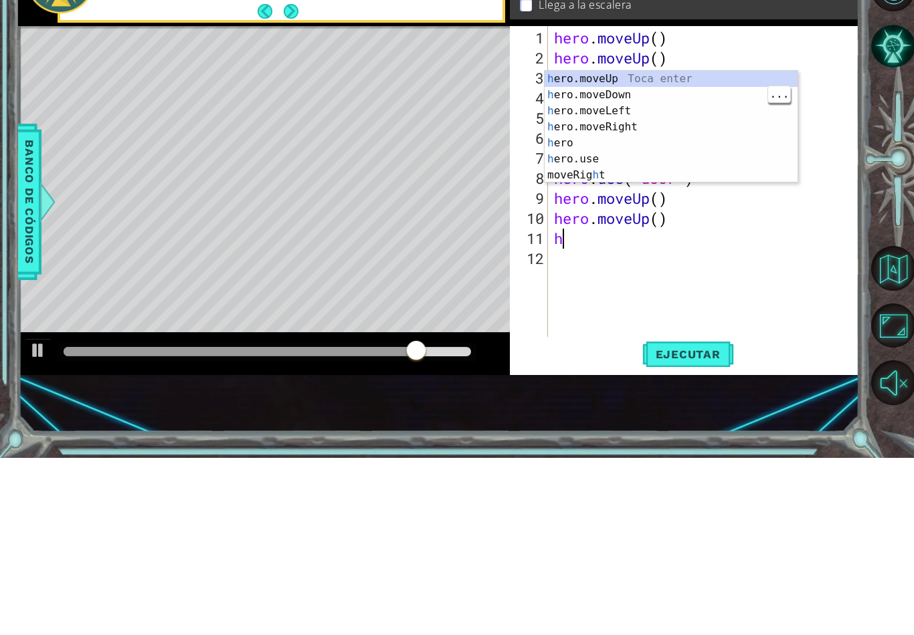
type textarea "he"
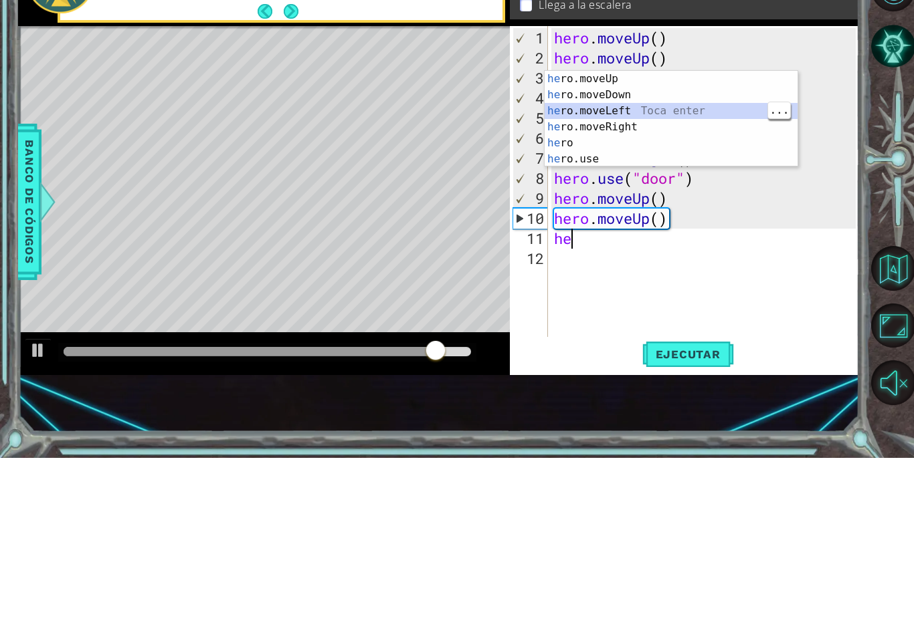
click at [623, 248] on div "he ro.moveUp Toca enter he ro.moveDown Toca enter he ro.moveLeft Toca enter he …" at bounding box center [670, 312] width 253 height 128
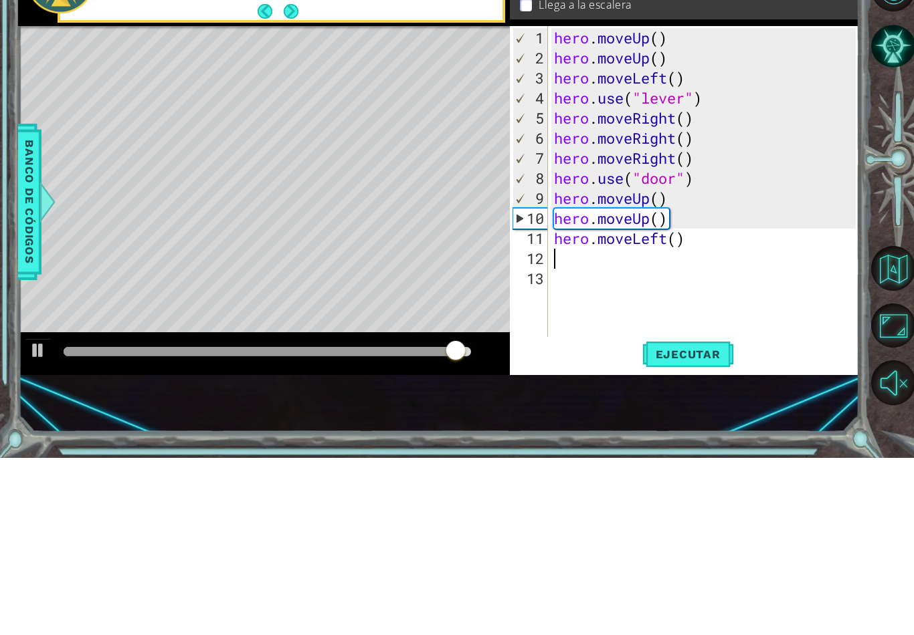
type textarea "h"
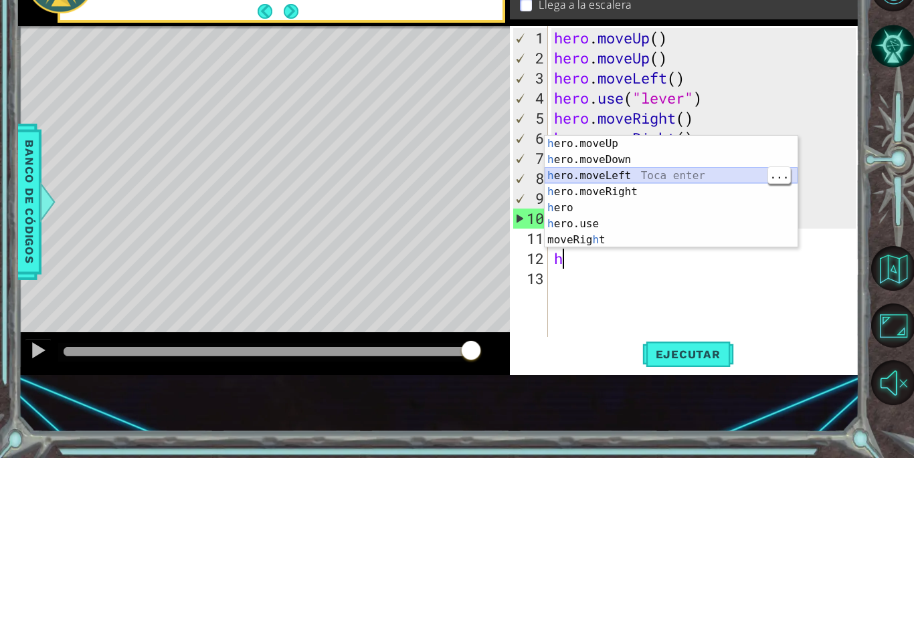
click at [661, 313] on div "h ero.moveUp Toca enter h ero.moveDown Toca enter h ero.moveLeft Toca enter h e…" at bounding box center [670, 385] width 253 height 144
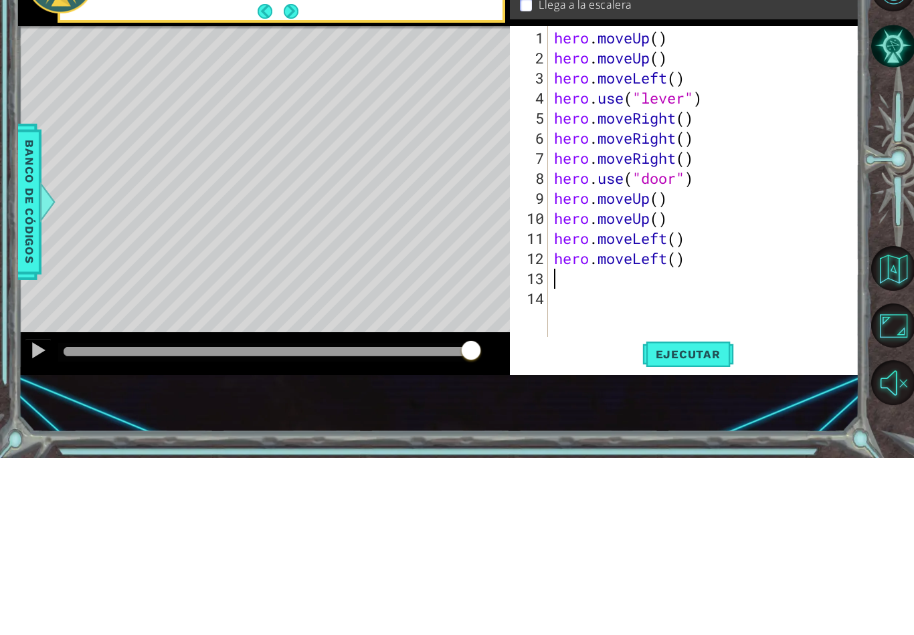
type textarea "h"
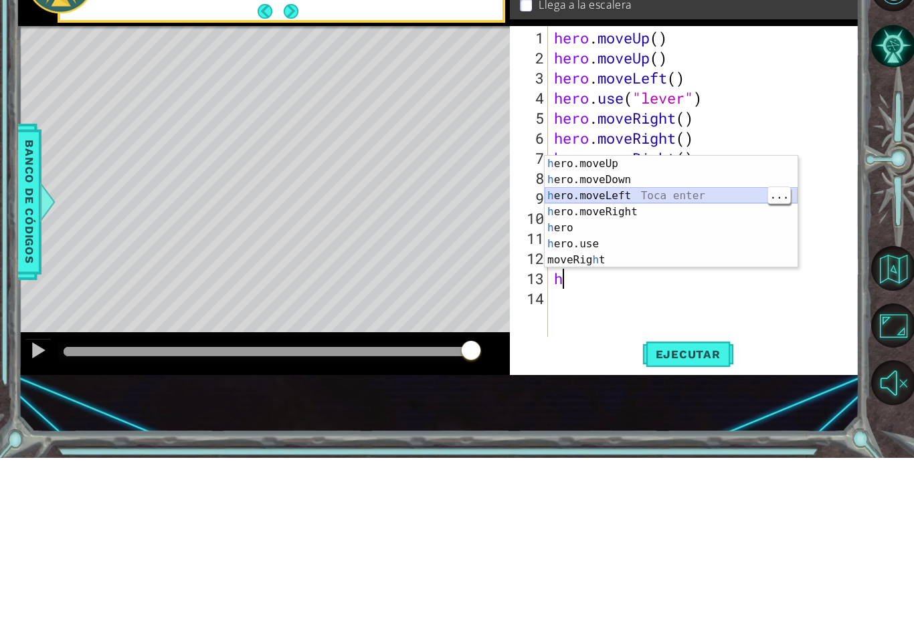
click at [647, 333] on div "h ero.moveUp Toca enter h ero.moveDown Toca enter h ero.moveLeft Toca enter h e…" at bounding box center [670, 405] width 253 height 144
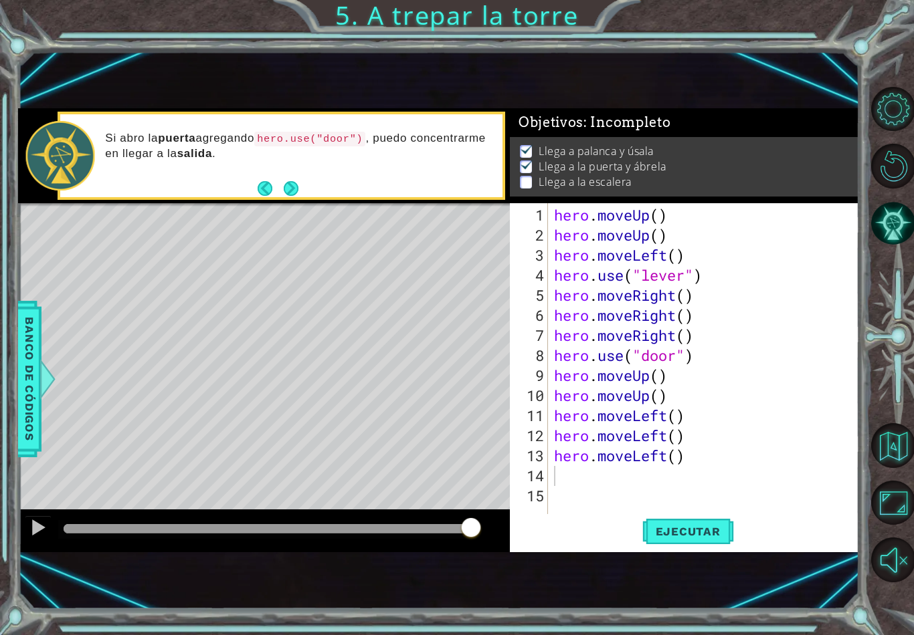
click at [705, 532] on span "Ejecutar" at bounding box center [688, 531] width 92 height 13
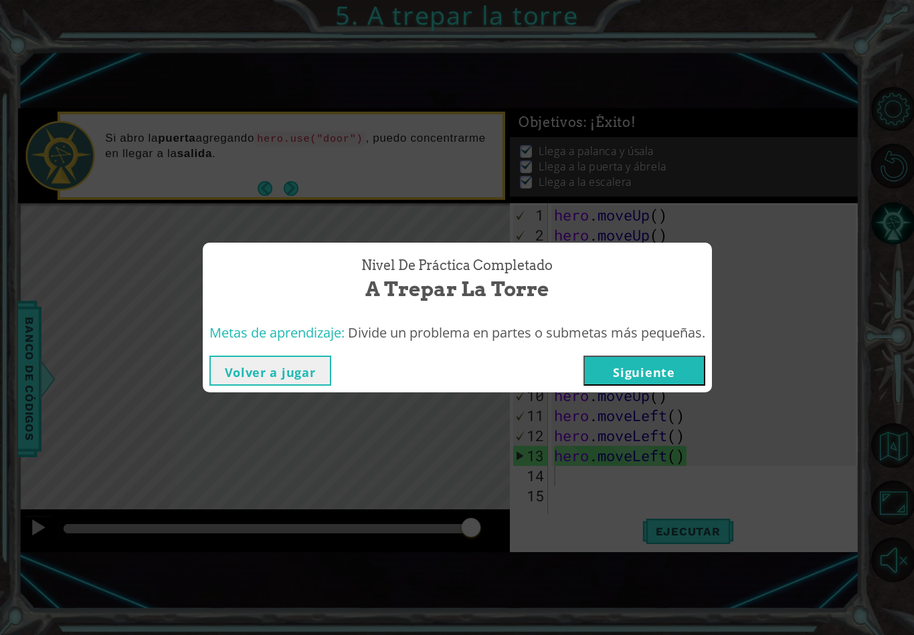
click at [663, 364] on button "Siguiente" at bounding box center [644, 371] width 122 height 30
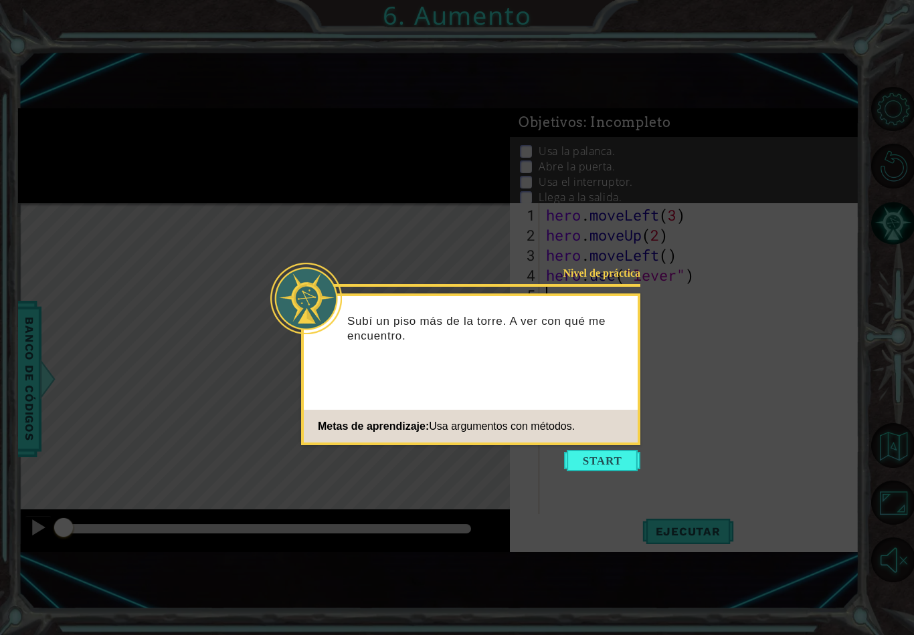
click at [588, 467] on button "Start" at bounding box center [602, 460] width 76 height 21
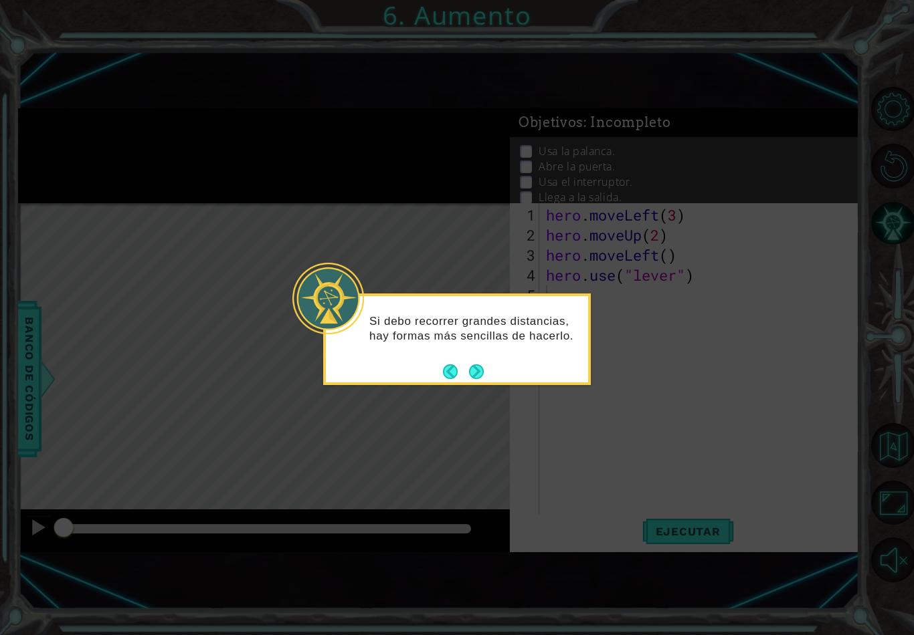
click at [478, 369] on button "Next" at bounding box center [476, 372] width 18 height 18
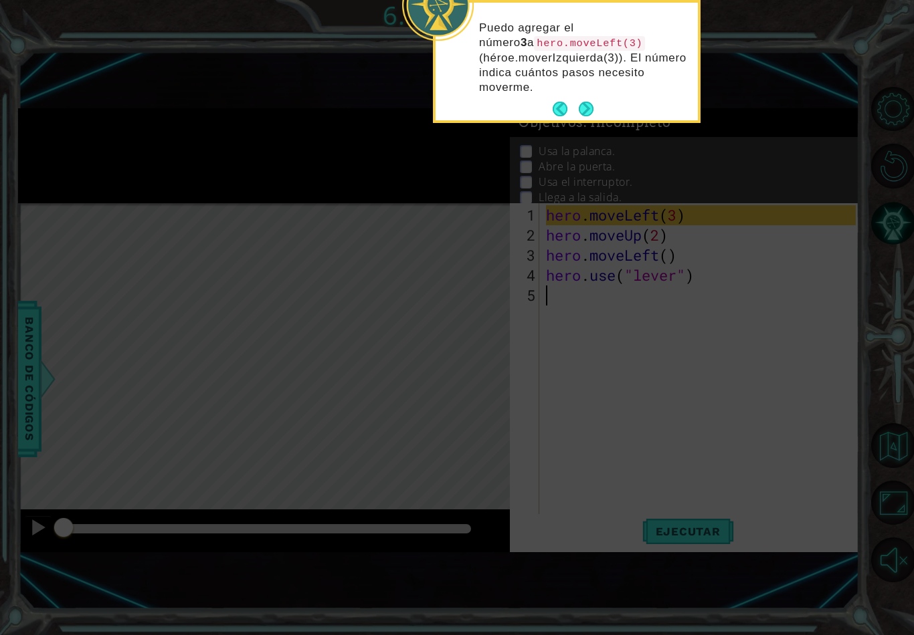
click at [588, 102] on button "Next" at bounding box center [586, 109] width 15 height 15
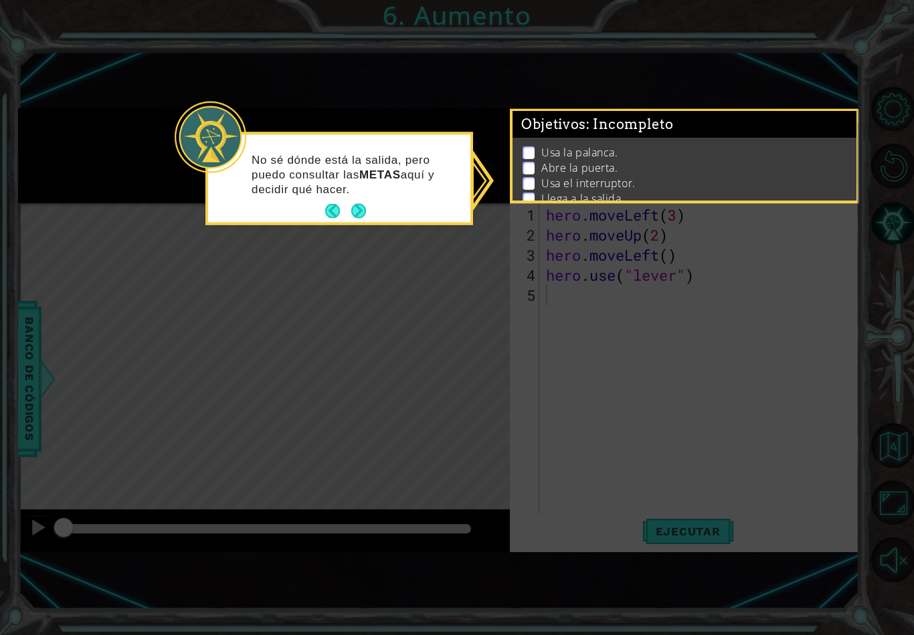
click at [357, 206] on button "Next" at bounding box center [357, 210] width 15 height 15
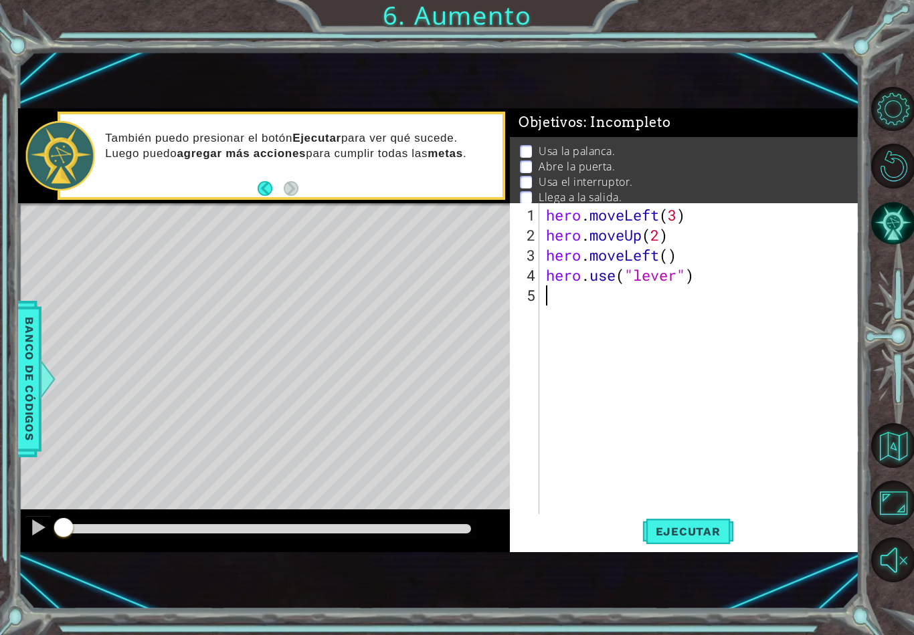
click at [690, 548] on button "Ejecutar" at bounding box center [688, 531] width 92 height 35
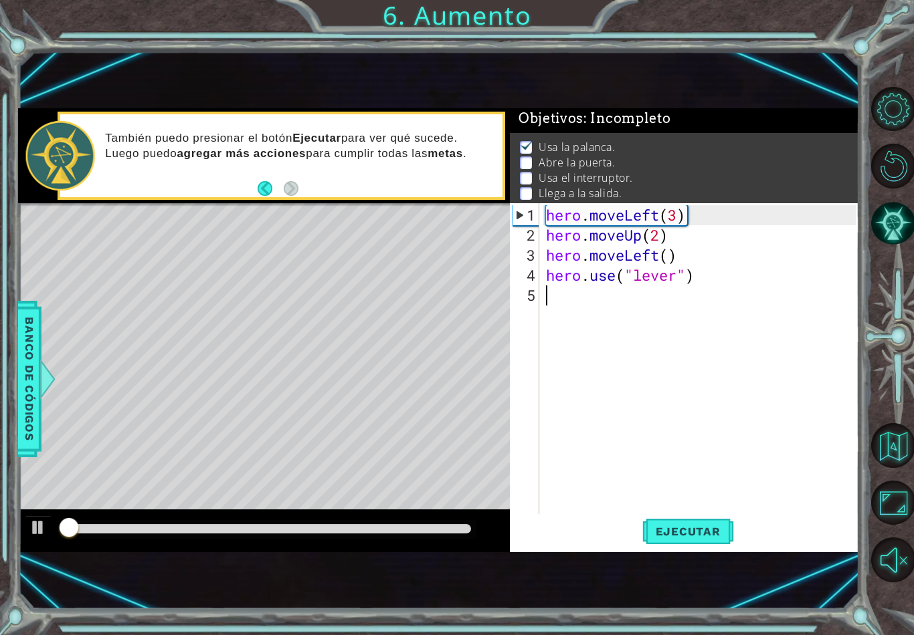
scroll to position [5, 0]
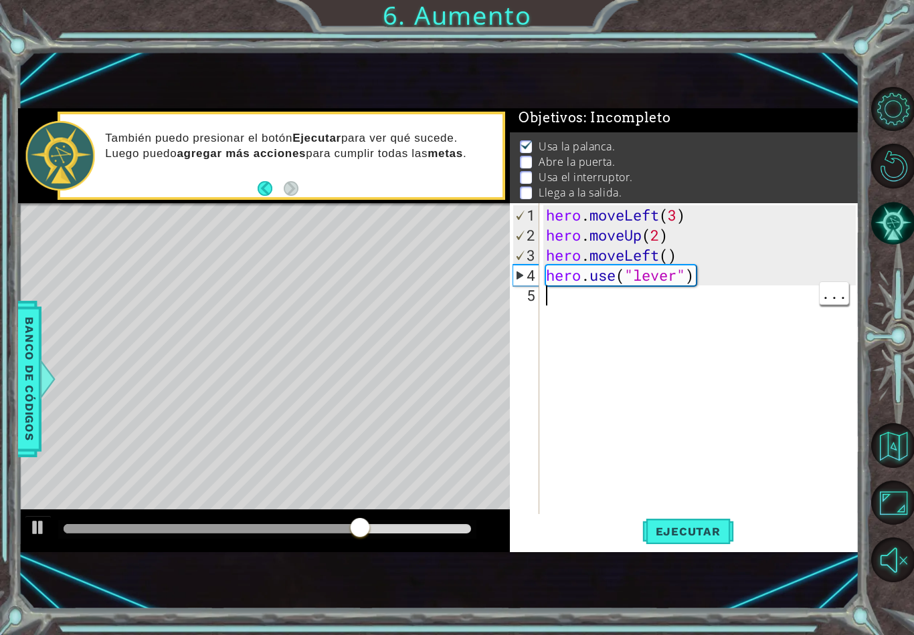
click at [567, 300] on div "hero . moveLeft ( 3 ) hero . moveUp ( 2 ) hero . moveLeft ( ) hero . use ( "lev…" at bounding box center [702, 385] width 319 height 361
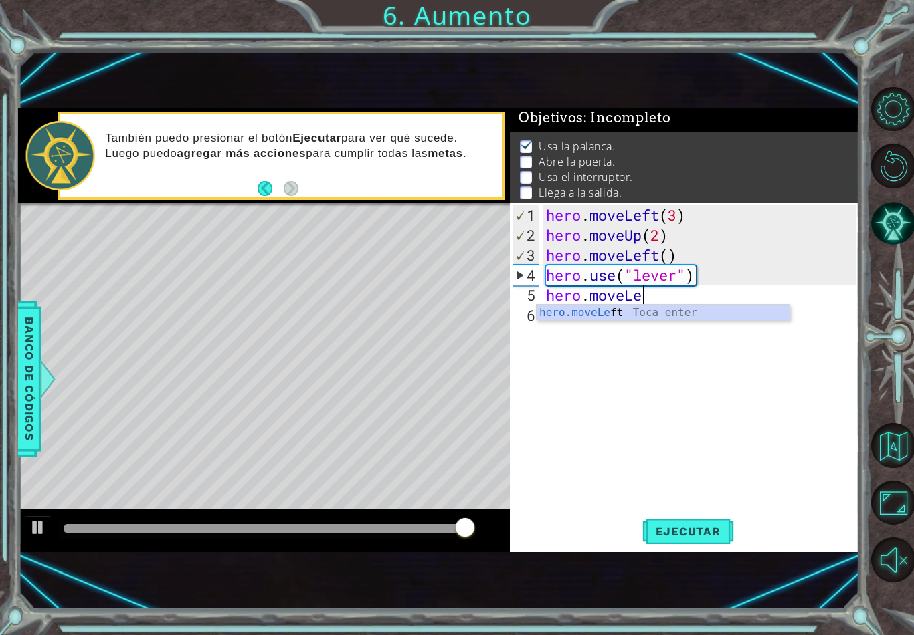
scroll to position [0, 4]
type textarea "hero.moveLeft"
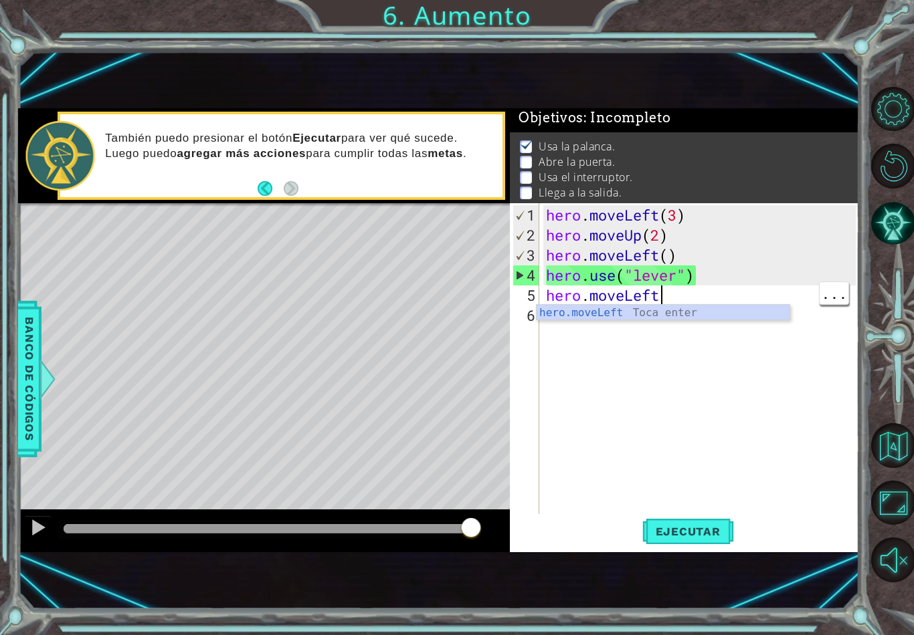
click at [696, 298] on div "hero . moveLeft ( 3 ) hero . moveUp ( 2 ) hero . moveLeft ( ) hero . use ( "lev…" at bounding box center [702, 385] width 319 height 361
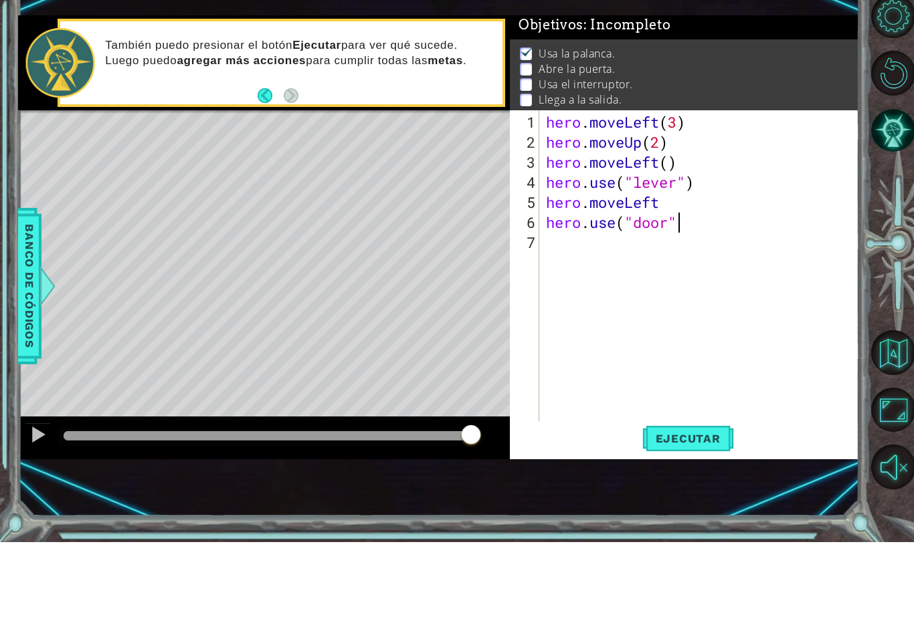
scroll to position [0, 5]
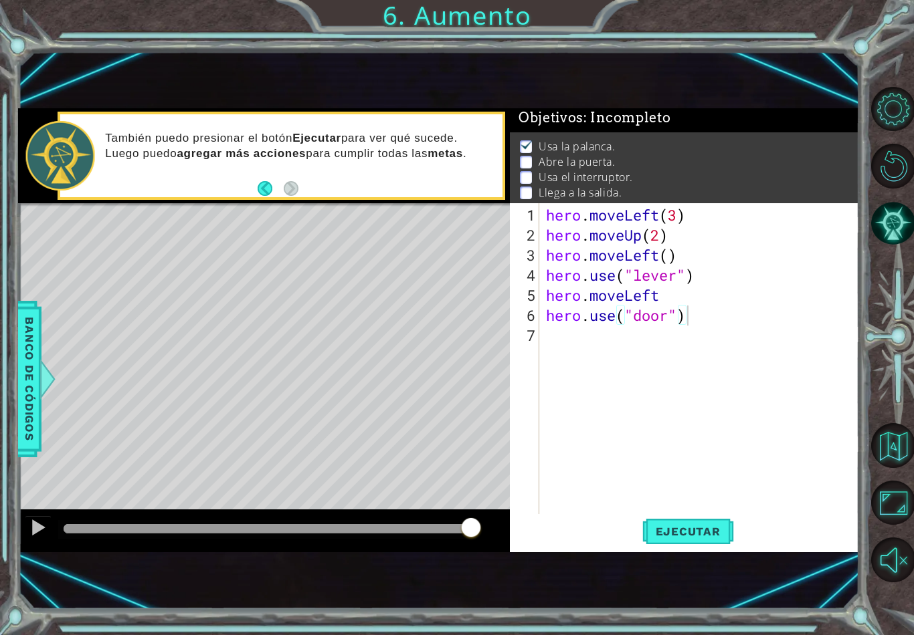
click at [692, 528] on span "Ejecutar" at bounding box center [688, 531] width 92 height 13
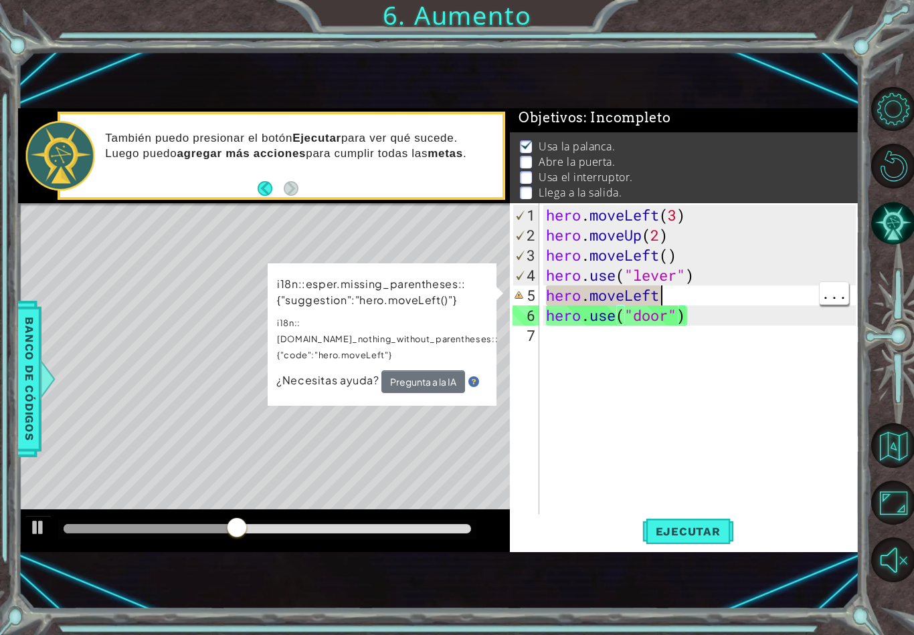
scroll to position [0, 5]
click at [681, 292] on div "hero . moveLeft ( 3 ) hero . moveUp ( 2 ) hero . moveLeft ( ) hero . use ( "lev…" at bounding box center [702, 385] width 319 height 361
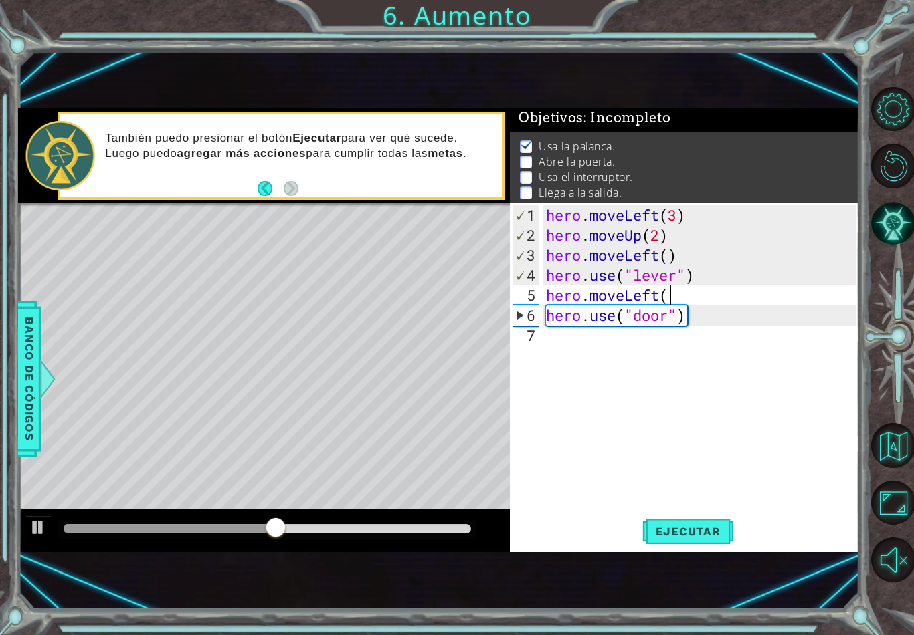
scroll to position [0, 5]
type textarea "hero.moveLeft()"
click at [696, 530] on span "Ejecutar" at bounding box center [688, 531] width 92 height 13
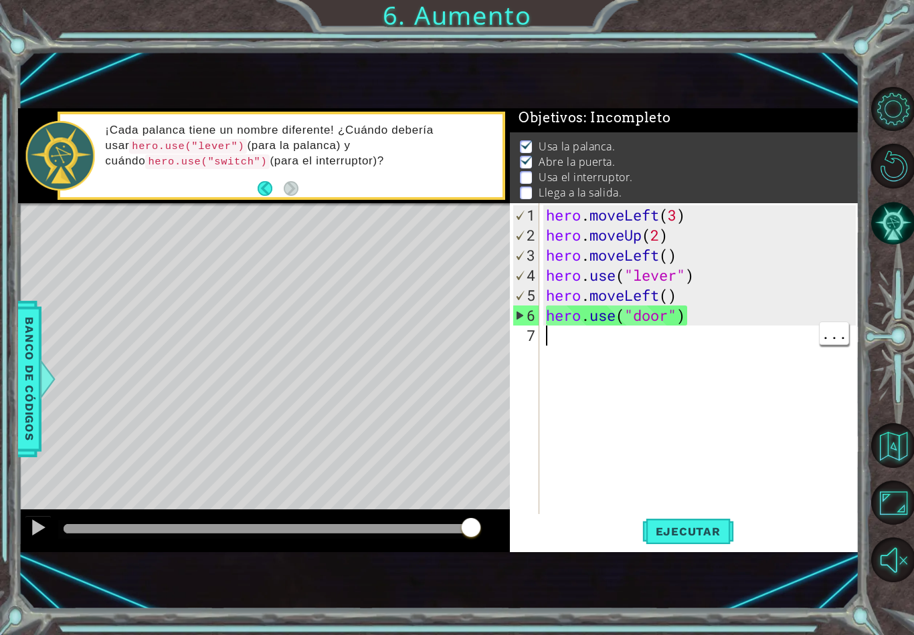
scroll to position [0, 0]
click at [566, 342] on div "hero . moveLeft ( 3 ) hero . moveUp ( 2 ) hero . moveLeft ( ) hero . use ( "lev…" at bounding box center [702, 385] width 319 height 361
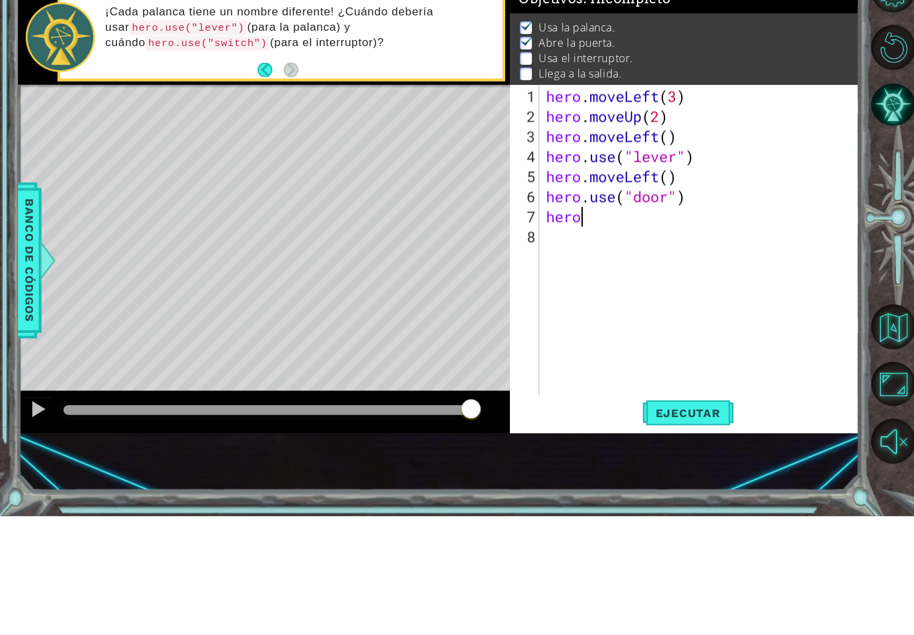
scroll to position [0, 1]
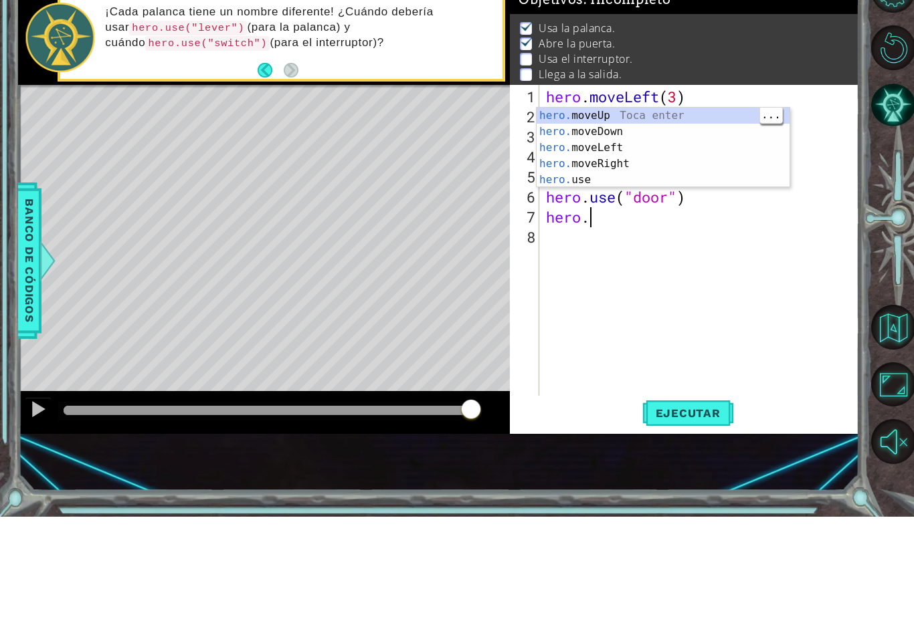
click at [685, 226] on div "hero. moveUp Toca enter hero. moveDown Toca enter hero. moveLeft Toca enter her…" at bounding box center [662, 282] width 253 height 112
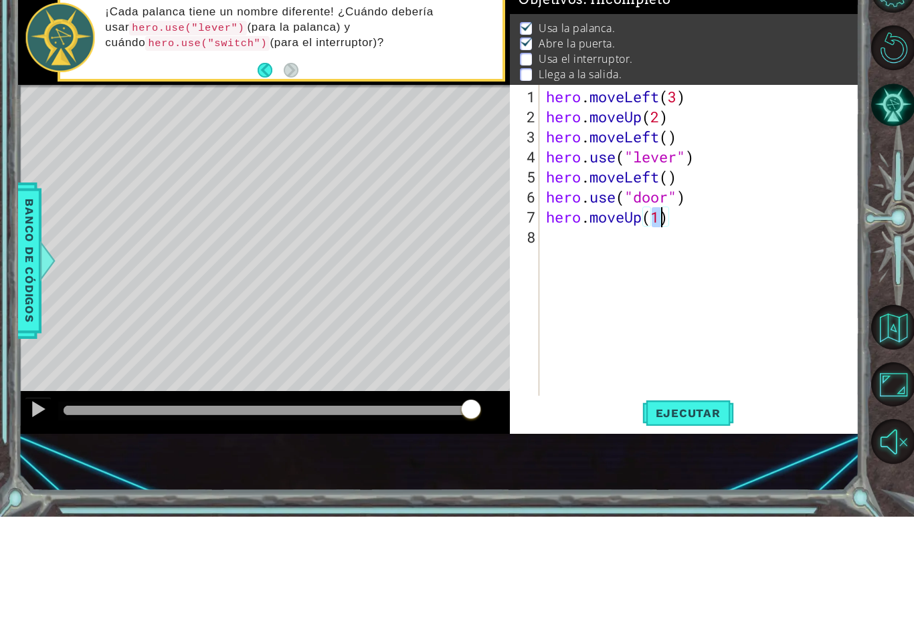
type textarea "hero.moveUp(2)"
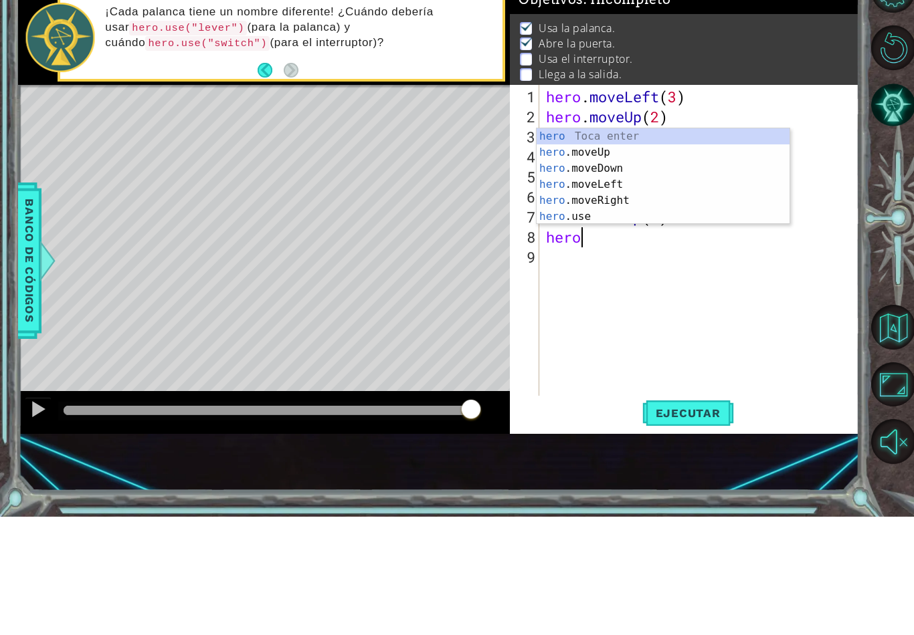
scroll to position [0, 1]
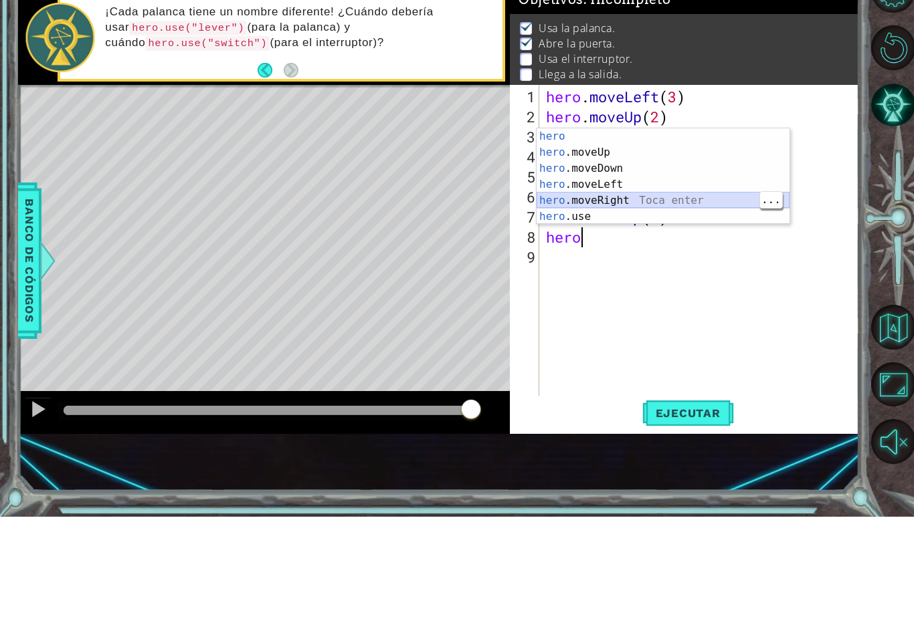
click at [667, 247] on div "hero Toca enter hero .moveUp Toca enter hero .moveDown Toca enter hero .moveLef…" at bounding box center [662, 311] width 253 height 128
type textarea "hero.moveRight(1)"
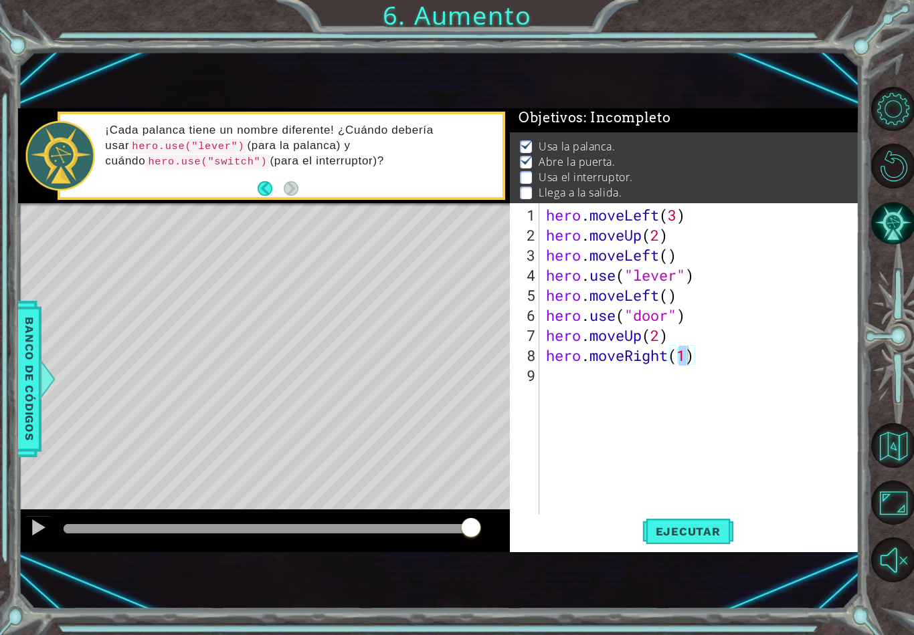
click at [694, 532] on span "Ejecutar" at bounding box center [688, 531] width 92 height 13
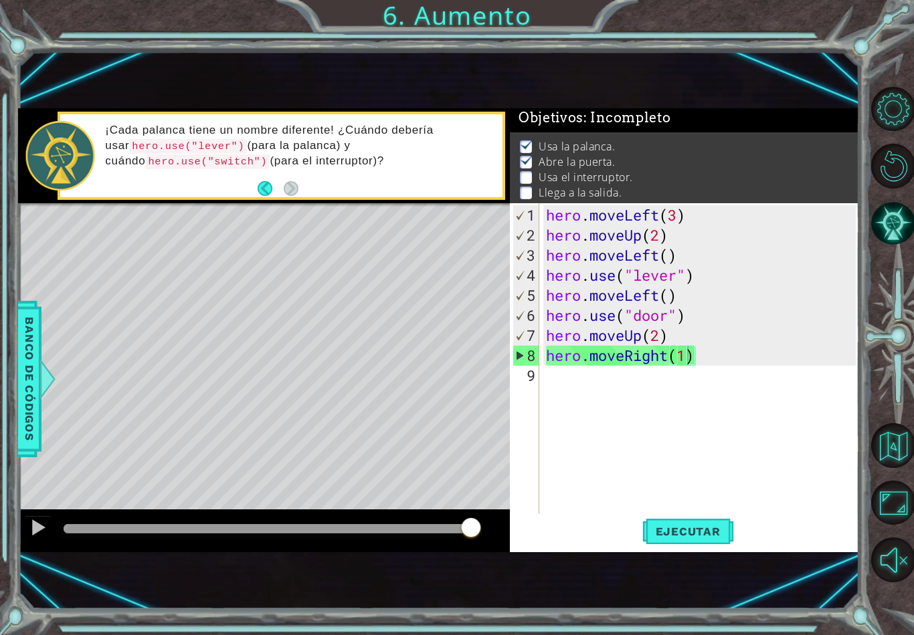
scroll to position [0, 0]
click at [589, 373] on div "hero . moveLeft ( 3 ) hero . moveUp ( 2 ) hero . moveLeft ( ) hero . use ( "lev…" at bounding box center [702, 385] width 319 height 361
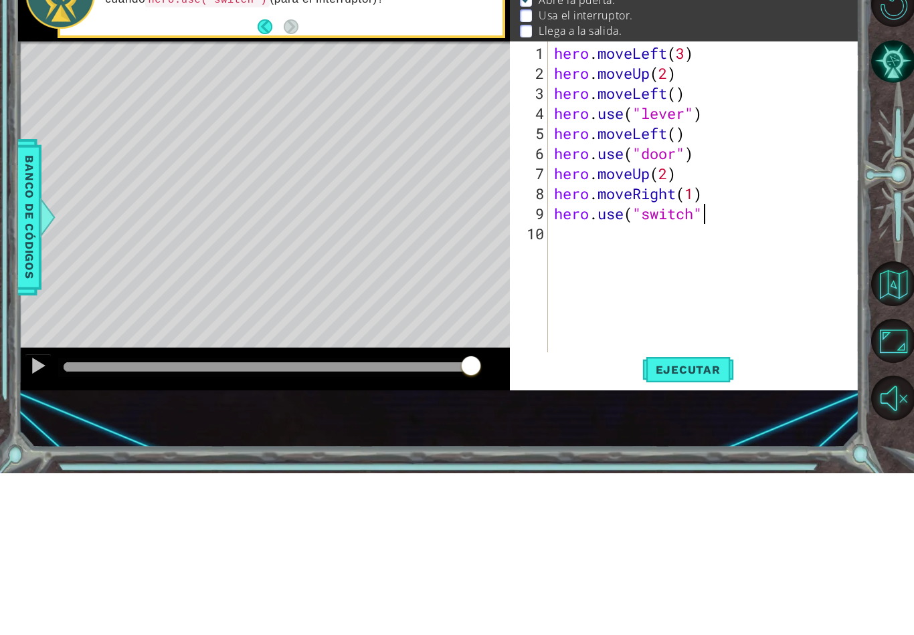
scroll to position [0, 6]
type textarea "hero.use("switch")"
click at [684, 236] on div "hero . moveLeft ( 3 ) hero . moveUp ( 2 ) hero . moveLeft ( ) hero . use ( "lev…" at bounding box center [706, 385] width 311 height 361
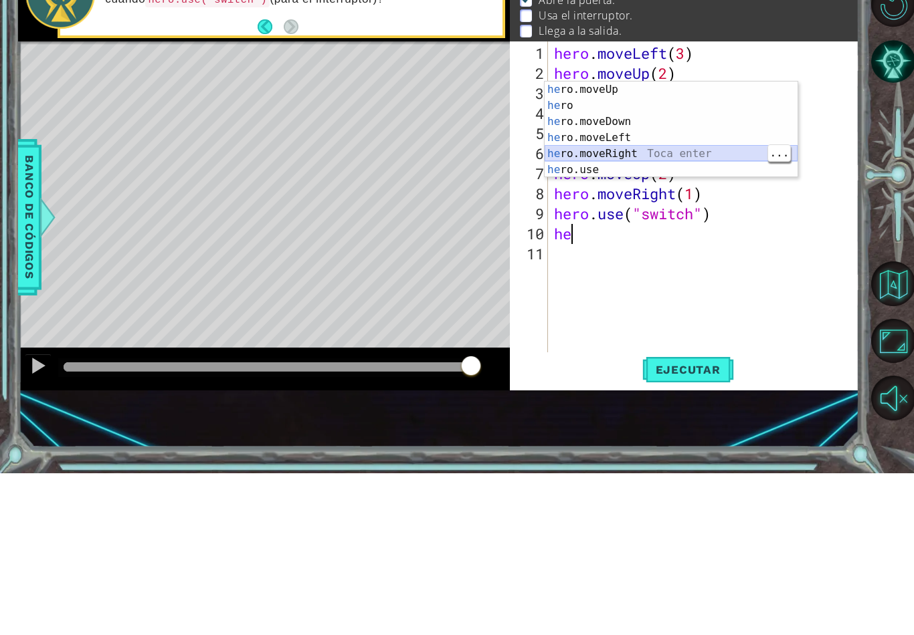
click at [661, 243] on div "he ro.moveUp Toca enter he ro Toca enter he ro.moveDown Toca enter he ro.moveLe…" at bounding box center [670, 307] width 253 height 128
type textarea "hero.moveRight(1)"
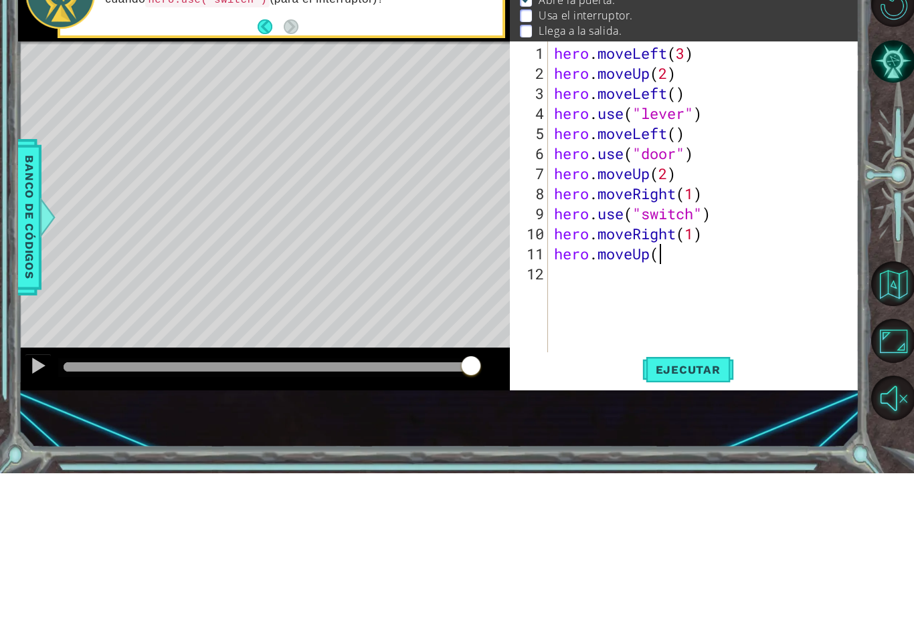
scroll to position [0, 4]
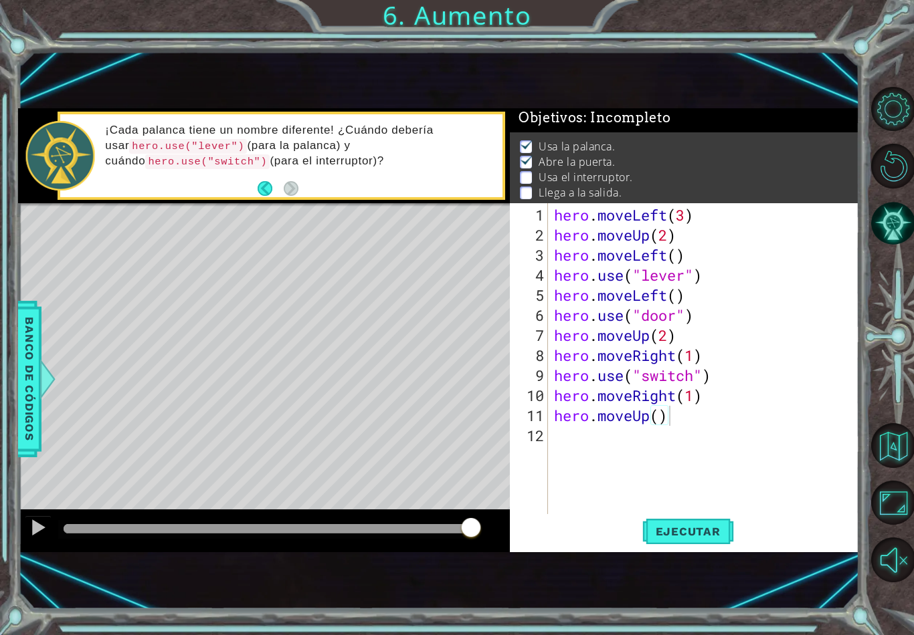
click at [694, 533] on span "Ejecutar" at bounding box center [688, 531] width 92 height 13
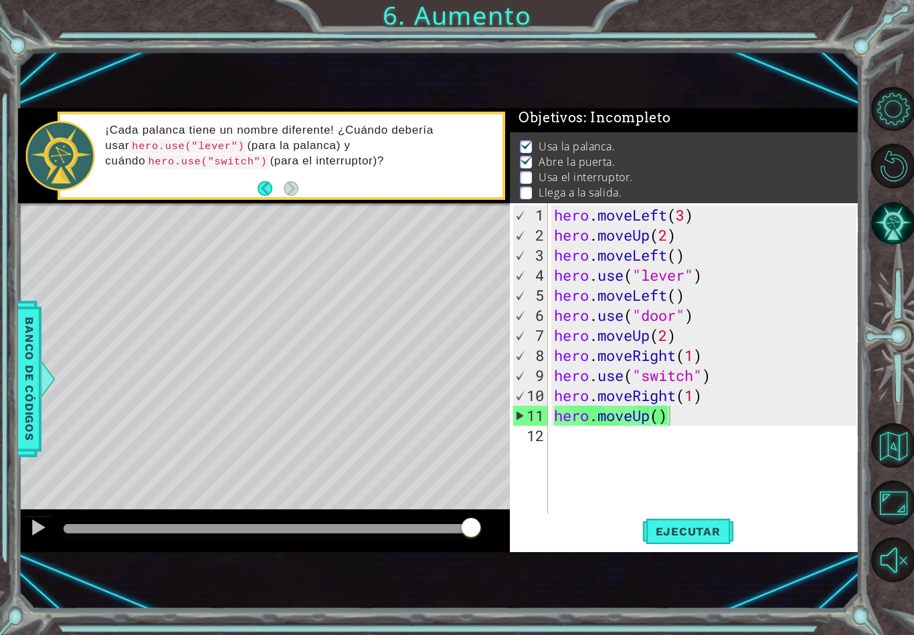
click at [714, 529] on span "Ejecutar" at bounding box center [688, 531] width 92 height 13
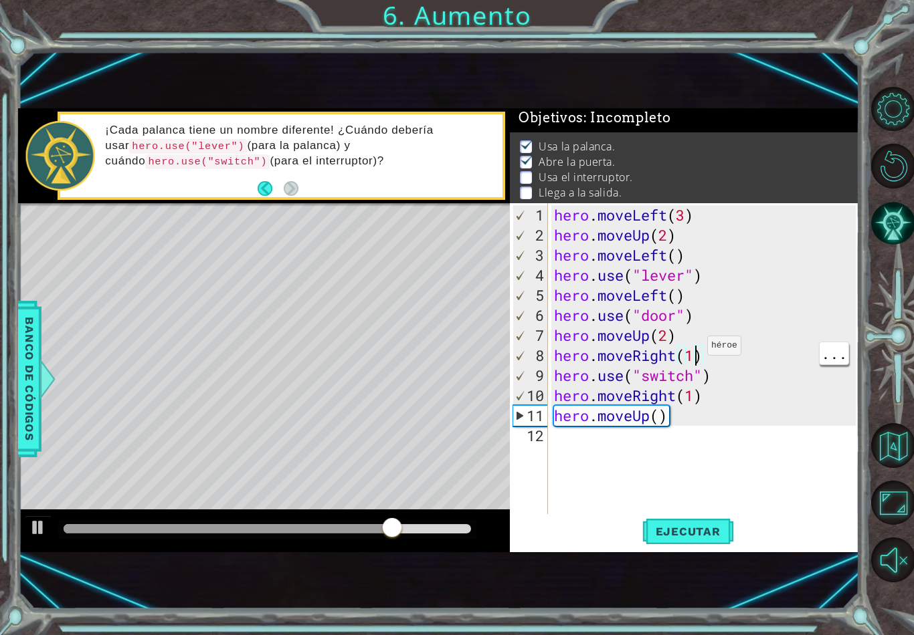
click at [692, 356] on div "hero . moveLeft ( 3 ) hero . moveUp ( 2 ) hero . moveLeft ( ) hero . use ( "lev…" at bounding box center [706, 385] width 311 height 361
type textarea "hero.moveRight(2)"
click at [696, 528] on span "Ejecutar" at bounding box center [688, 531] width 92 height 13
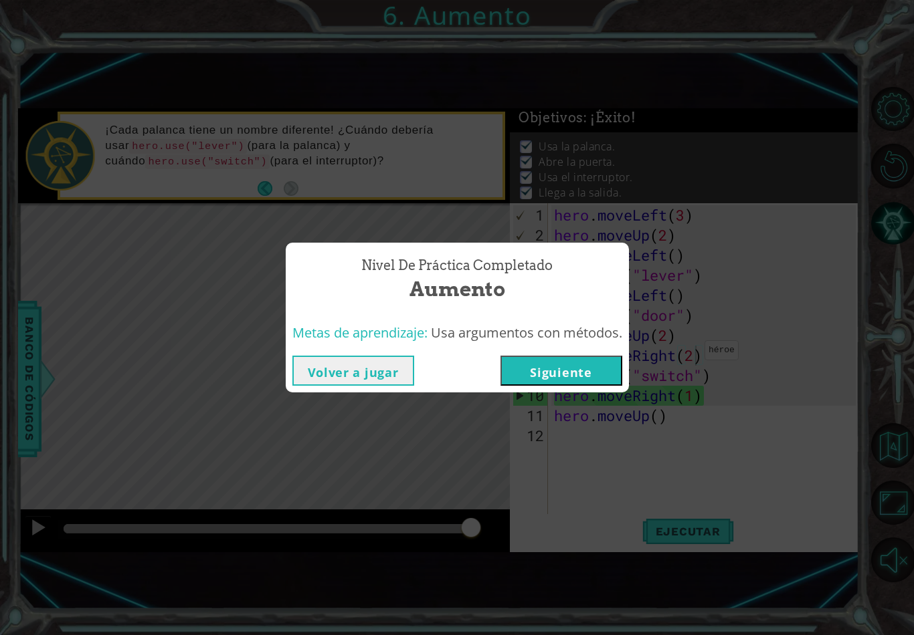
click at [593, 369] on button "Siguiente" at bounding box center [561, 371] width 122 height 30
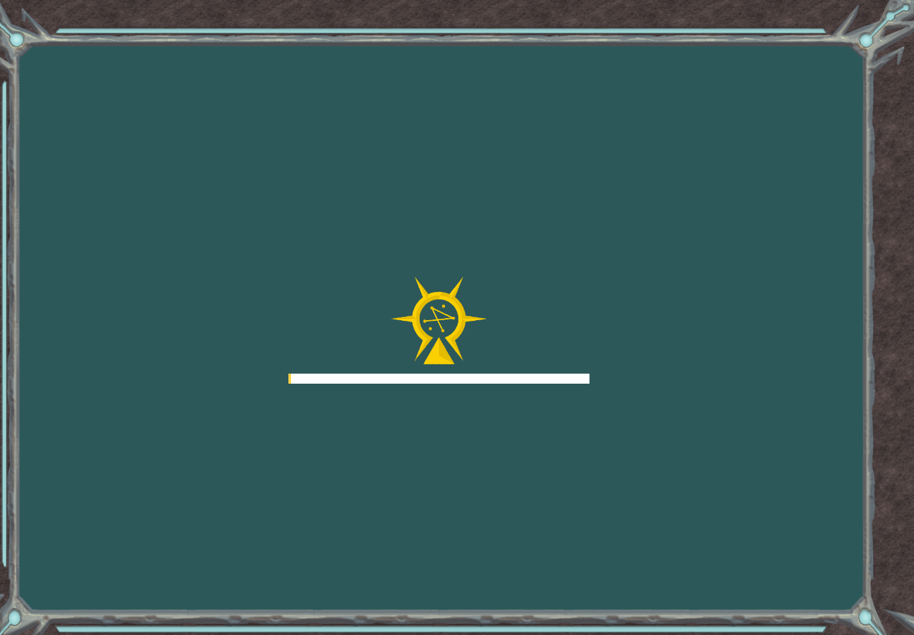
scroll to position [21, 0]
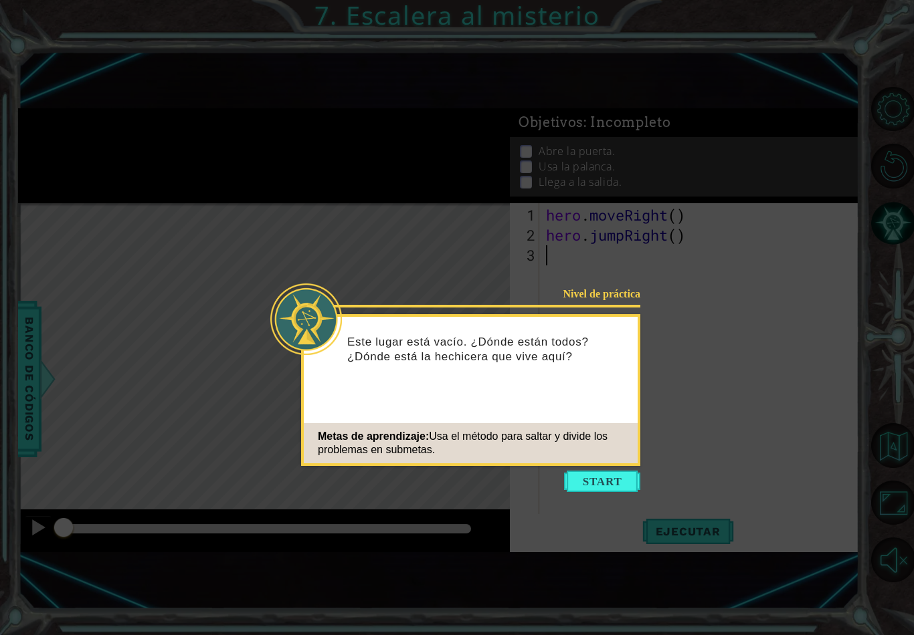
click at [607, 471] on button "Start" at bounding box center [602, 481] width 76 height 21
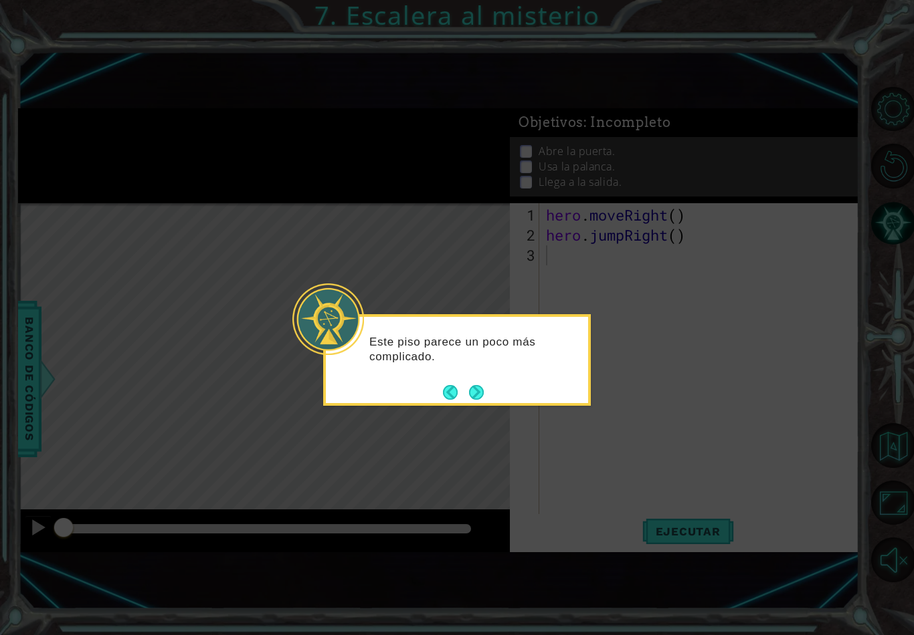
click at [477, 385] on button "Next" at bounding box center [476, 392] width 15 height 15
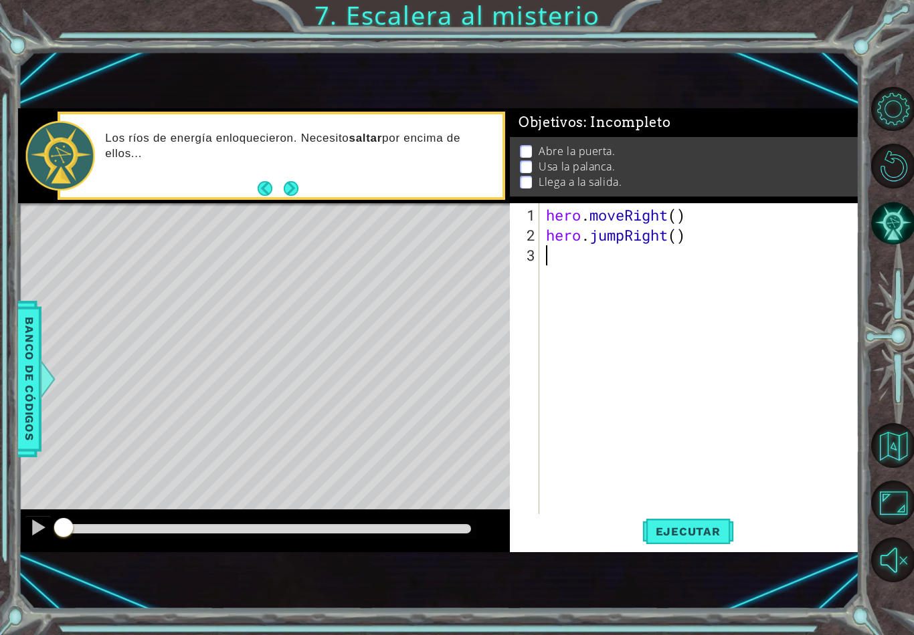
click at [289, 183] on button "Next" at bounding box center [290, 188] width 15 height 15
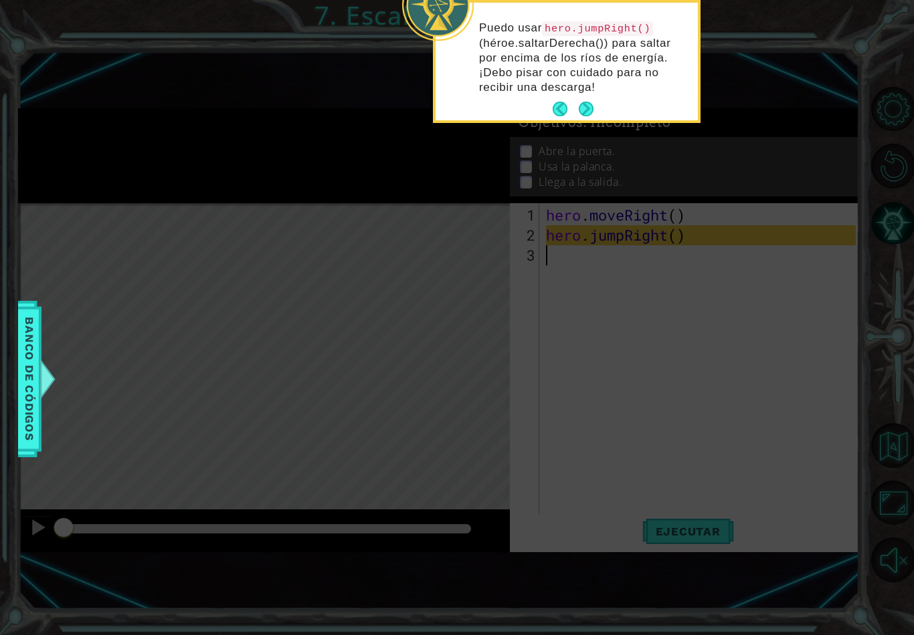
click at [587, 102] on button "Next" at bounding box center [586, 109] width 15 height 15
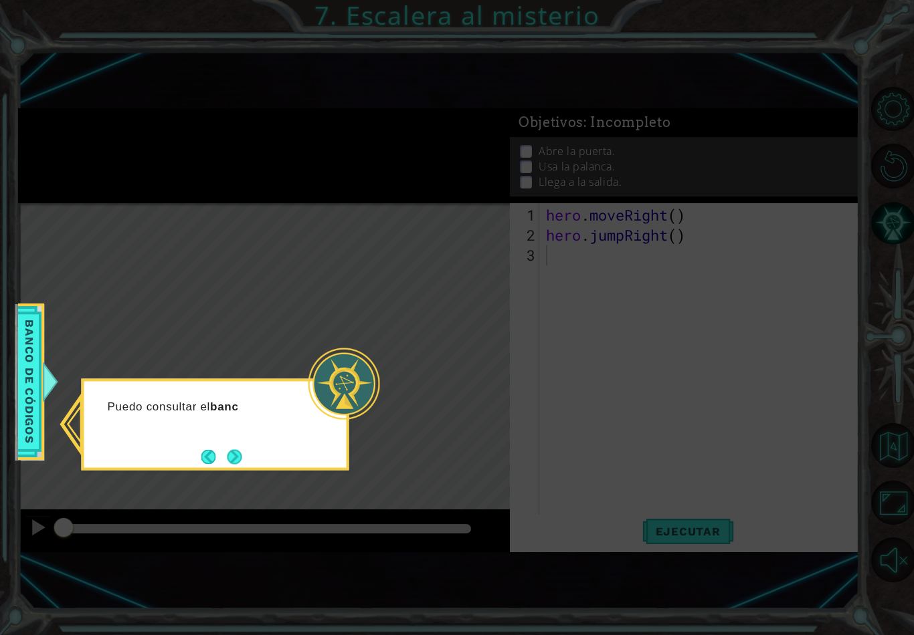
click at [229, 449] on button "Next" at bounding box center [234, 456] width 15 height 15
